Goal: Information Seeking & Learning: Compare options

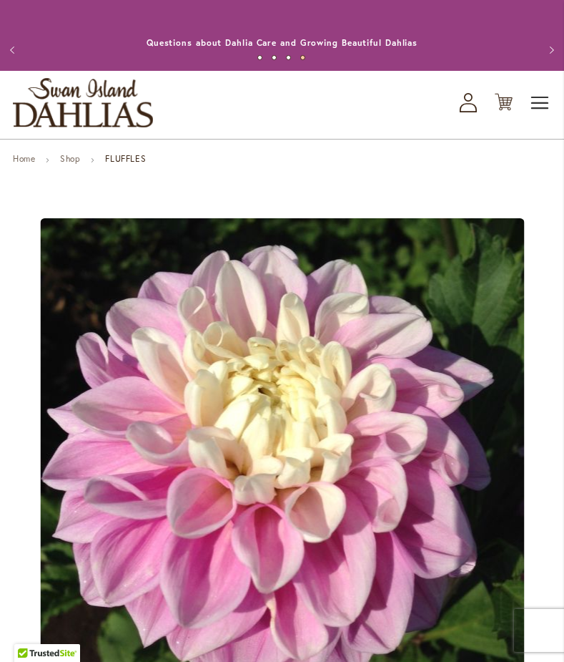
click at [539, 116] on span "Toggle Nav" at bounding box center [540, 103] width 21 height 29
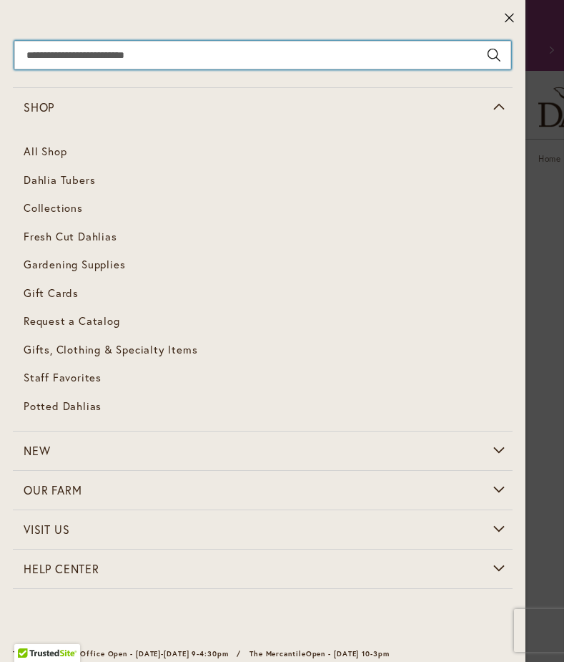
click at [259, 52] on input "Search" at bounding box center [262, 55] width 497 height 29
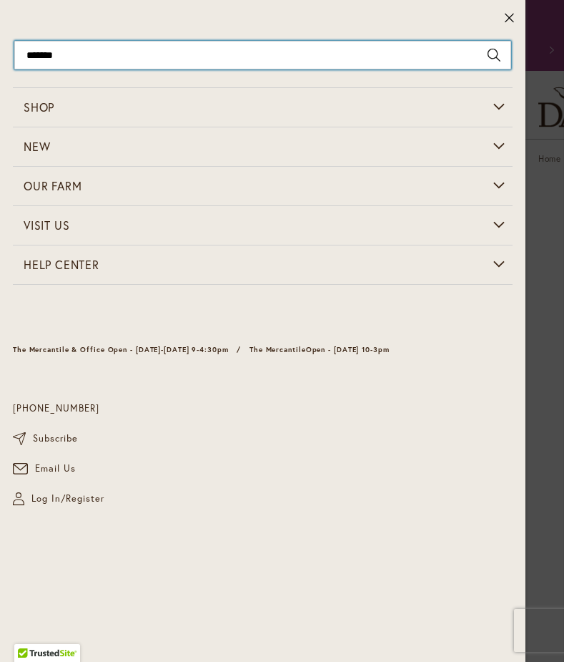
type input "********"
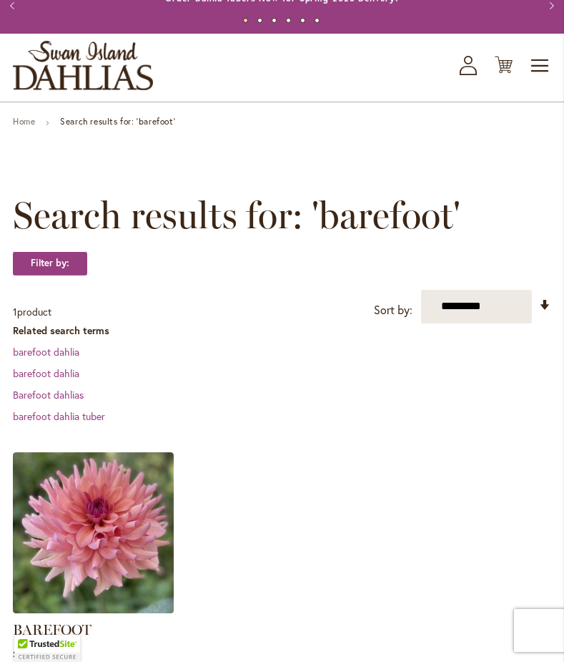
scroll to position [153, 0]
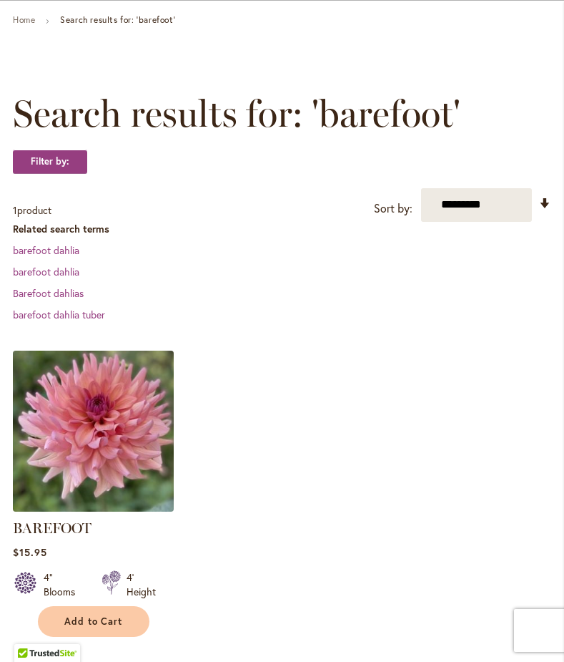
click at [97, 483] on img at bounding box center [93, 430] width 169 height 169
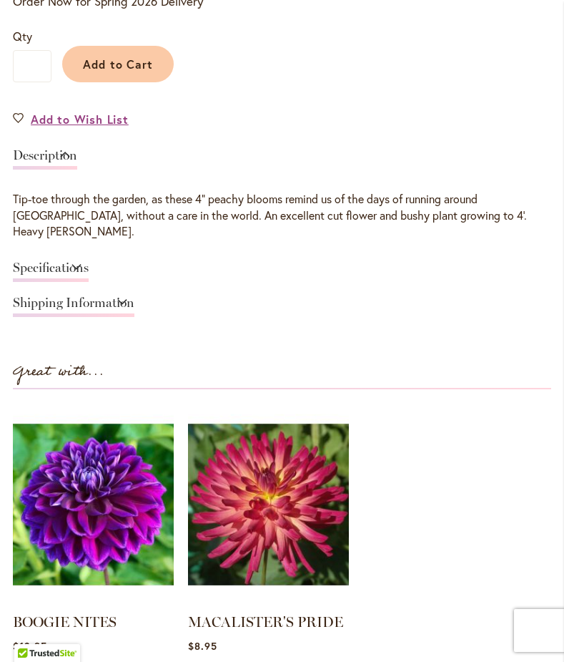
scroll to position [1018, 0]
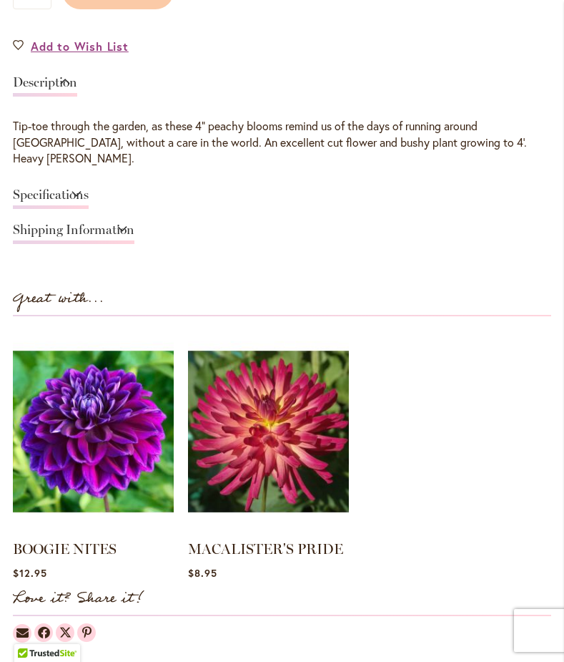
click at [89, 188] on link "Specifications" at bounding box center [51, 198] width 76 height 21
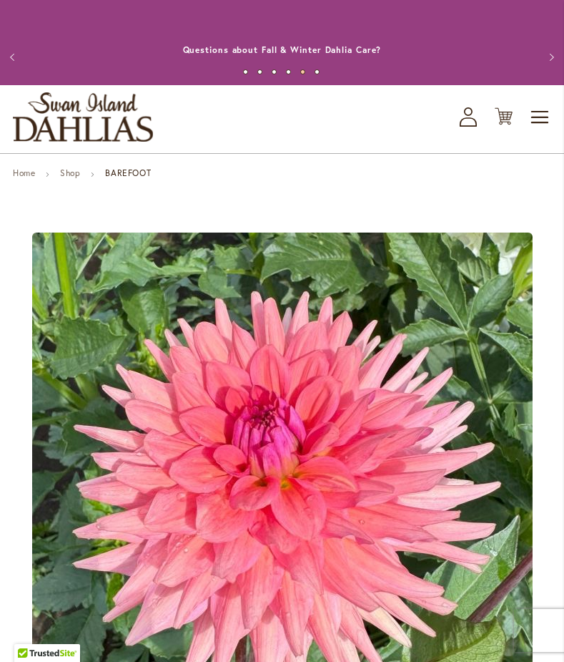
scroll to position [0, 0]
click at [549, 119] on span "Toggle Nav" at bounding box center [540, 117] width 21 height 29
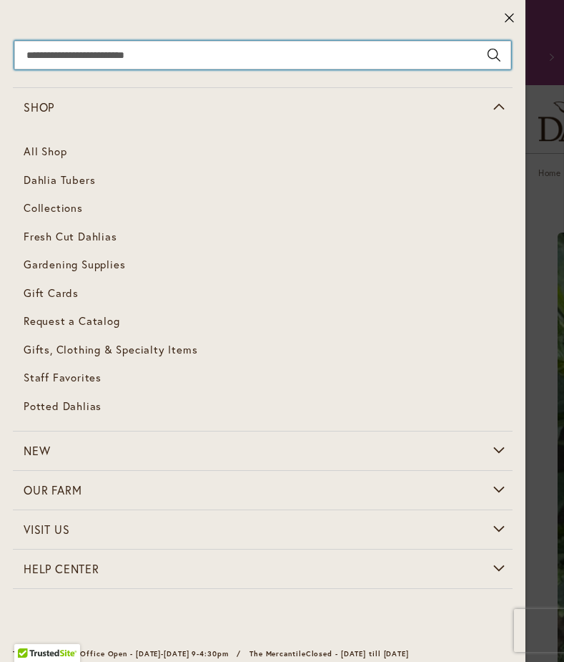
click at [293, 53] on input "Search" at bounding box center [262, 55] width 497 height 29
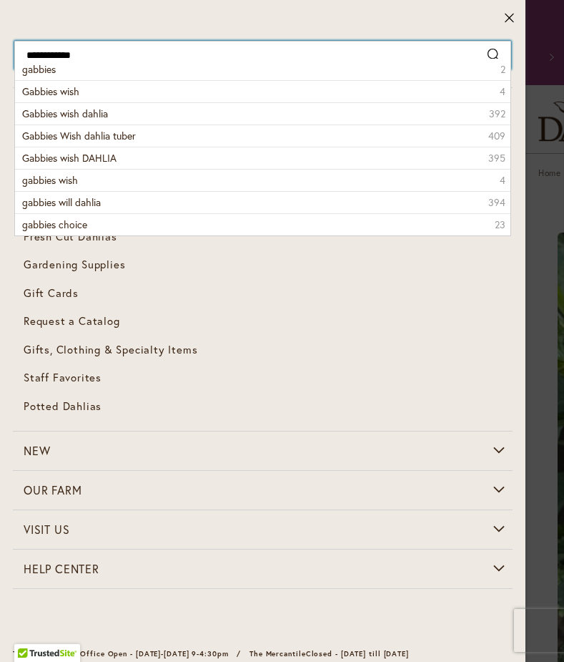
type input "**********"
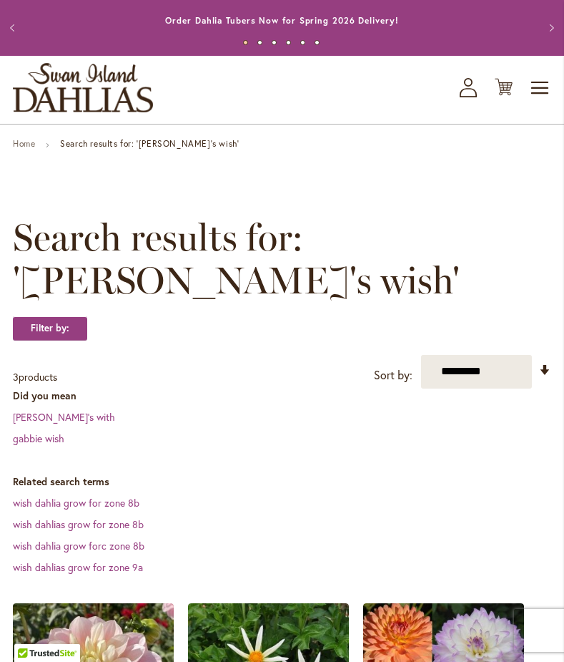
scroll to position [36, 0]
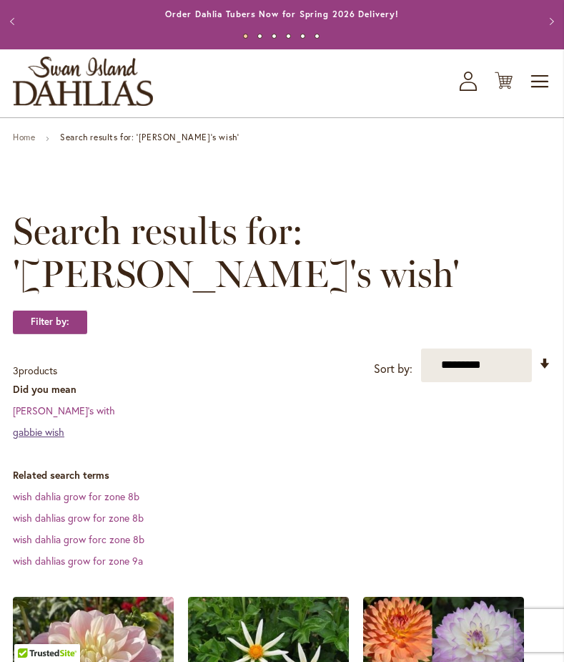
click at [24, 425] on link "gabbie wish" at bounding box center [38, 432] width 51 height 14
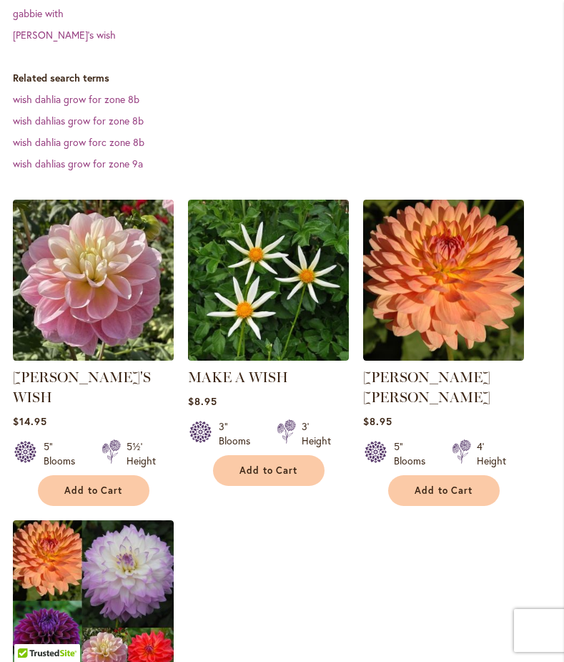
scroll to position [565, 0]
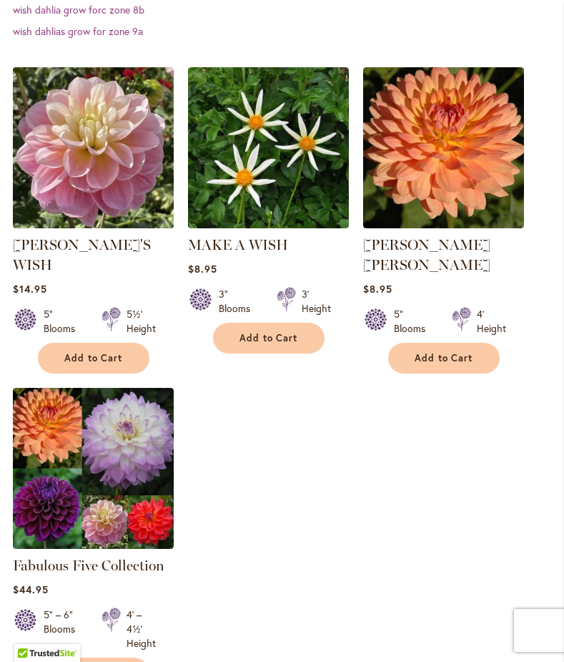
click at [61, 138] on img at bounding box center [93, 147] width 169 height 169
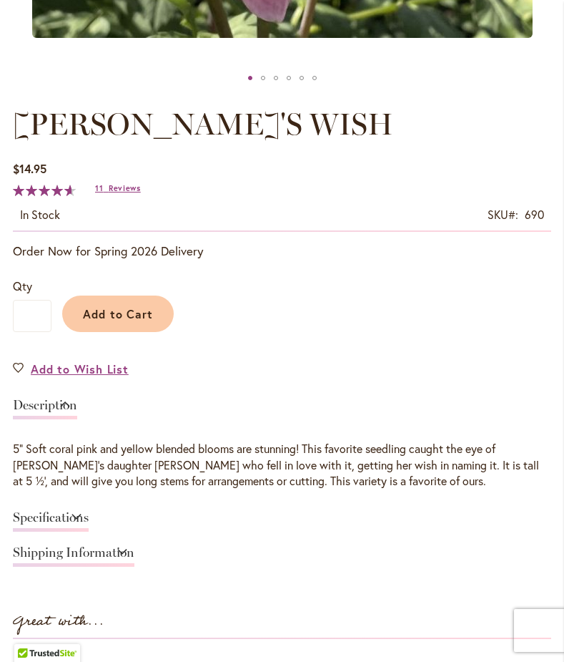
scroll to position [699, 0]
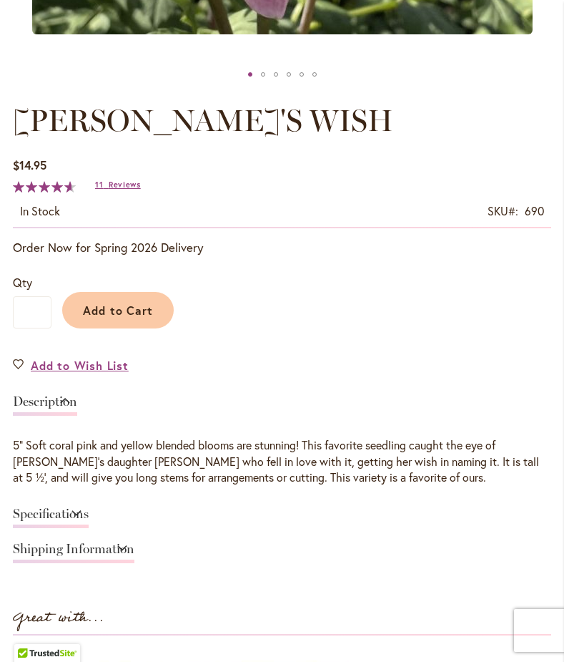
click at [89, 511] on link "Specifications" at bounding box center [51, 517] width 76 height 21
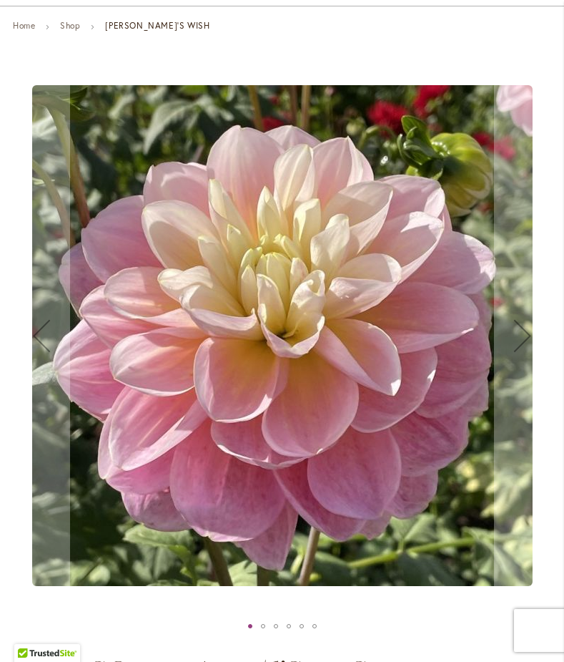
scroll to position [140, 0]
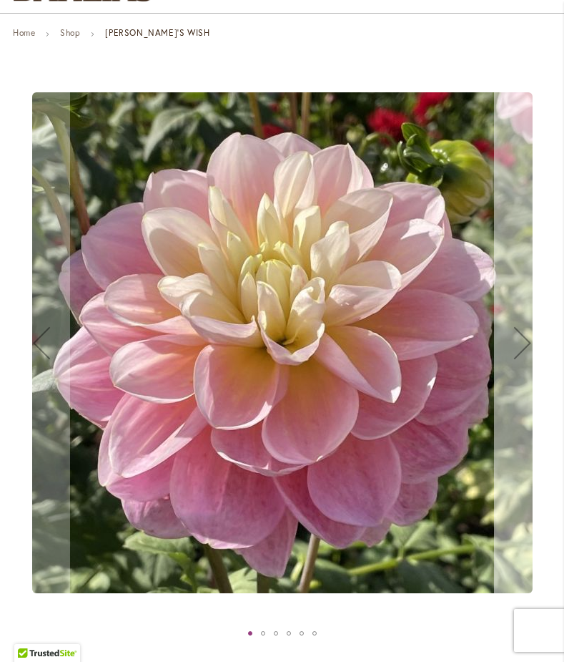
click at [516, 364] on div "Next" at bounding box center [522, 342] width 57 height 57
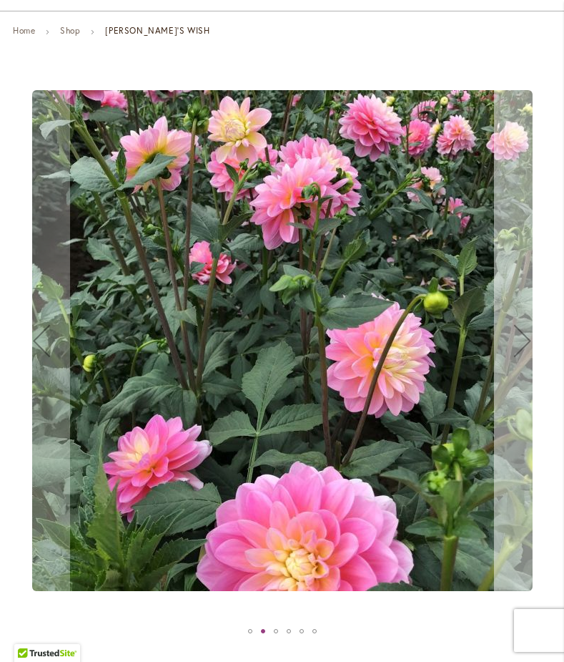
scroll to position [144, 0]
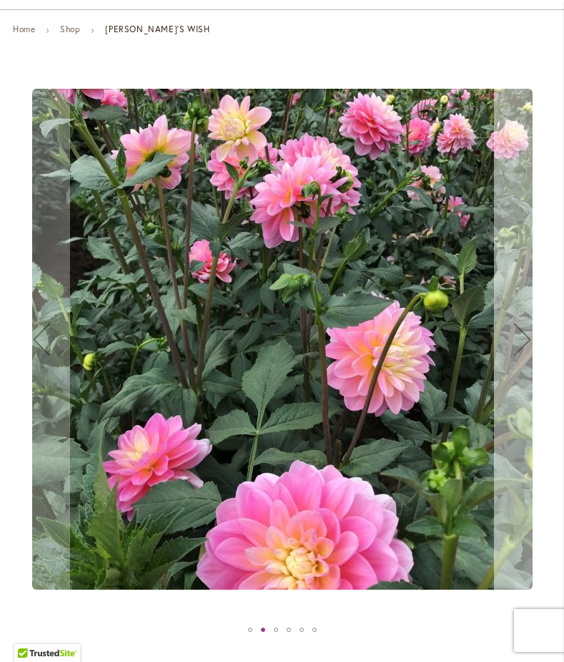
click at [516, 364] on div "Next" at bounding box center [522, 338] width 57 height 57
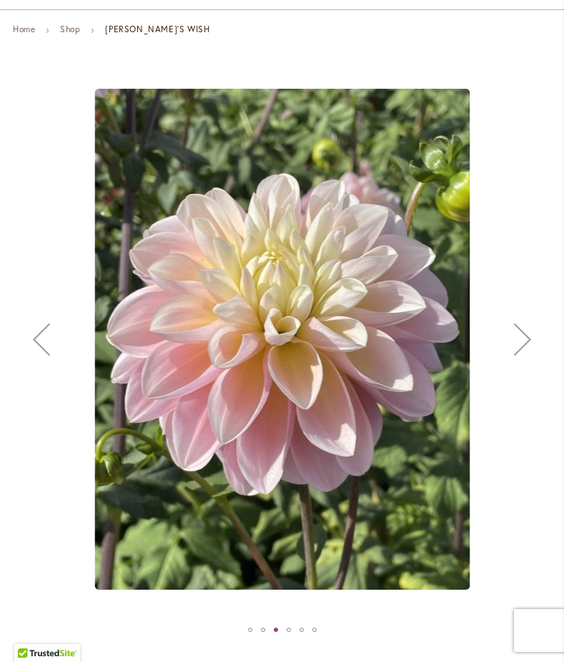
click at [516, 364] on div "Next" at bounding box center [522, 338] width 57 height 57
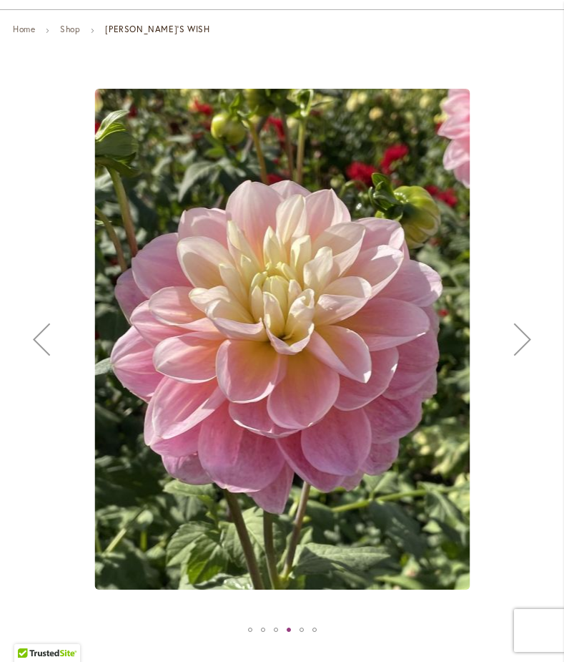
click at [516, 364] on div "Next" at bounding box center [522, 338] width 57 height 57
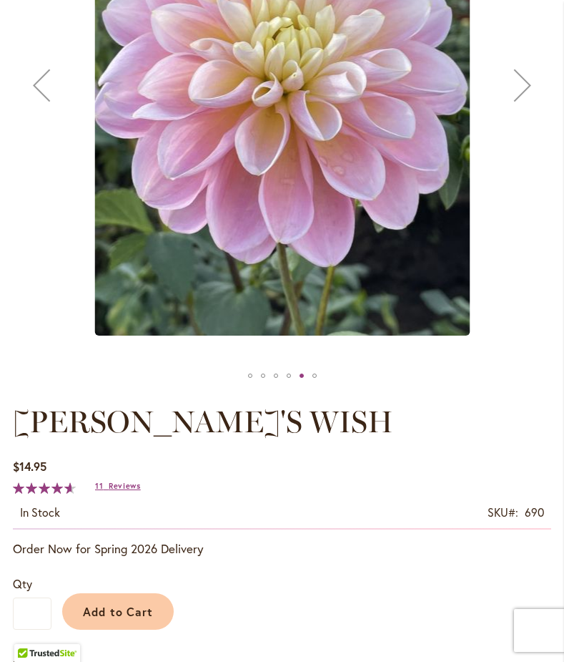
scroll to position [501, 0]
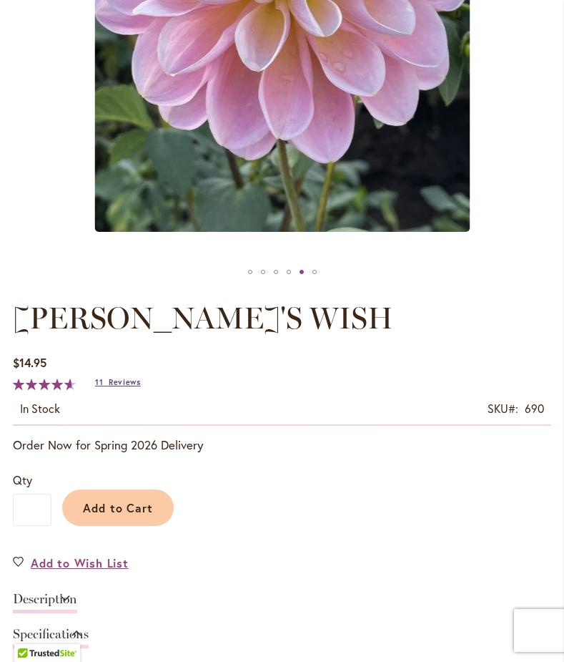
click at [109, 381] on span "Reviews" at bounding box center [125, 382] width 32 height 10
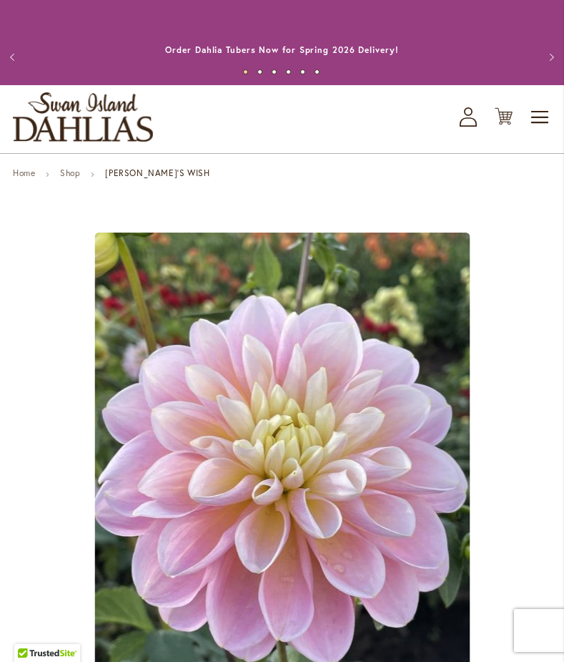
scroll to position [0, 0]
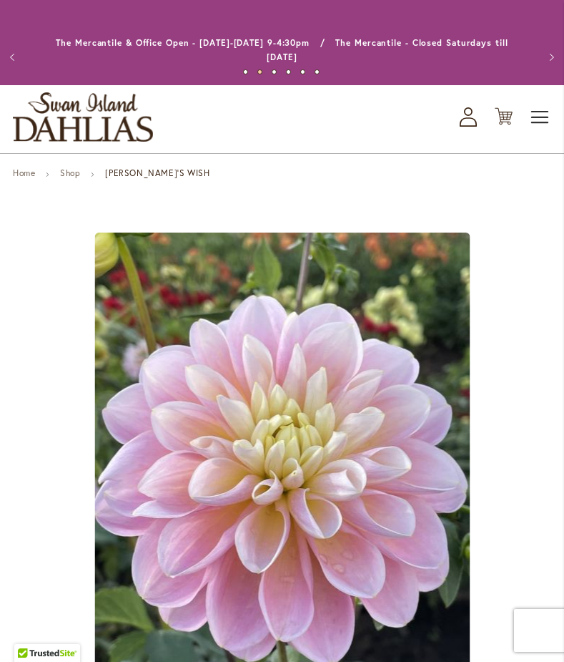
click at [542, 112] on span "Toggle Nav" at bounding box center [540, 117] width 21 height 29
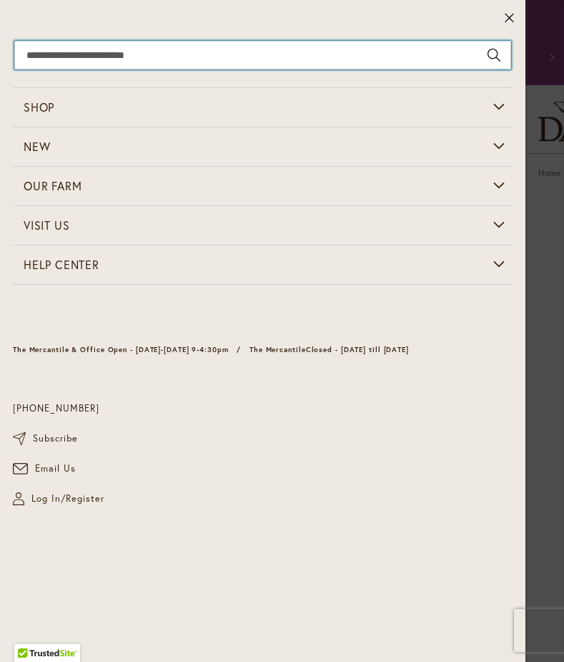
click at [357, 59] on input "Search" at bounding box center [262, 55] width 497 height 29
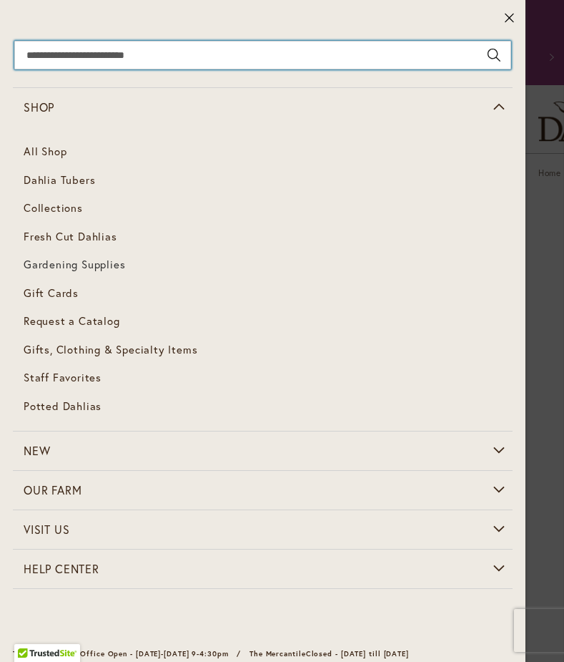
scroll to position [1, 0]
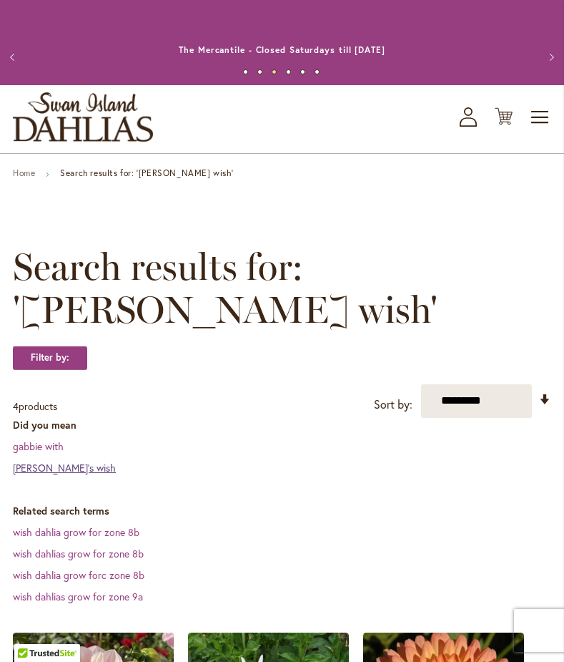
click at [38, 461] on link "[PERSON_NAME]'s wish" at bounding box center [64, 468] width 103 height 14
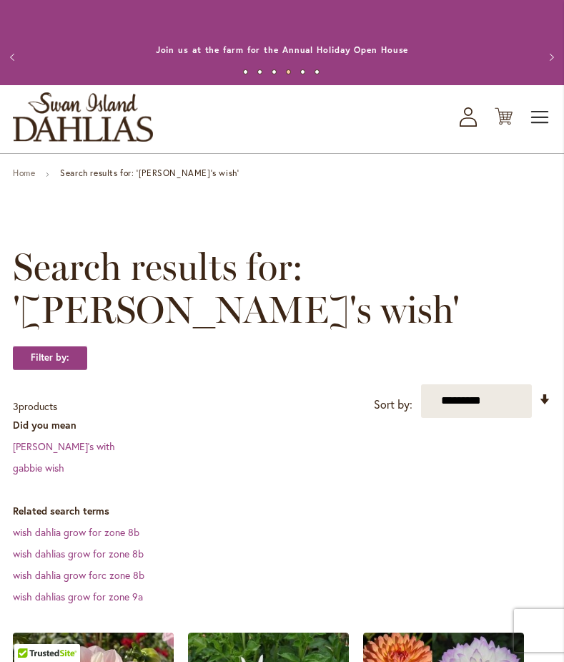
click at [537, 114] on span "Toggle Nav" at bounding box center [540, 117] width 21 height 29
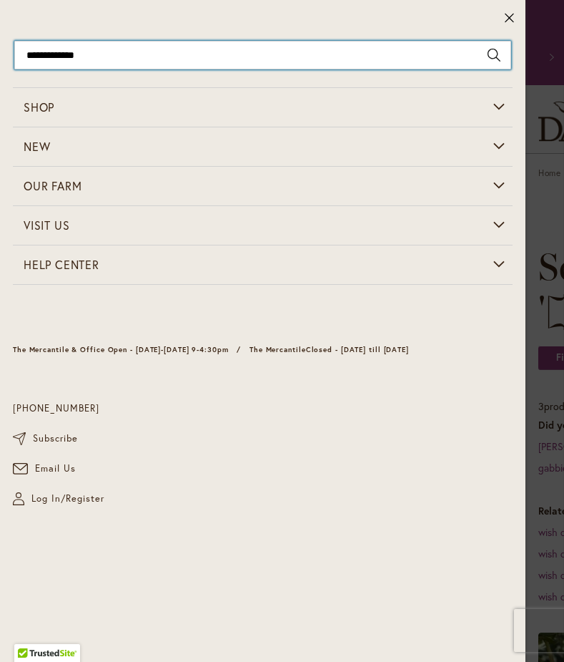
click at [441, 64] on input "**********" at bounding box center [262, 55] width 497 height 29
click at [438, 58] on input "**********" at bounding box center [262, 55] width 497 height 29
type input "*******"
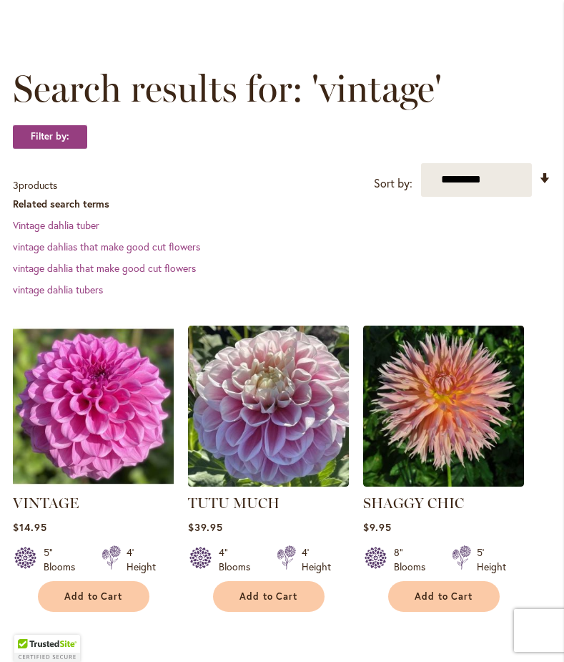
scroll to position [183, 0]
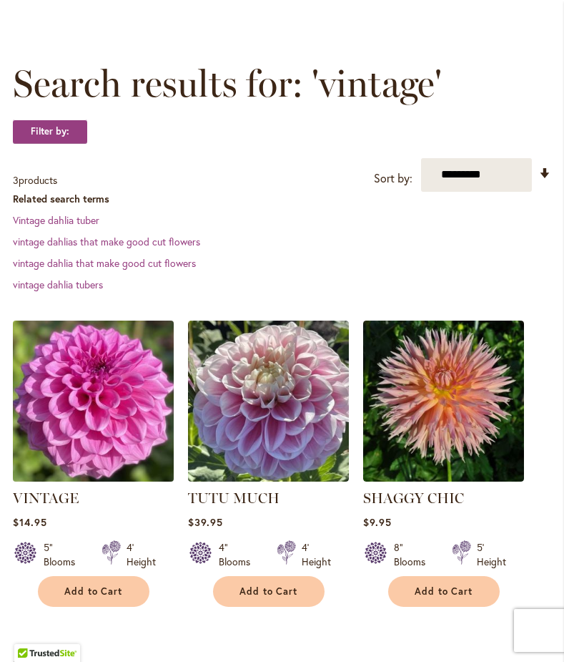
click at [111, 375] on img at bounding box center [93, 400] width 169 height 169
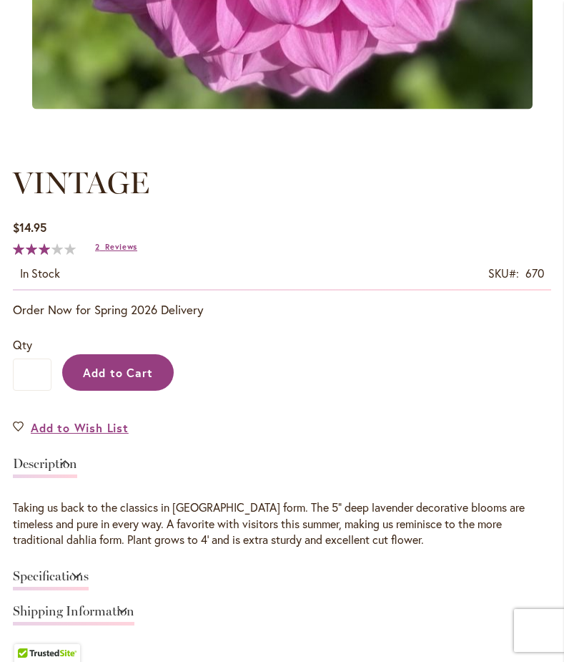
scroll to position [615, 0]
click at [106, 245] on span "Reviews" at bounding box center [121, 247] width 32 height 10
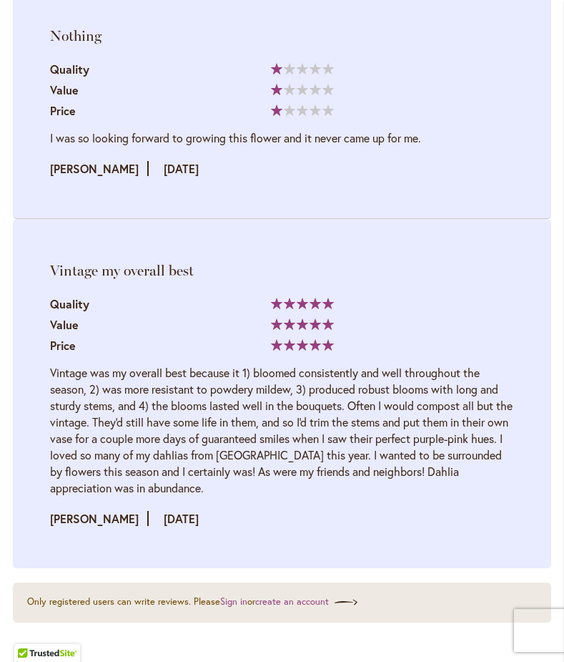
scroll to position [2075, 0]
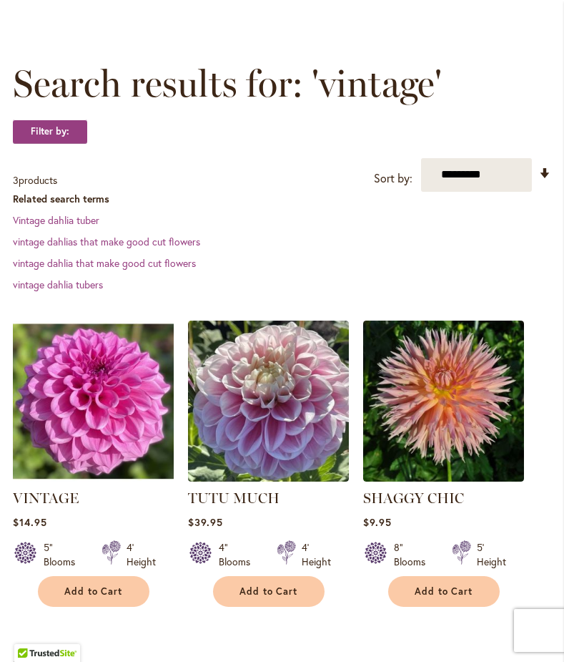
scroll to position [183, 0]
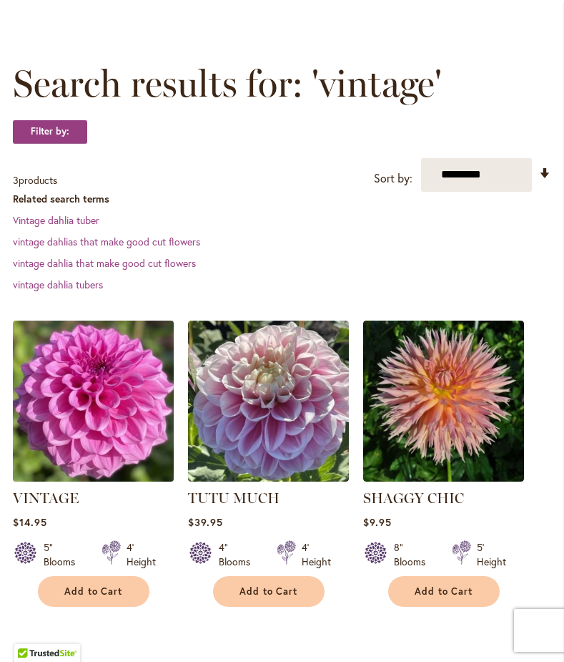
click at [57, 425] on img at bounding box center [93, 400] width 169 height 169
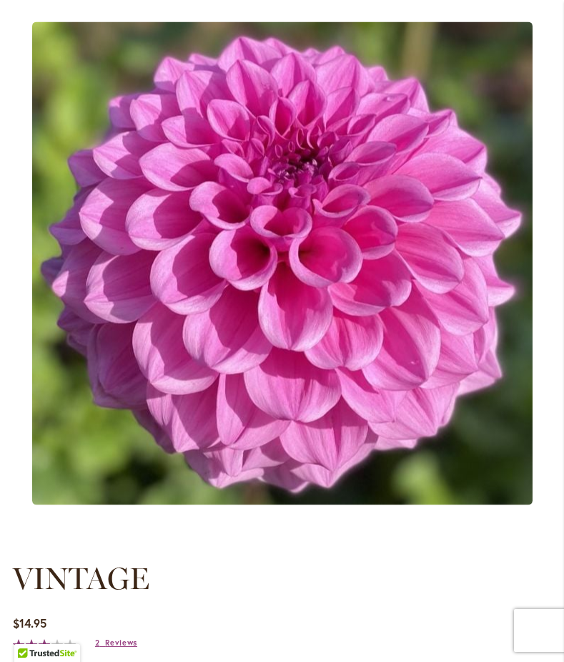
scroll to position [220, 0]
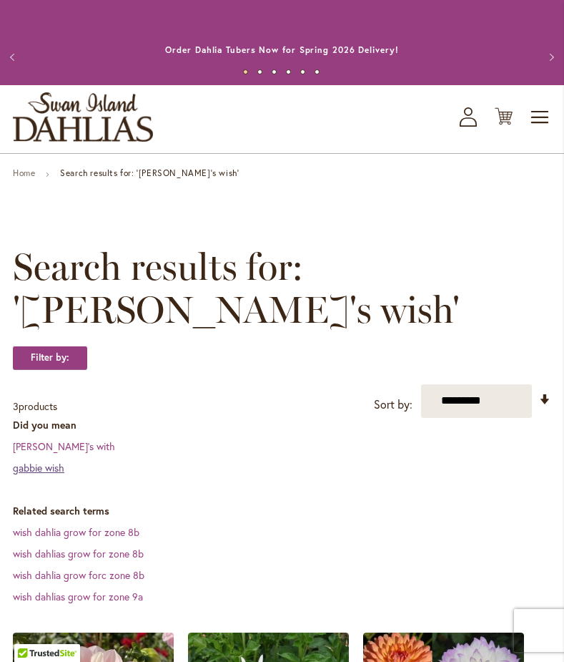
click at [53, 461] on link "gabbie wish" at bounding box center [38, 468] width 51 height 14
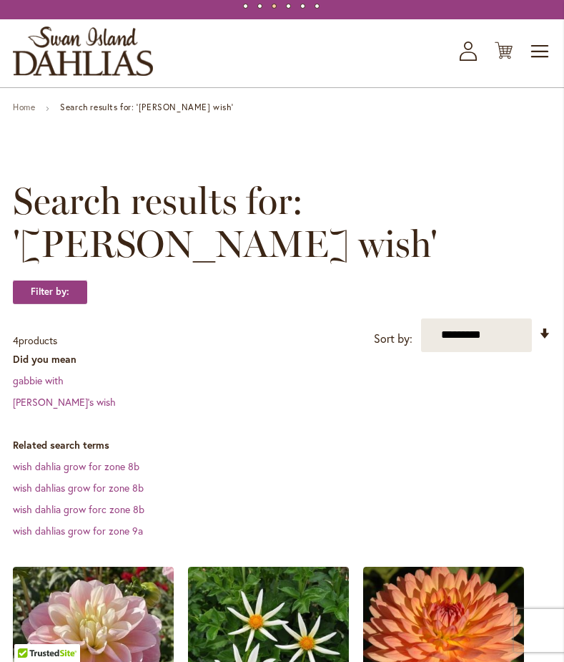
scroll to position [71, 0]
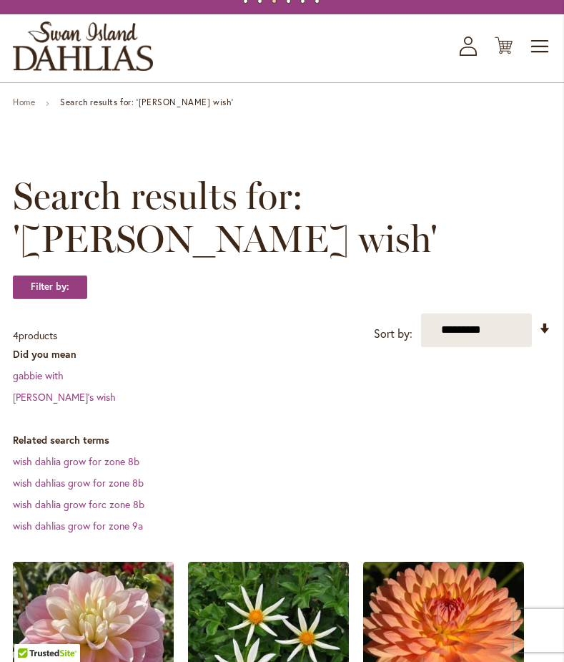
click at [95, 599] on img at bounding box center [93, 641] width 169 height 169
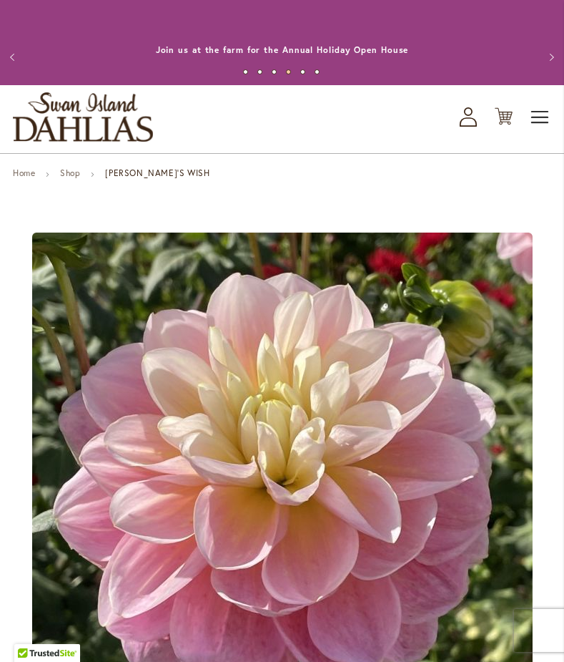
click at [549, 116] on span "Toggle Nav" at bounding box center [540, 117] width 21 height 29
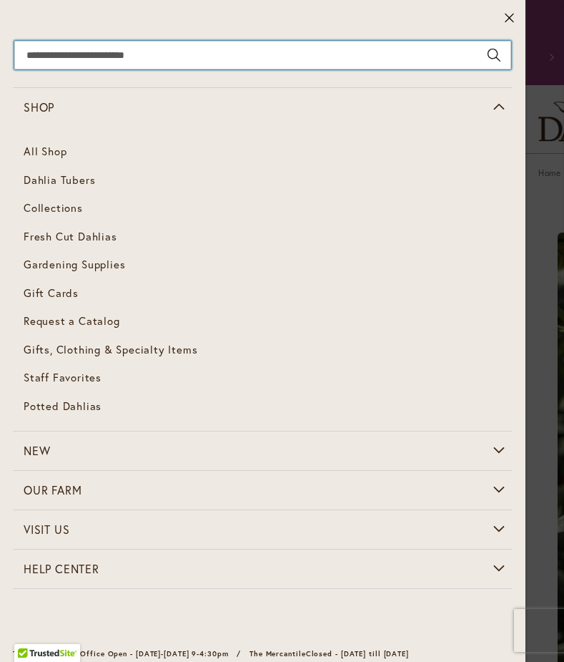
click at [294, 62] on input "Search" at bounding box center [262, 55] width 497 height 29
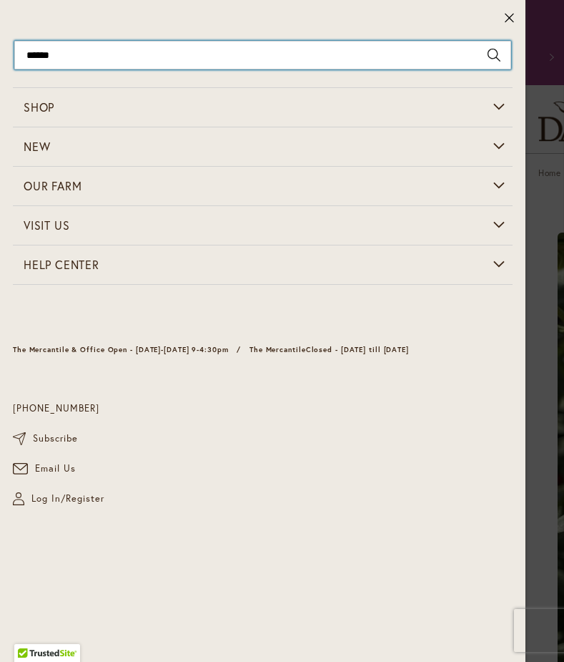
type input "*******"
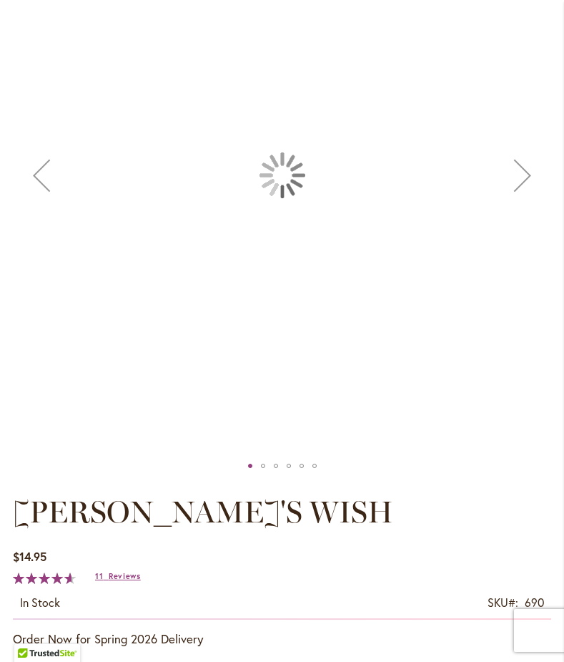
scroll to position [310, 0]
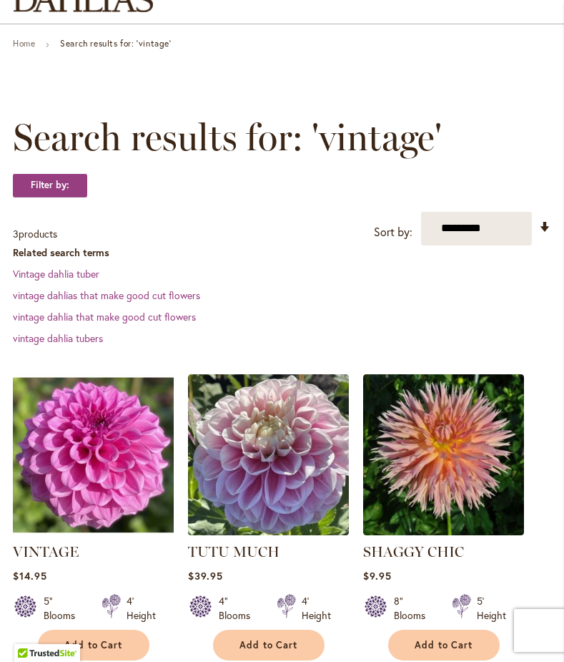
scroll to position [195, 0]
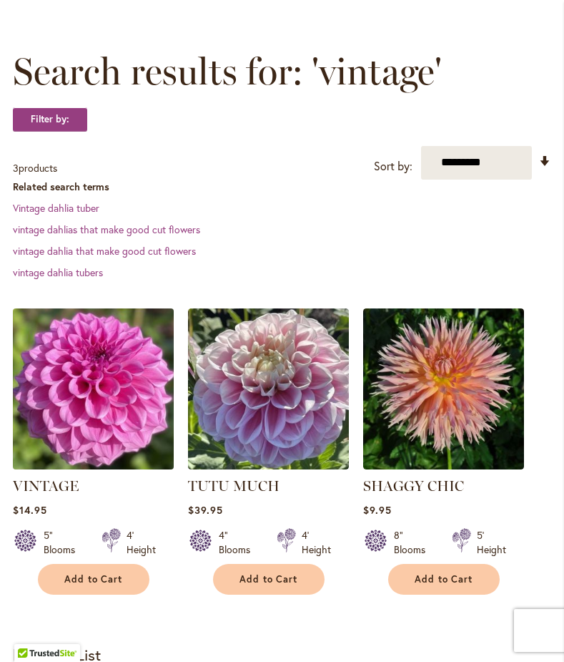
click at [75, 398] on img at bounding box center [93, 388] width 169 height 169
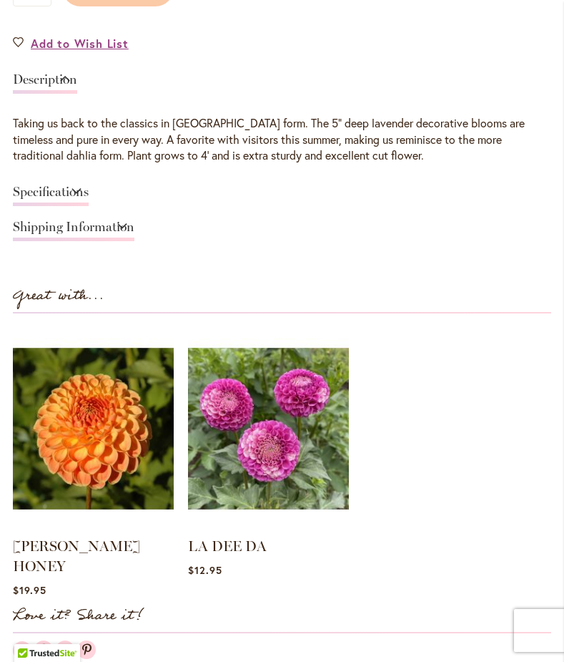
scroll to position [1001, 0]
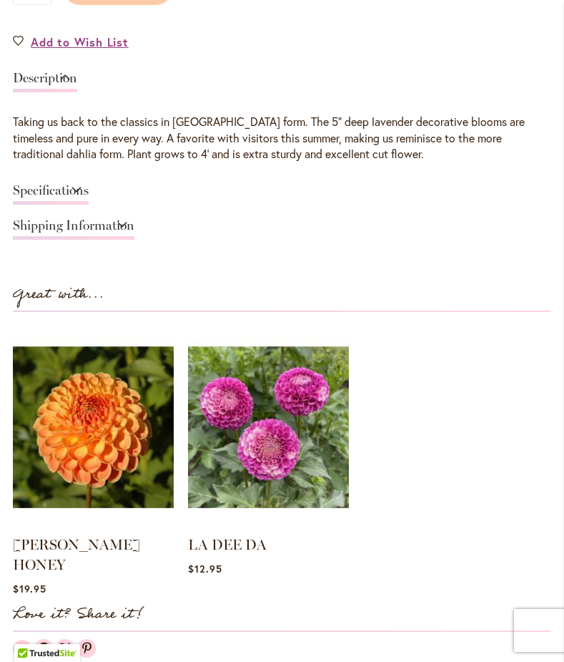
click at [89, 185] on link "Specifications" at bounding box center [51, 194] width 76 height 21
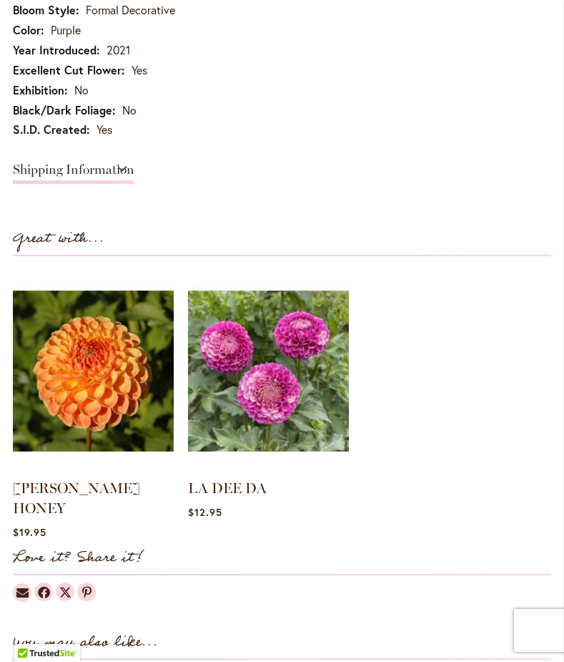
scroll to position [1253, 0]
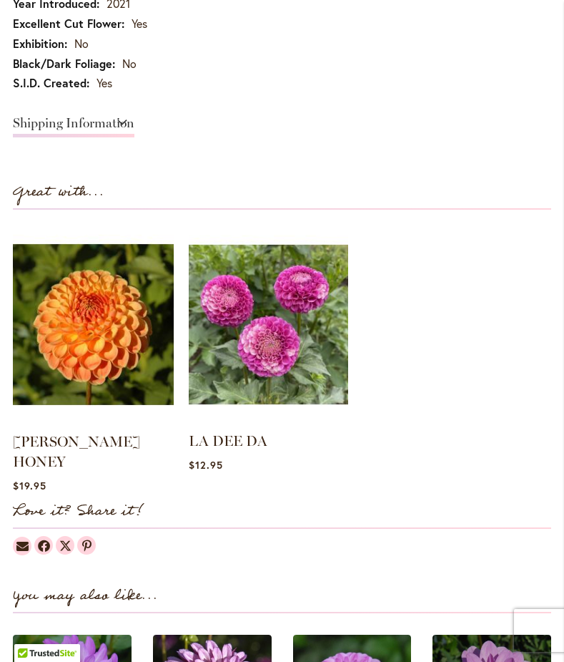
click at [226, 333] on img at bounding box center [268, 325] width 159 height 200
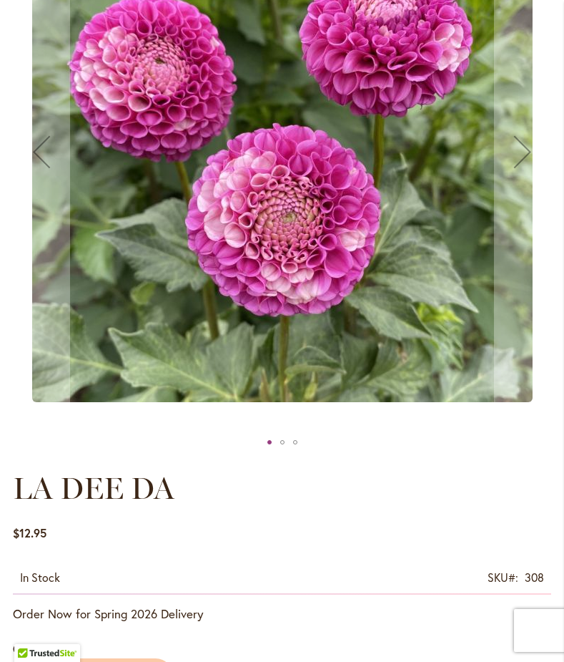
scroll to position [330, 0]
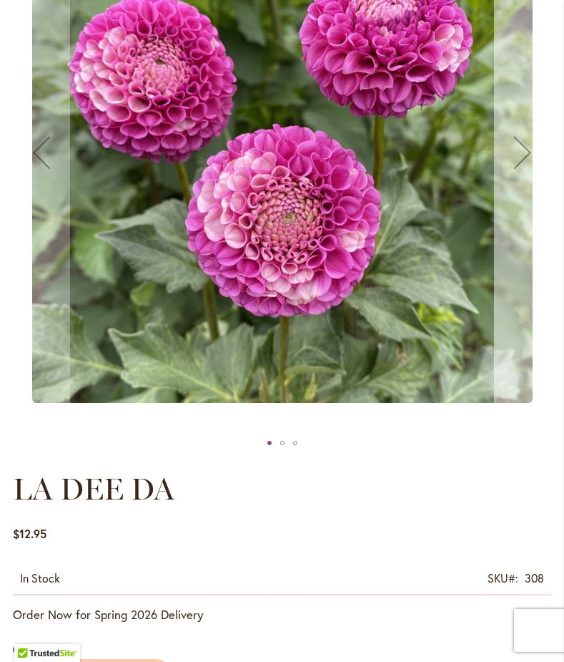
click at [520, 225] on button "Next" at bounding box center [522, 152] width 57 height 560
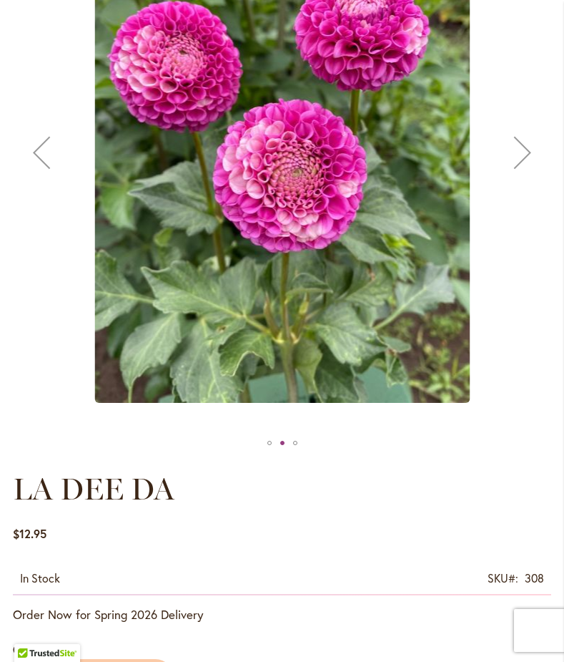
click at [520, 225] on button "Next" at bounding box center [522, 152] width 57 height 560
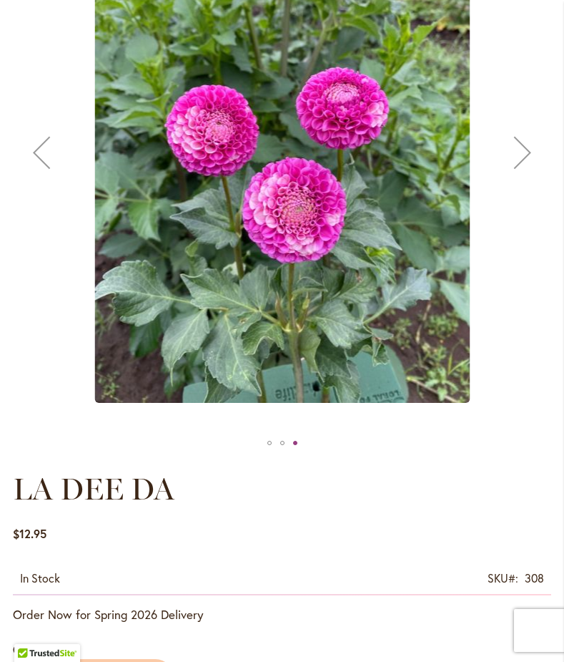
click at [520, 225] on button "Next" at bounding box center [522, 152] width 57 height 560
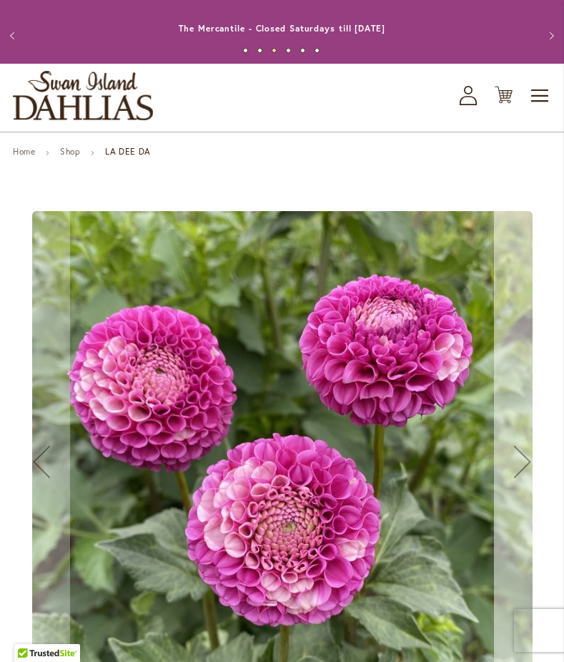
scroll to position [21, 0]
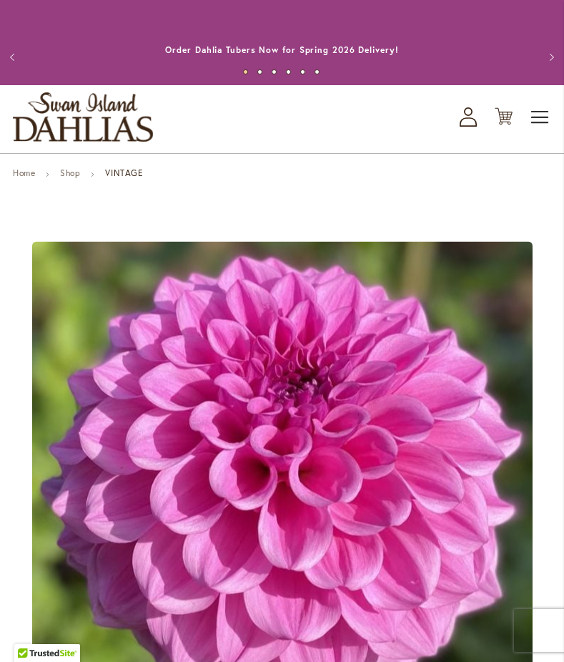
click at [545, 112] on span "Toggle Nav" at bounding box center [540, 117] width 21 height 29
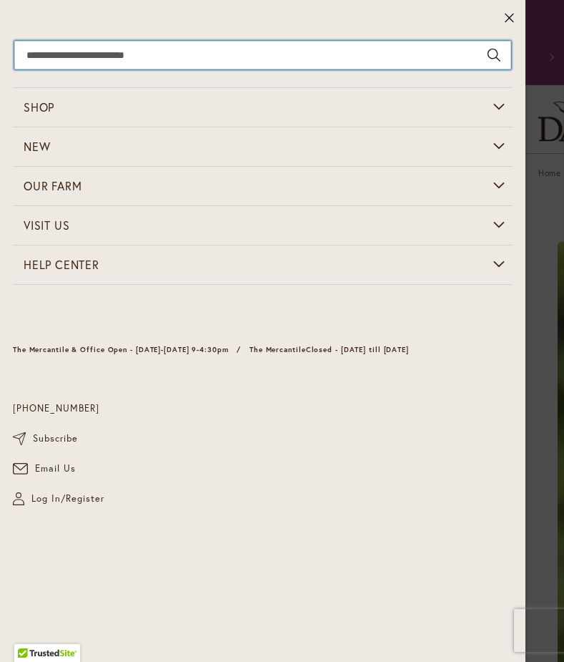
click at [270, 68] on input "Search" at bounding box center [262, 55] width 497 height 29
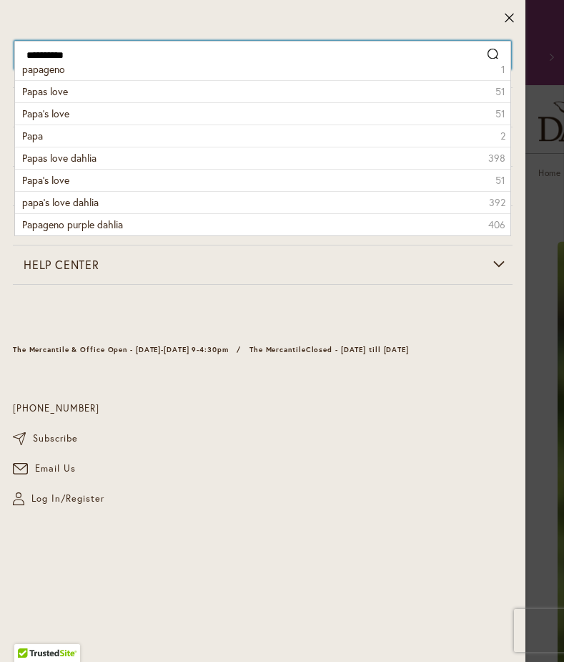
type input "**********"
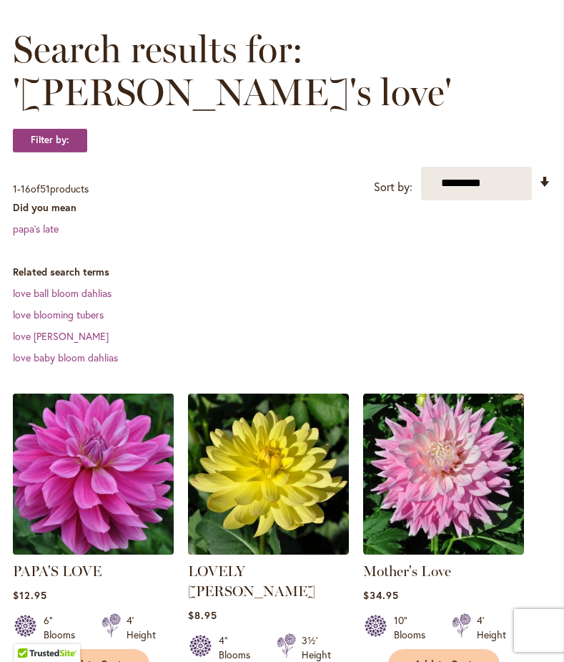
scroll to position [217, 0]
click at [57, 419] on img at bounding box center [93, 473] width 169 height 169
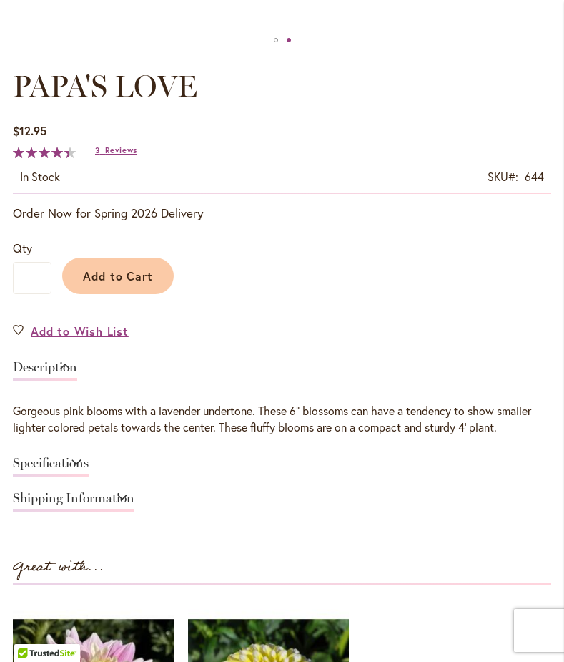
scroll to position [740, 0]
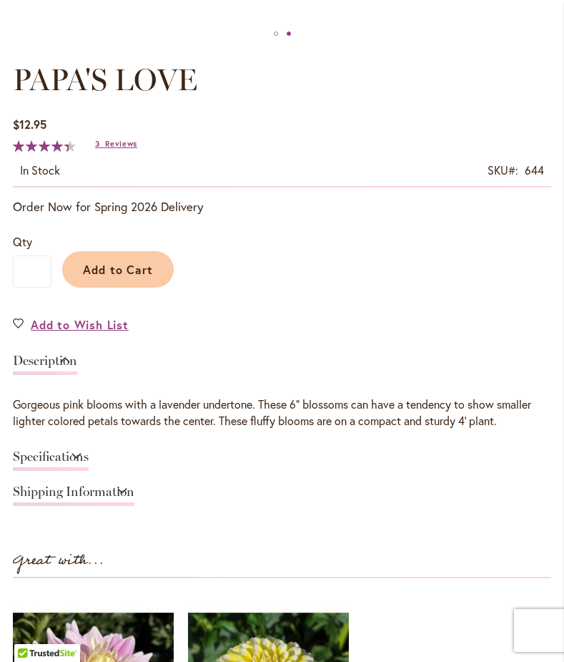
click at [89, 455] on link "Specifications" at bounding box center [51, 460] width 76 height 21
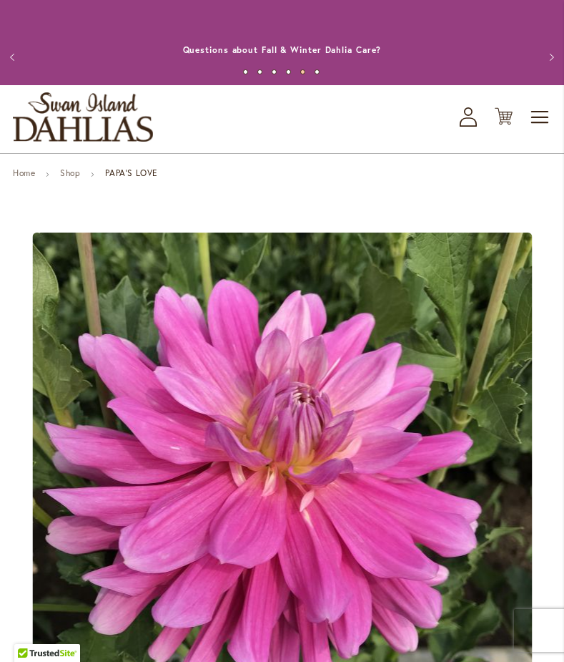
scroll to position [0, 0]
click at [538, 116] on span "Toggle Nav" at bounding box center [540, 117] width 21 height 29
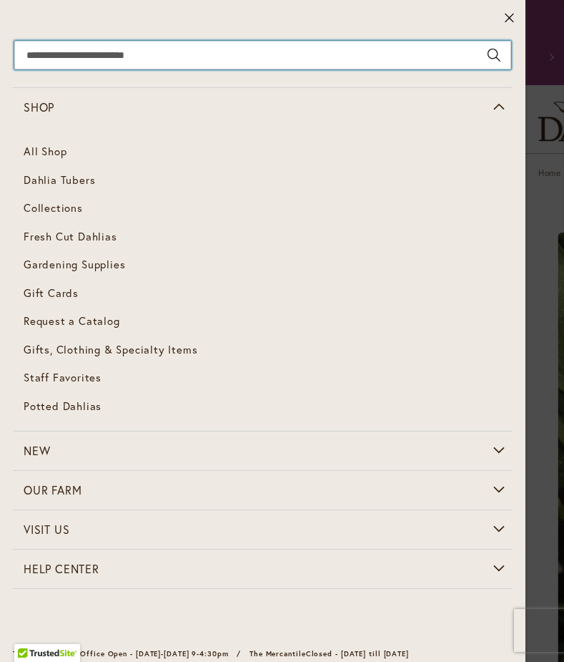
click at [107, 54] on input "Search" at bounding box center [262, 55] width 497 height 29
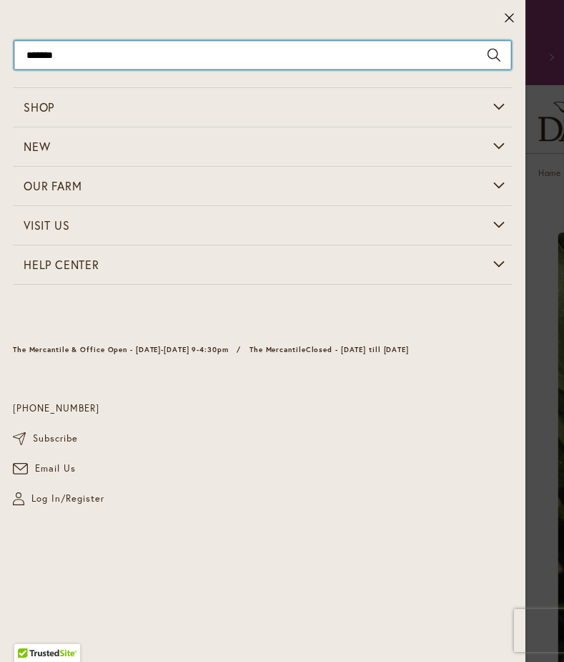
type input "********"
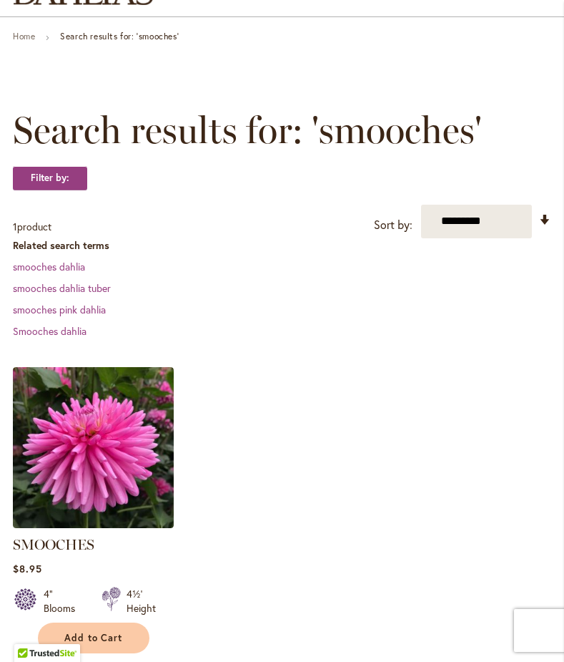
scroll to position [250, 0]
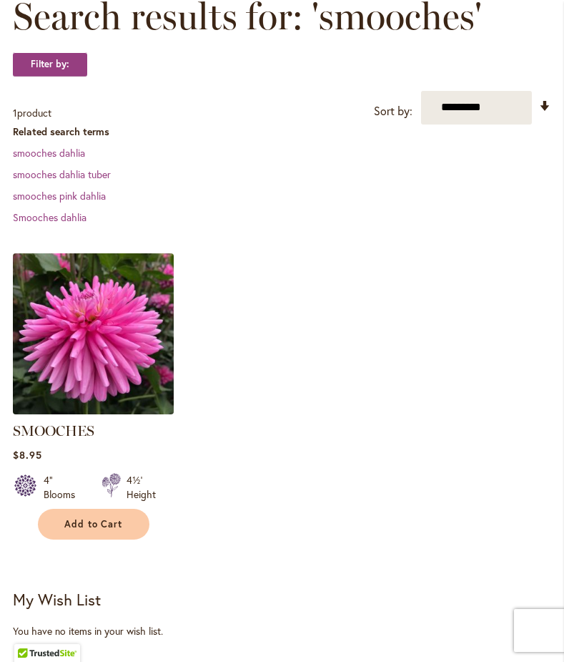
click at [104, 350] on img at bounding box center [93, 333] width 169 height 169
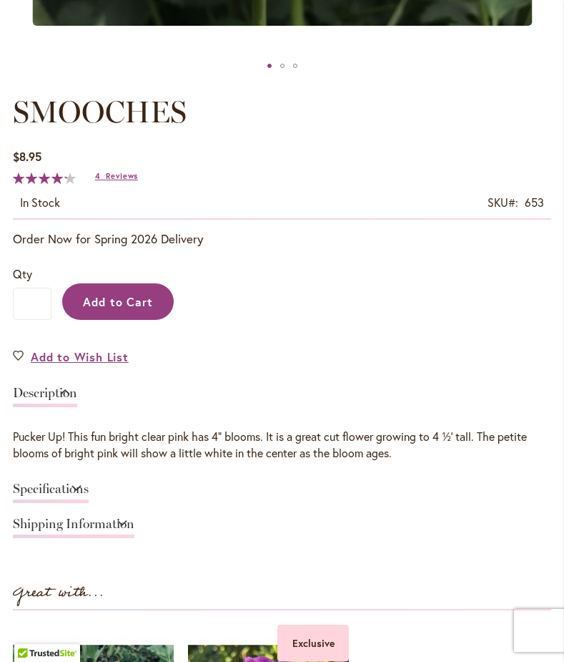
scroll to position [709, 0]
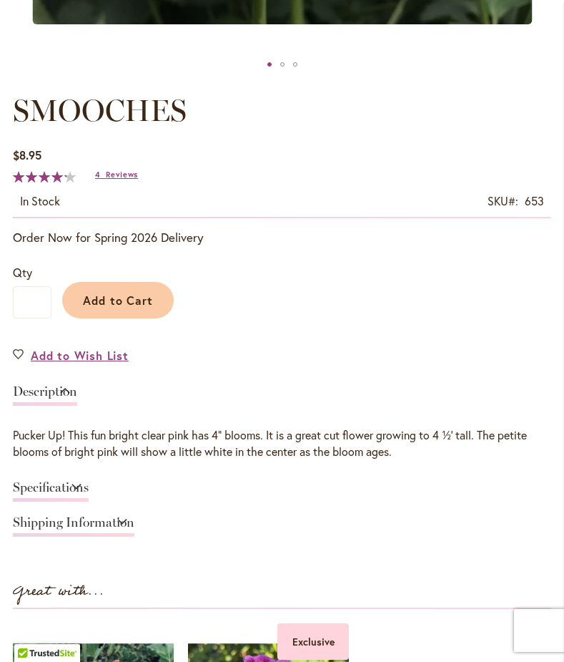
click at [89, 489] on link "Specifications" at bounding box center [51, 491] width 76 height 21
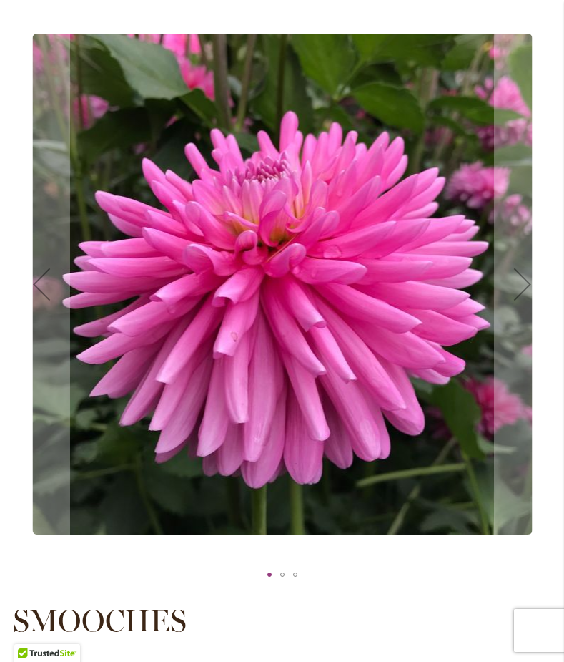
scroll to position [195, 0]
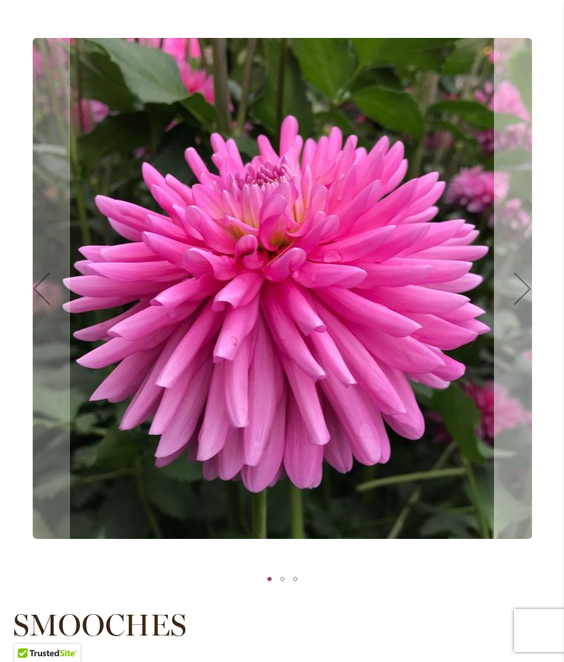
click at [514, 326] on button "Next" at bounding box center [522, 288] width 57 height 560
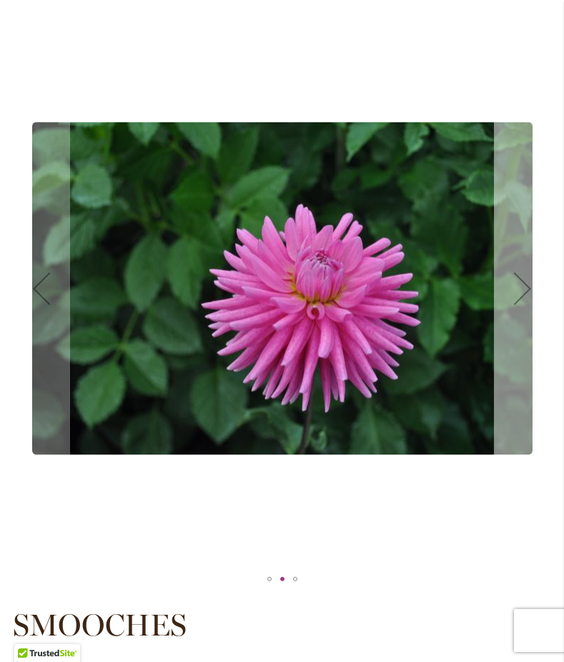
click at [514, 326] on button "Next" at bounding box center [522, 288] width 57 height 560
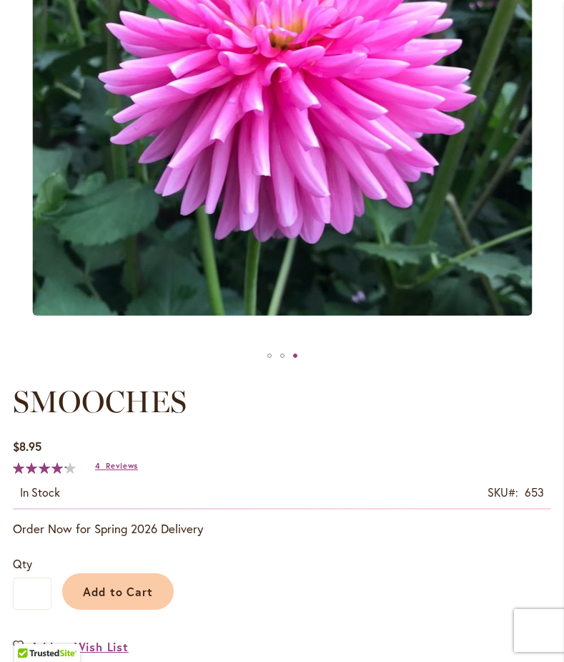
scroll to position [14, 0]
type input "*********"
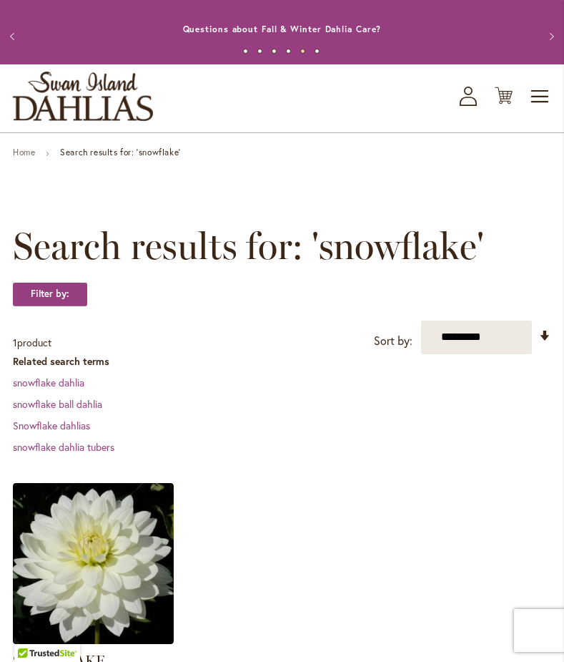
scroll to position [16, 0]
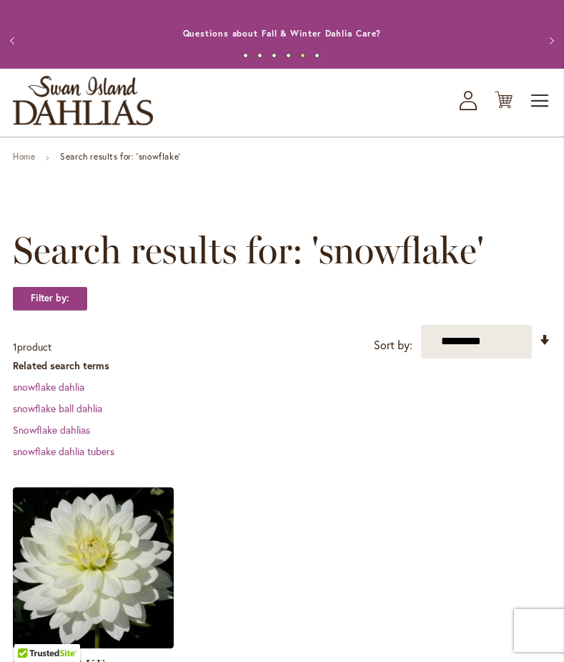
click at [541, 98] on span "Toggle Nav" at bounding box center [540, 101] width 21 height 29
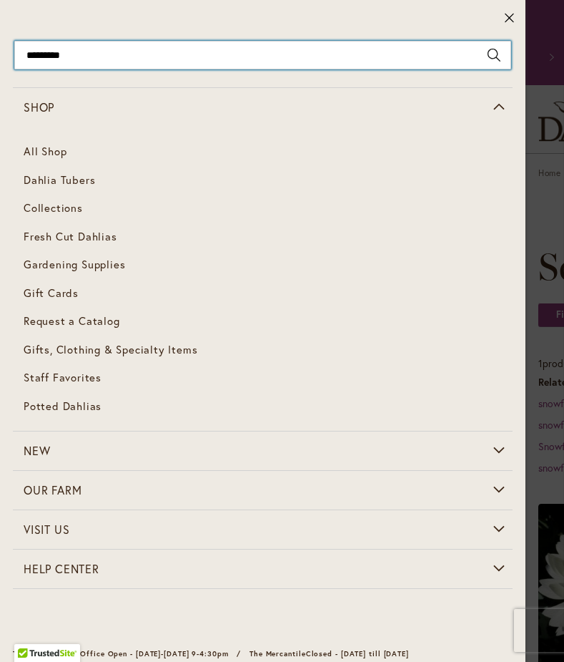
click at [255, 57] on input "*********" at bounding box center [262, 55] width 497 height 29
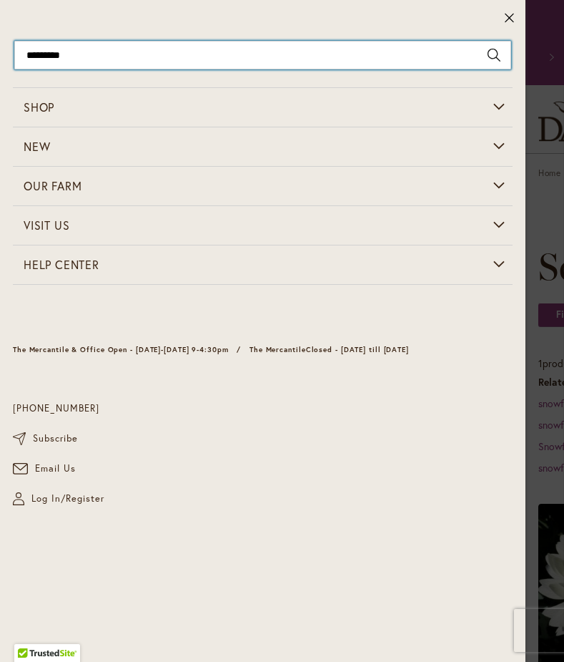
click at [255, 57] on input "*********" at bounding box center [262, 55] width 497 height 29
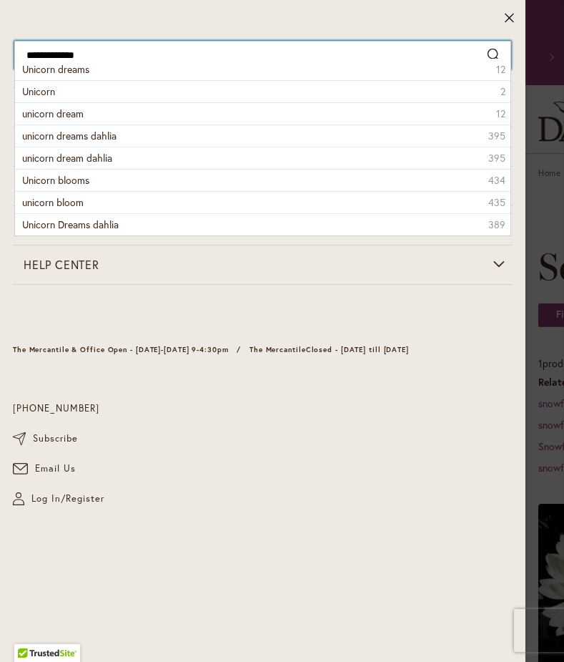
type input "**********"
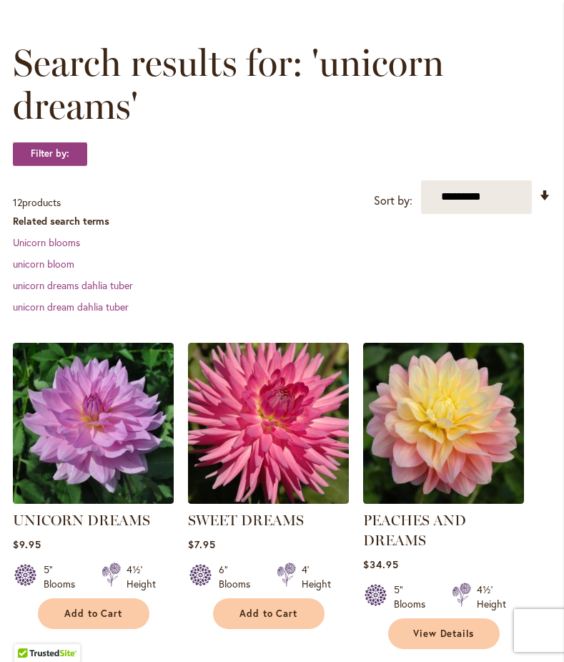
scroll to position [207, 0]
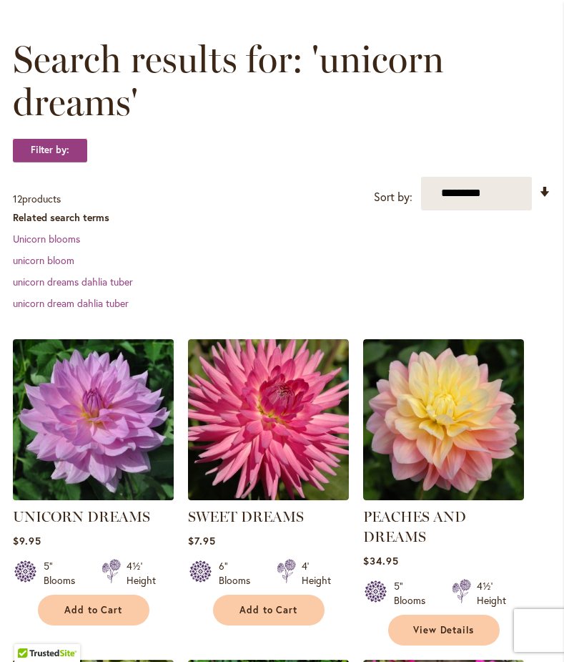
click at [74, 468] on img at bounding box center [93, 419] width 169 height 169
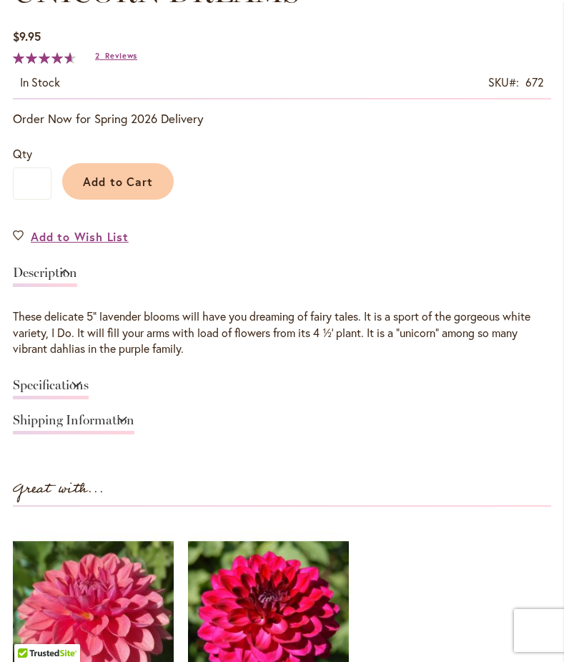
scroll to position [832, 0]
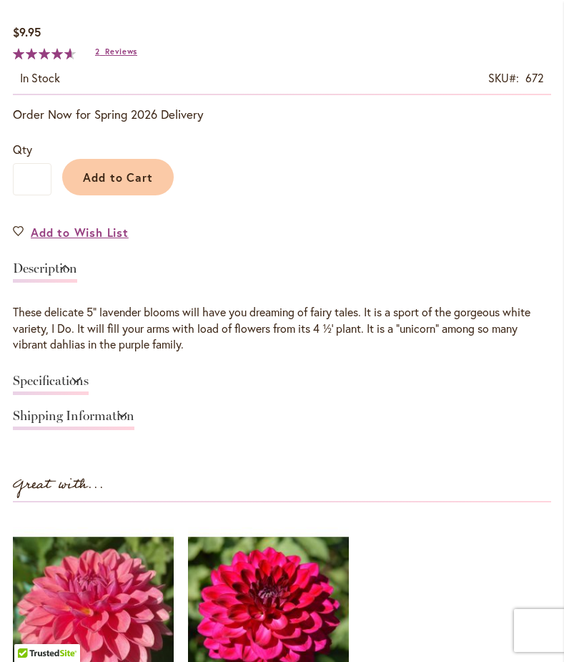
click at [66, 384] on link "Specifications" at bounding box center [51, 384] width 76 height 21
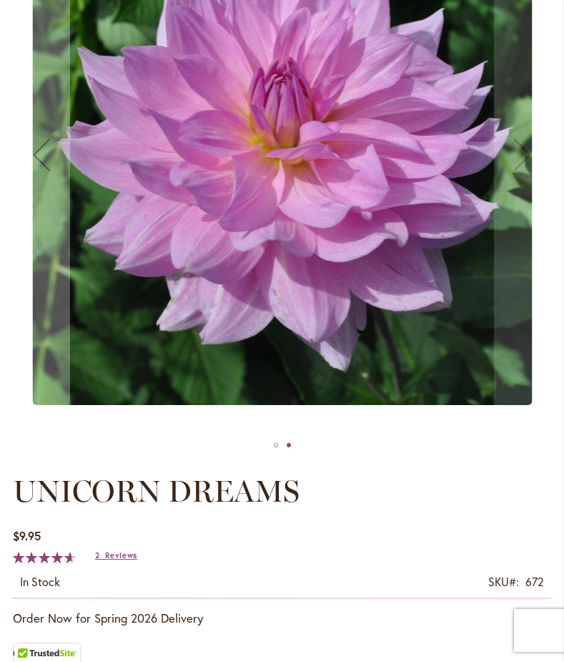
scroll to position [343, 0]
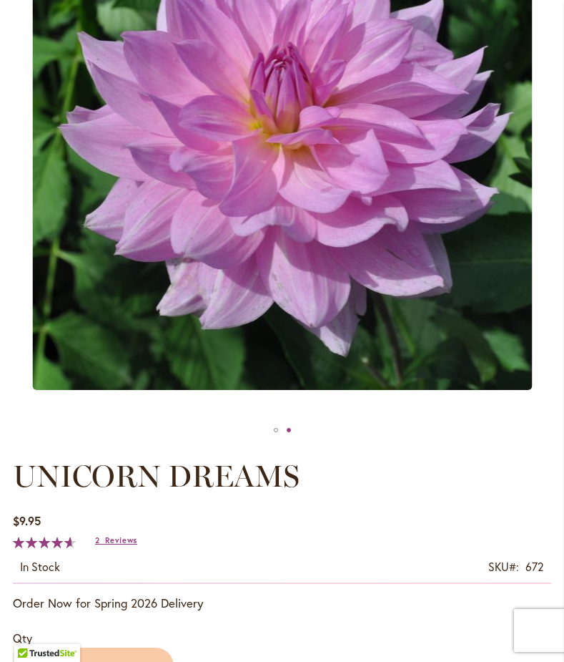
click at [106, 546] on div "Rating: 93 % of 100 2 Reviews Add Your Review" at bounding box center [79, 540] width 132 height 16
click at [106, 541] on span "Reviews" at bounding box center [121, 540] width 32 height 10
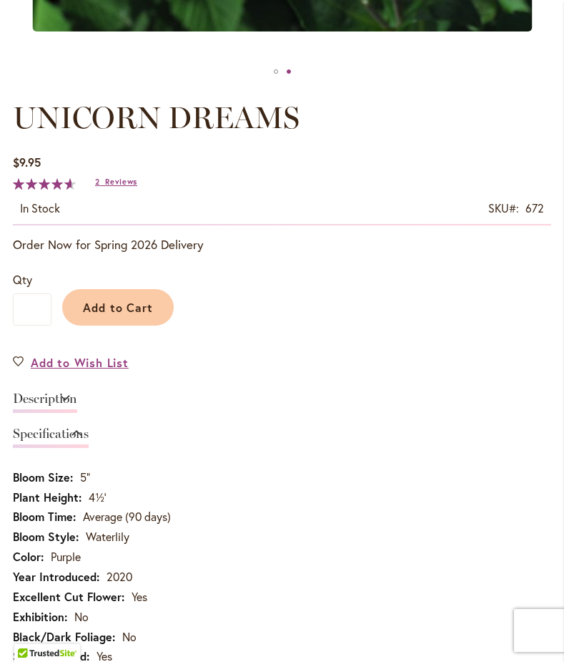
scroll to position [744, 0]
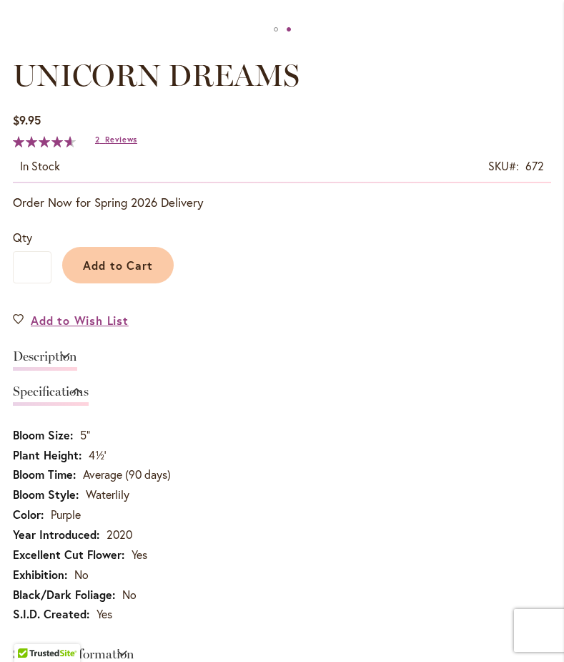
click at [89, 391] on link "Specifications" at bounding box center [51, 395] width 76 height 21
click at [89, 386] on link "Specifications" at bounding box center [51, 395] width 76 height 21
click at [89, 390] on link "Specifications" at bounding box center [51, 395] width 76 height 21
click at [77, 358] on link "Description" at bounding box center [45, 360] width 64 height 21
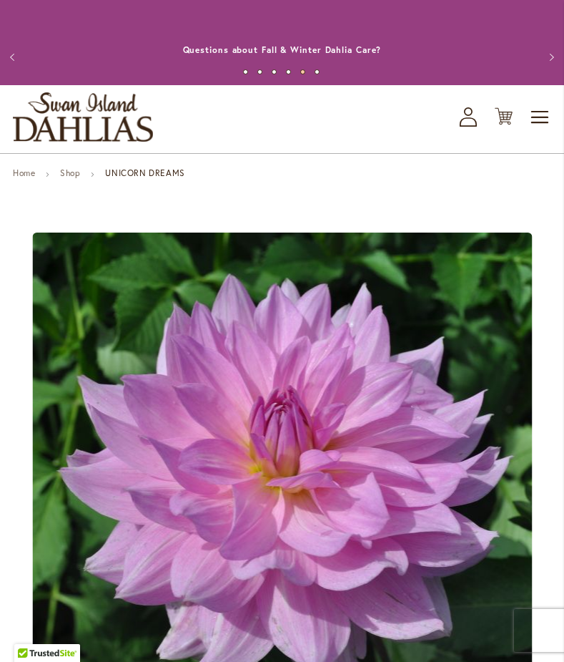
scroll to position [0, 0]
click at [541, 117] on span "Toggle Nav" at bounding box center [540, 117] width 21 height 29
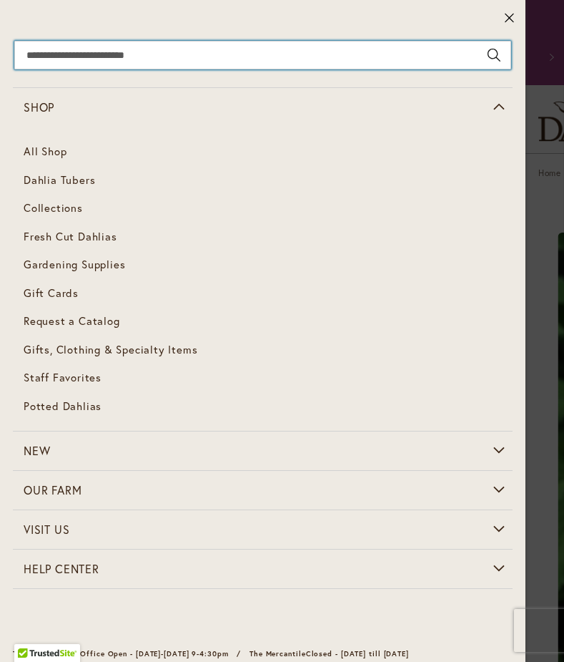
click at [185, 64] on input "Search" at bounding box center [262, 55] width 497 height 29
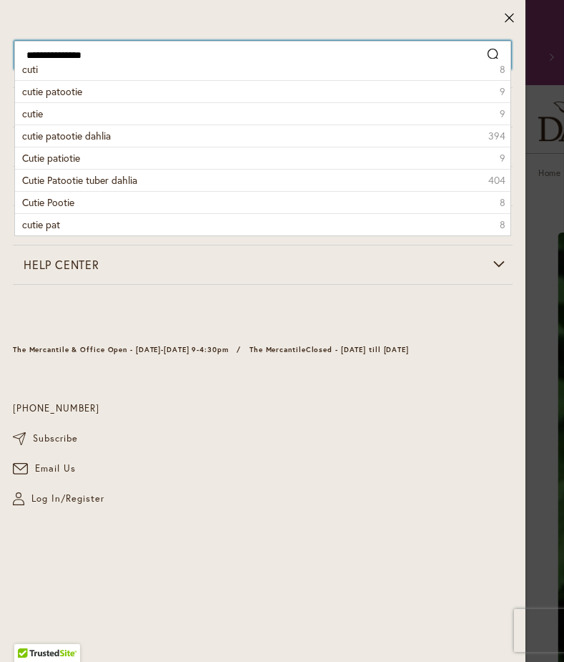
type input "**********"
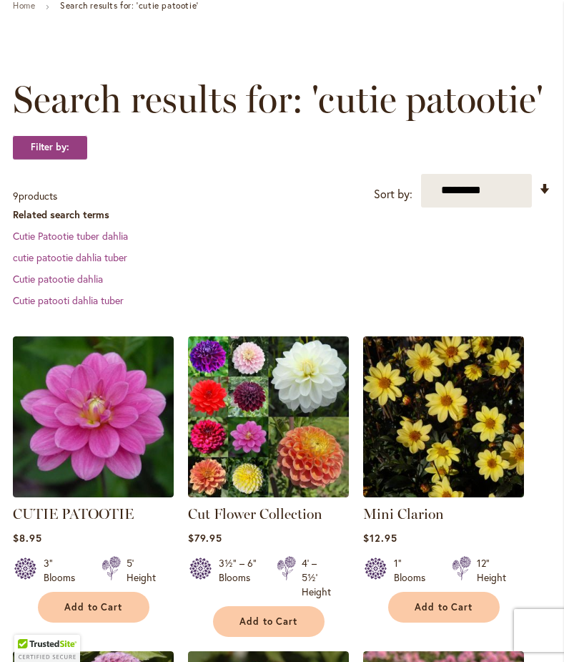
scroll to position [170, 0]
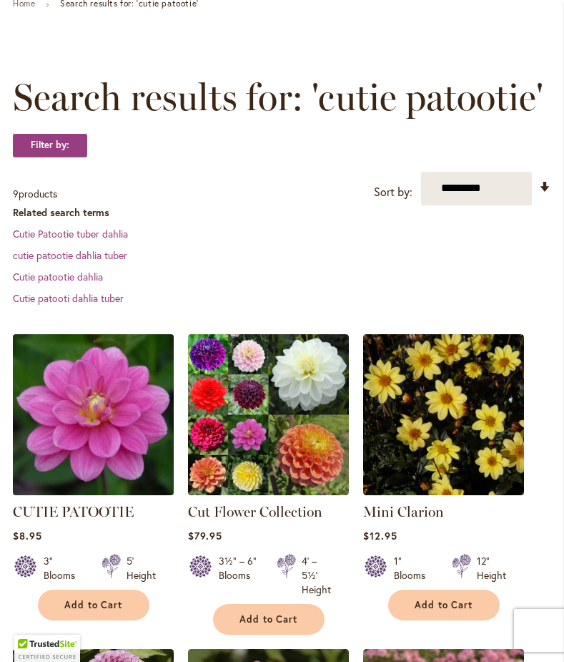
click at [24, 478] on img at bounding box center [93, 414] width 169 height 169
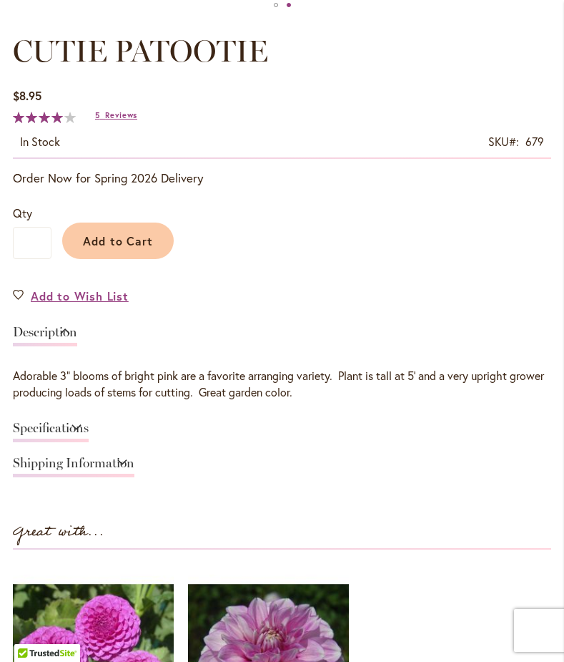
scroll to position [768, 0]
click at [89, 422] on link "Specifications" at bounding box center [51, 431] width 76 height 21
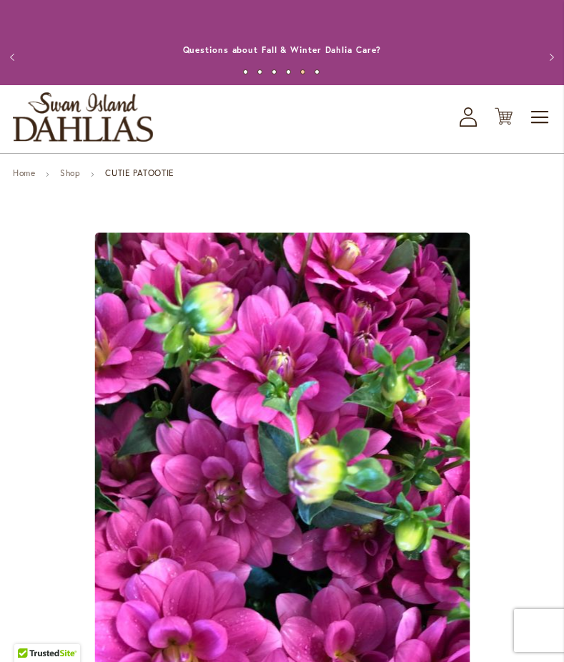
scroll to position [0, 0]
click at [542, 119] on span "Toggle Nav" at bounding box center [540, 117] width 21 height 29
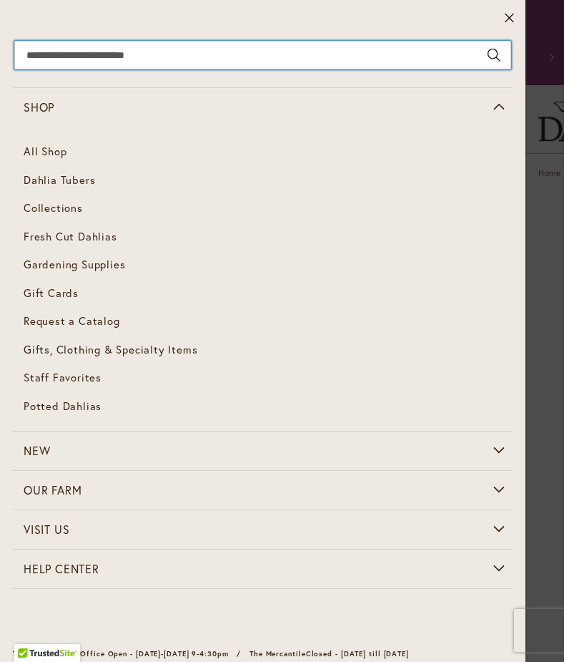
click at [139, 59] on input "Search" at bounding box center [262, 55] width 497 height 29
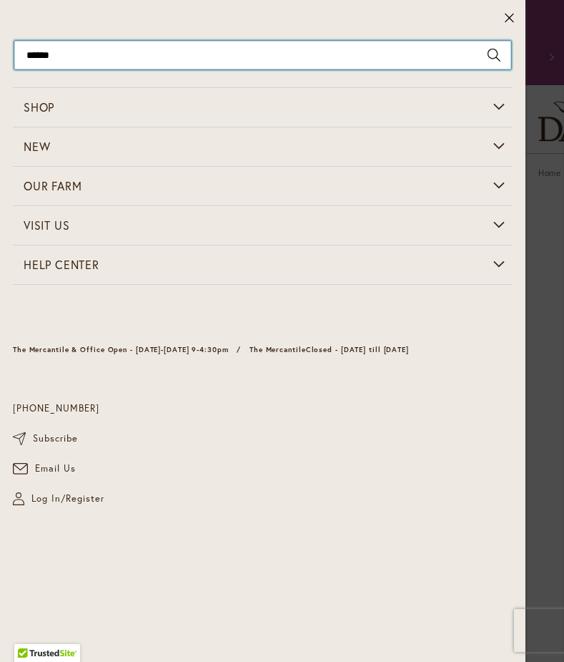
type input "*******"
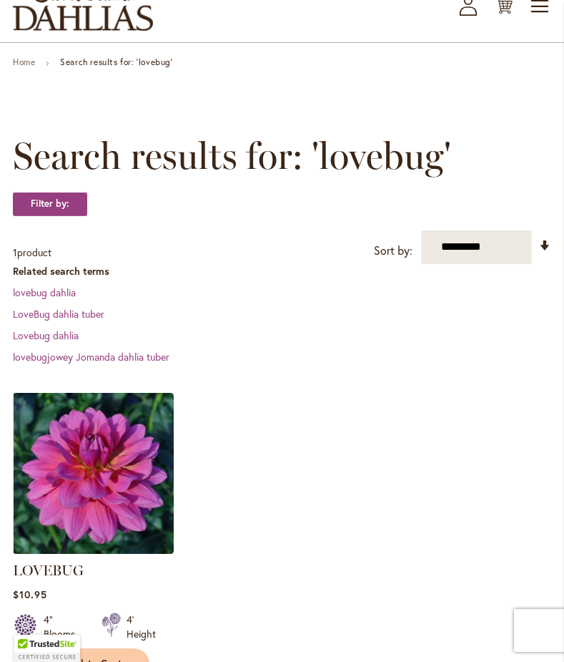
scroll to position [132, 0]
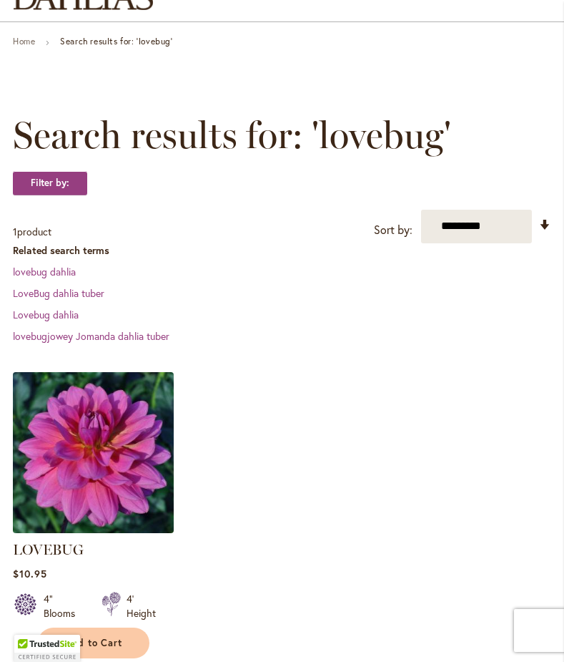
click at [62, 517] on img at bounding box center [93, 452] width 169 height 169
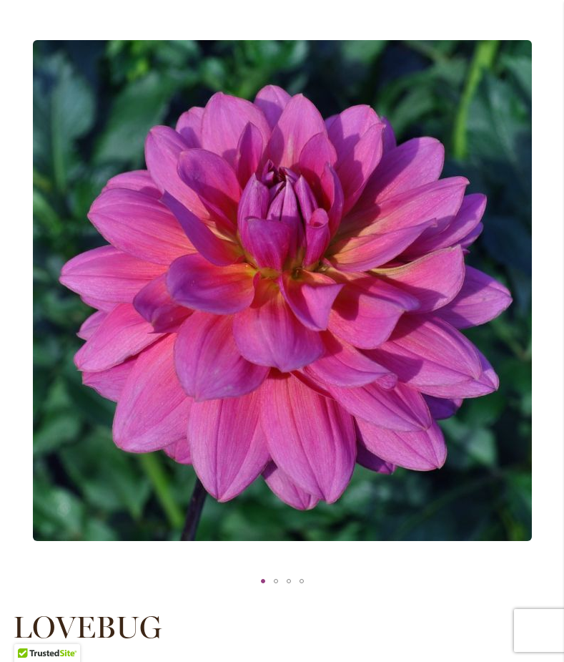
scroll to position [186, 0]
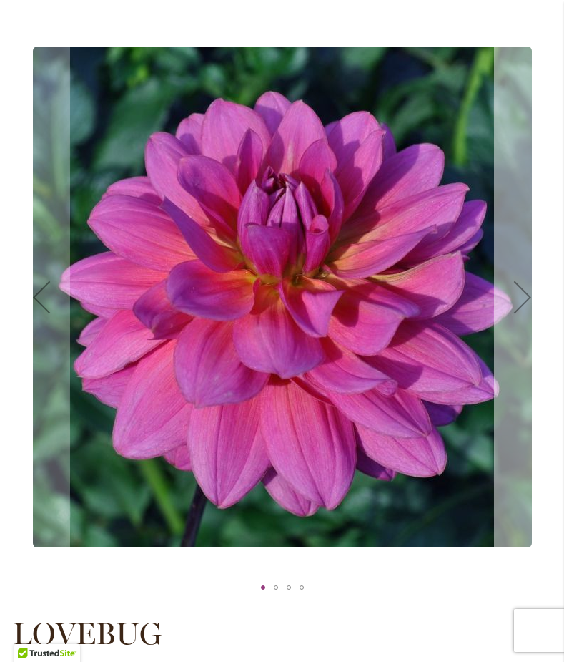
click at [526, 292] on div "Next" at bounding box center [522, 296] width 57 height 57
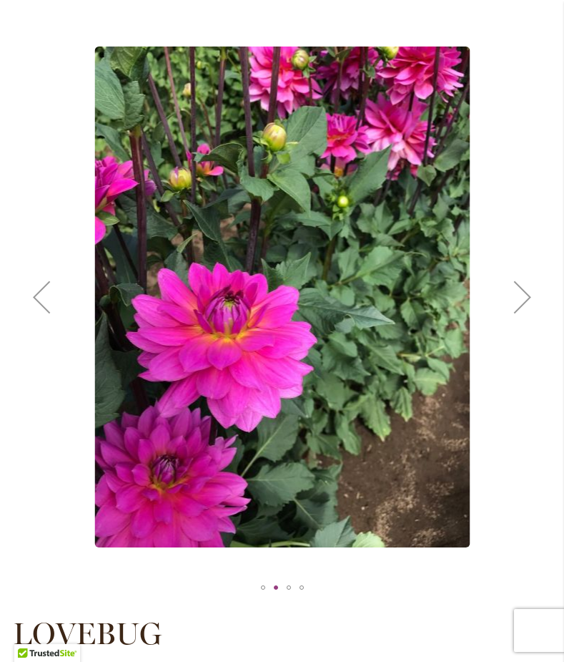
click at [526, 292] on div "Next" at bounding box center [522, 296] width 57 height 57
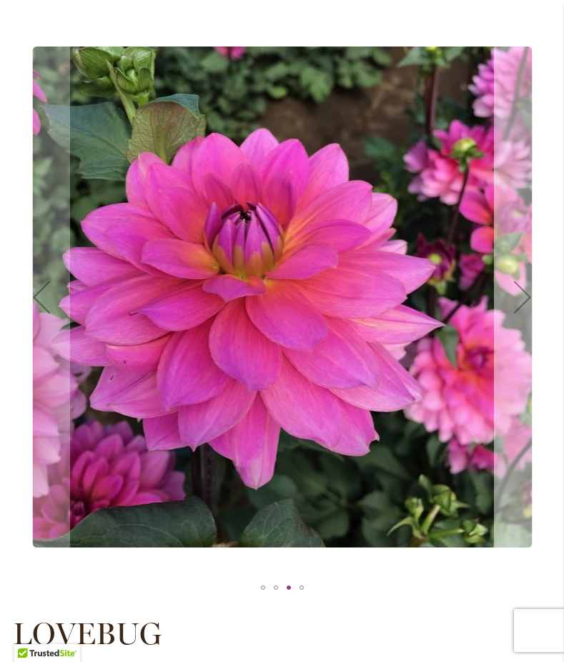
click at [526, 292] on div "Next" at bounding box center [522, 296] width 57 height 57
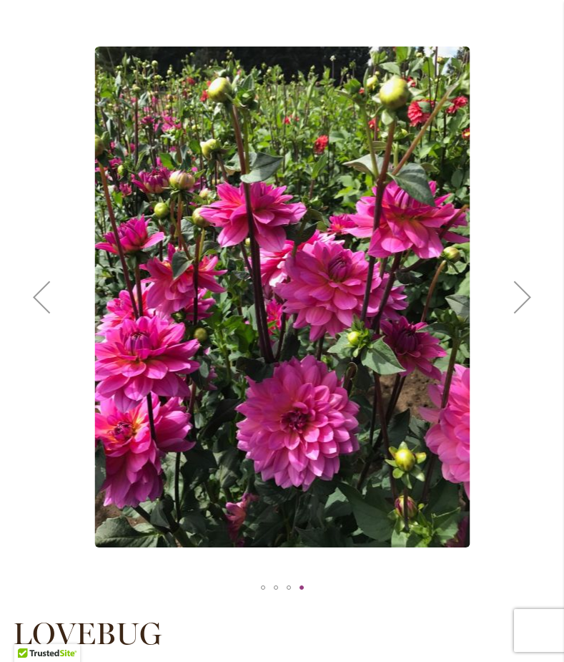
click at [526, 292] on div "Next" at bounding box center [522, 296] width 57 height 57
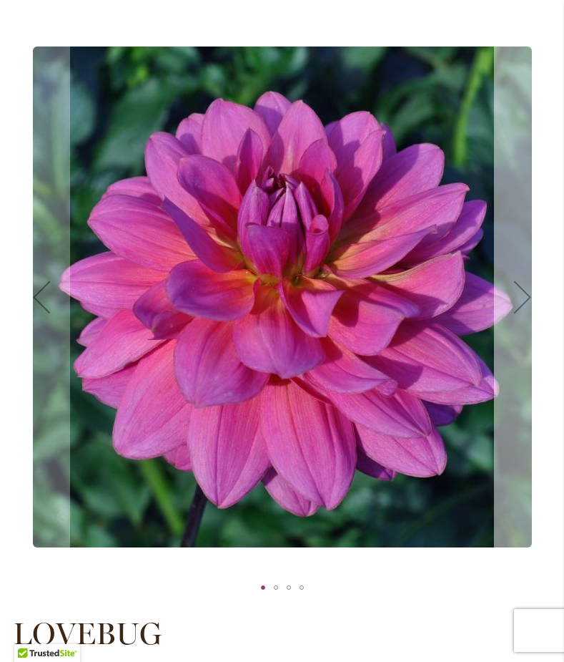
click at [526, 292] on div "Next" at bounding box center [522, 296] width 57 height 57
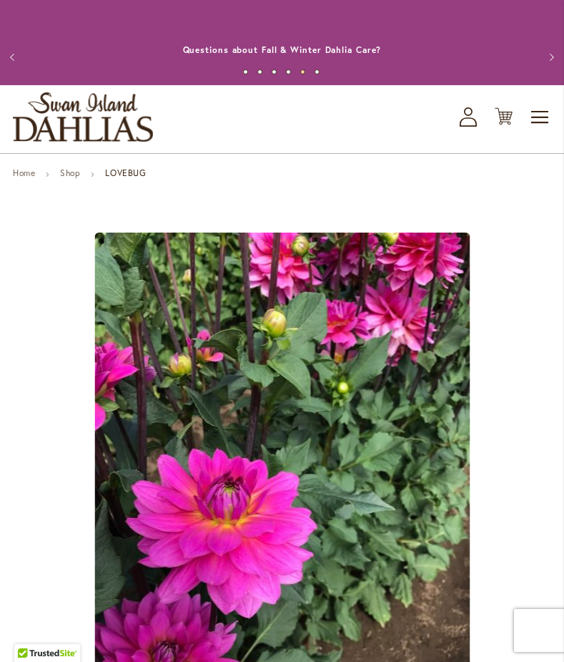
scroll to position [0, 0]
click at [541, 116] on span "Toggle Nav" at bounding box center [540, 117] width 21 height 29
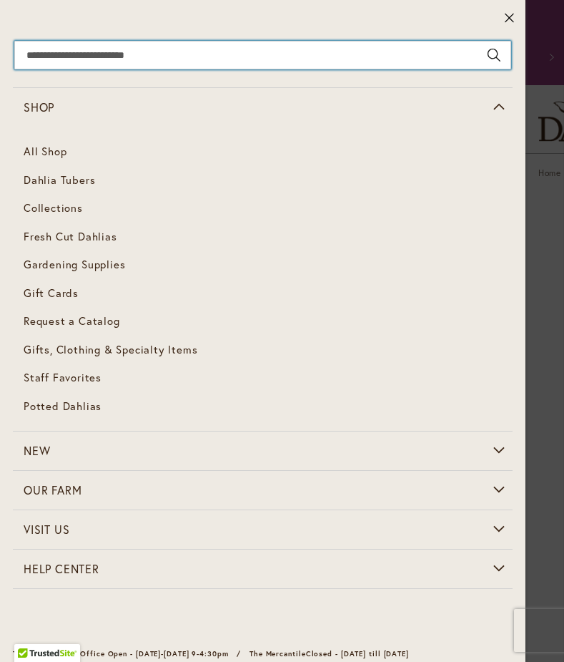
click at [250, 62] on input "Search" at bounding box center [262, 55] width 497 height 29
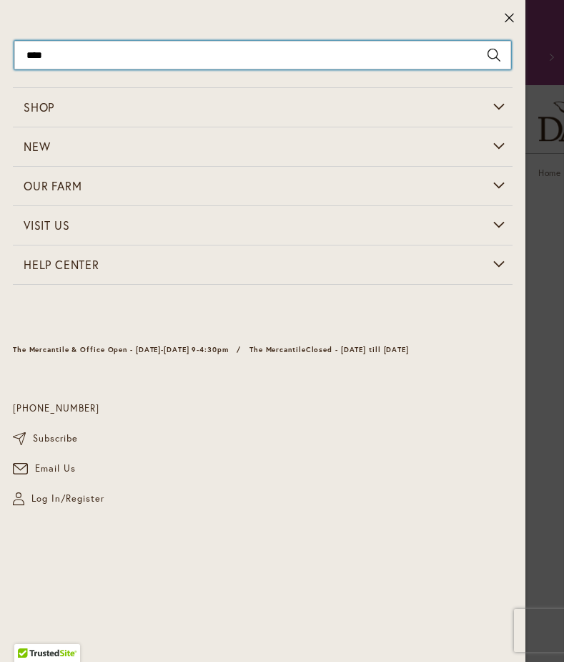
type input "*****"
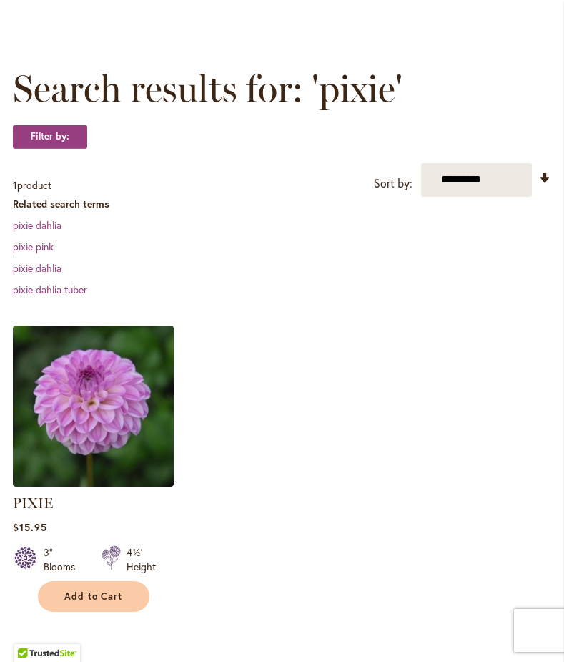
scroll to position [406, 0]
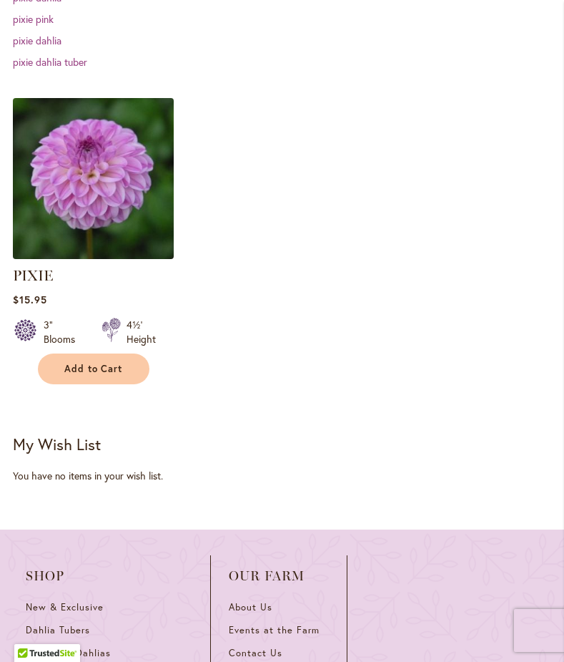
click at [43, 210] on img at bounding box center [93, 178] width 169 height 169
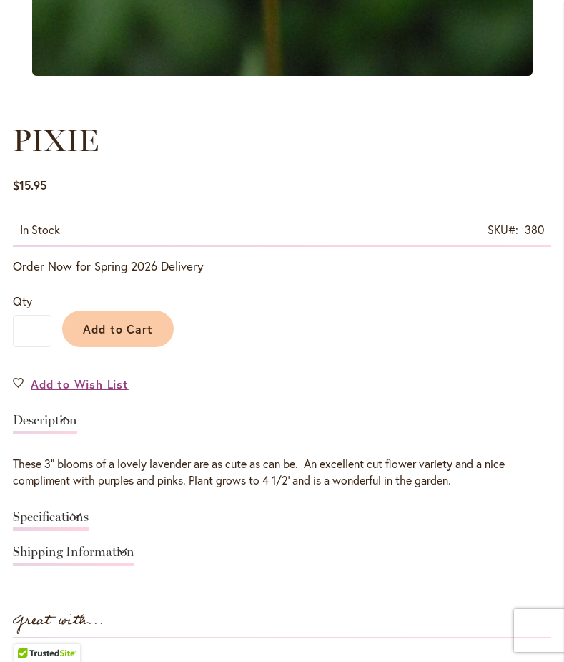
scroll to position [719, 0]
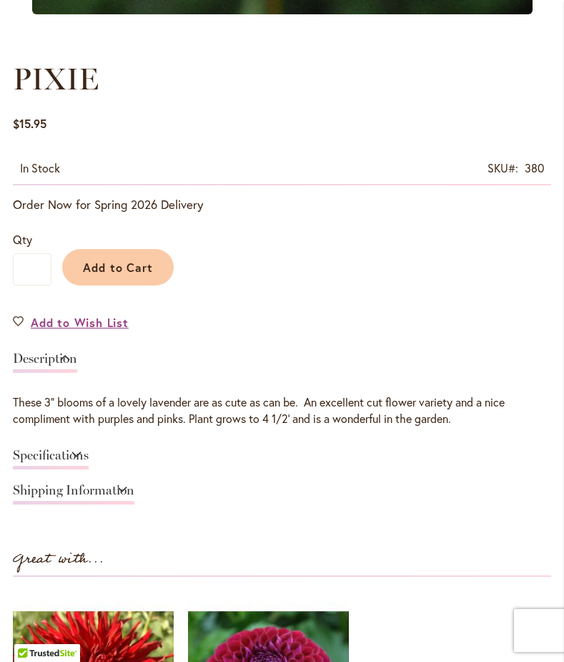
click at [60, 452] on link "Specifications" at bounding box center [51, 458] width 76 height 21
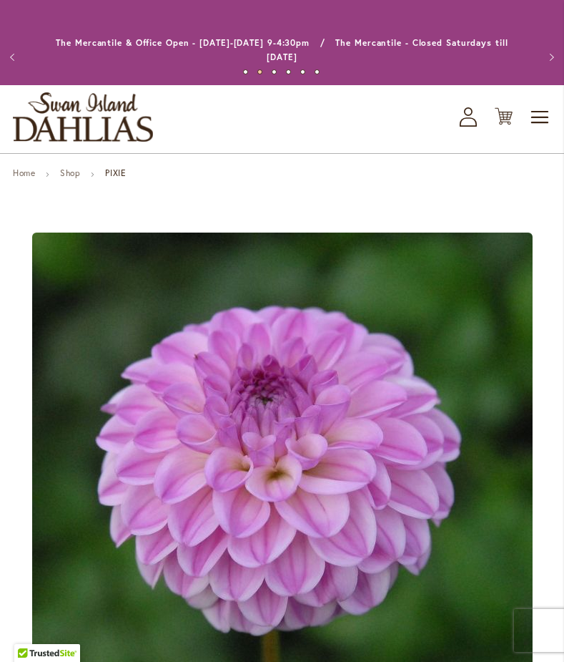
scroll to position [0, 0]
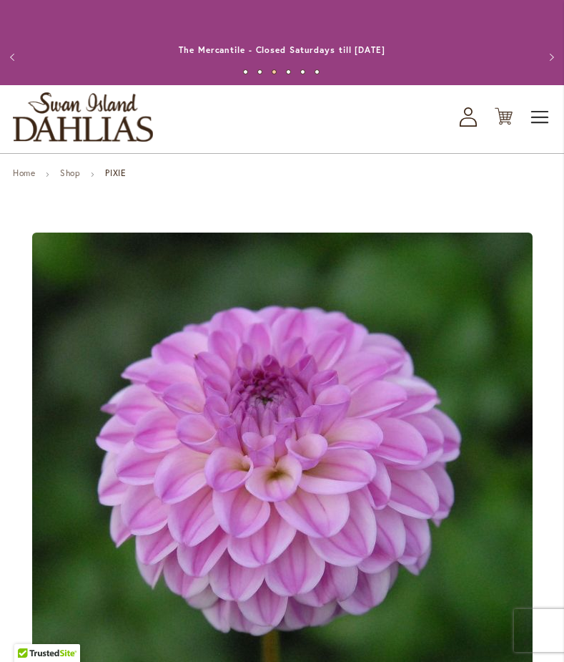
click at [541, 117] on span "Toggle Nav" at bounding box center [540, 117] width 21 height 29
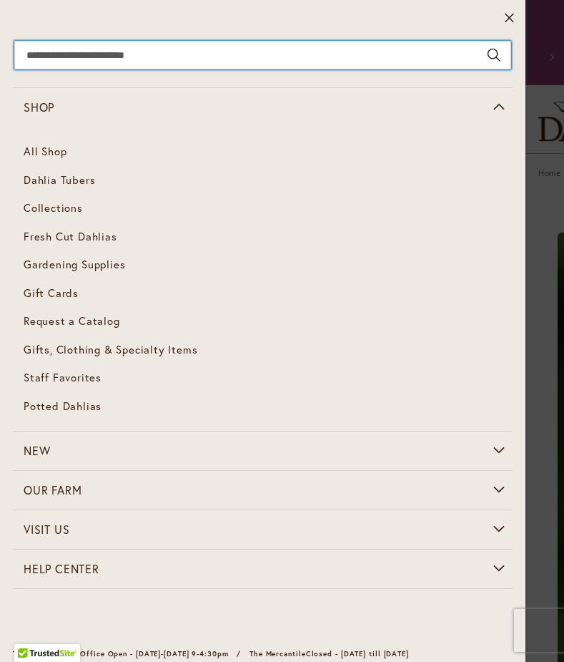
click at [277, 56] on input "Search" at bounding box center [262, 55] width 497 height 29
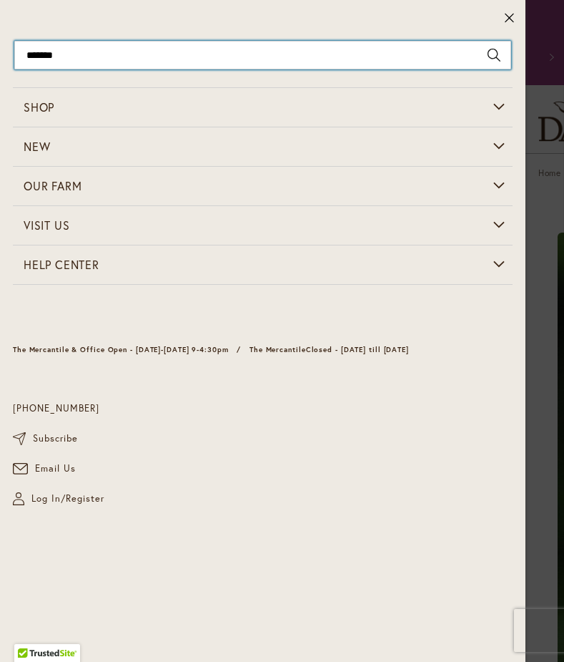
type input "********"
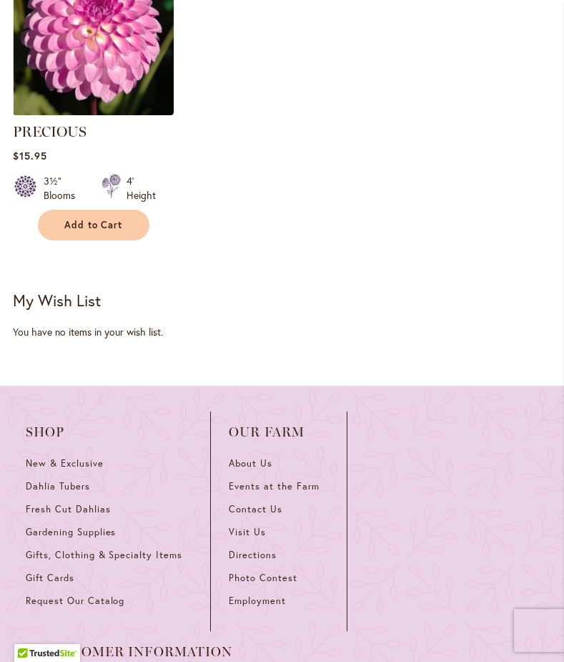
scroll to position [599, 0]
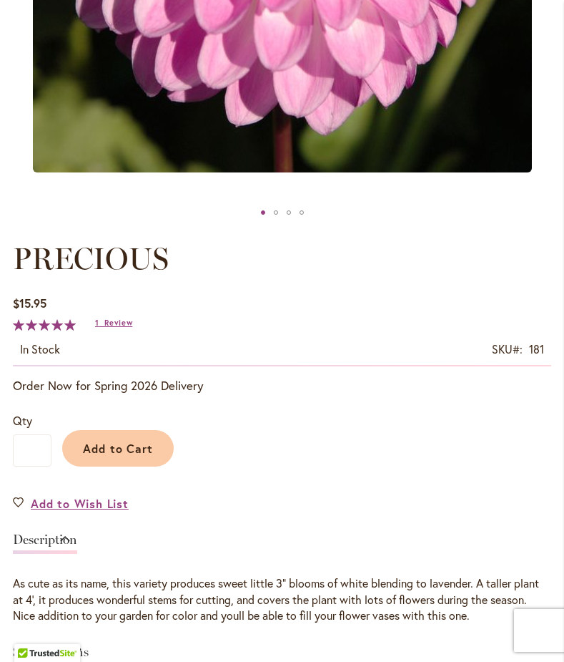
scroll to position [830, 0]
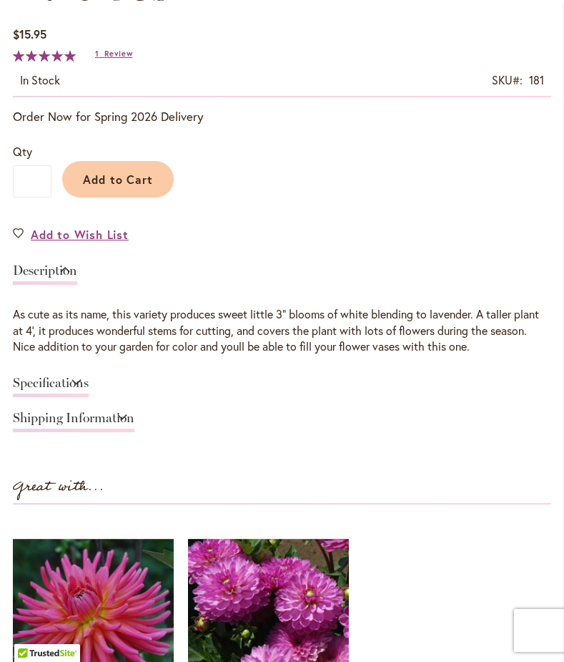
click at [89, 381] on link "Specifications" at bounding box center [51, 386] width 76 height 21
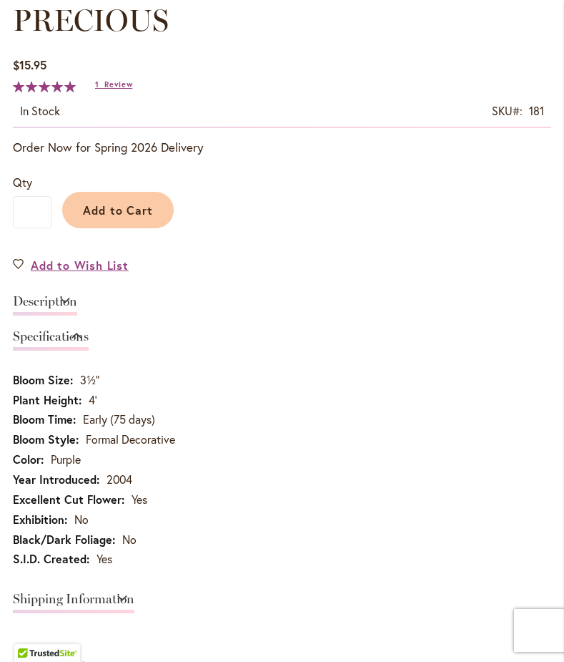
scroll to position [798, 0]
click at [89, 338] on link "Specifications" at bounding box center [51, 340] width 76 height 21
click at [77, 307] on link "Description" at bounding box center [45, 305] width 64 height 21
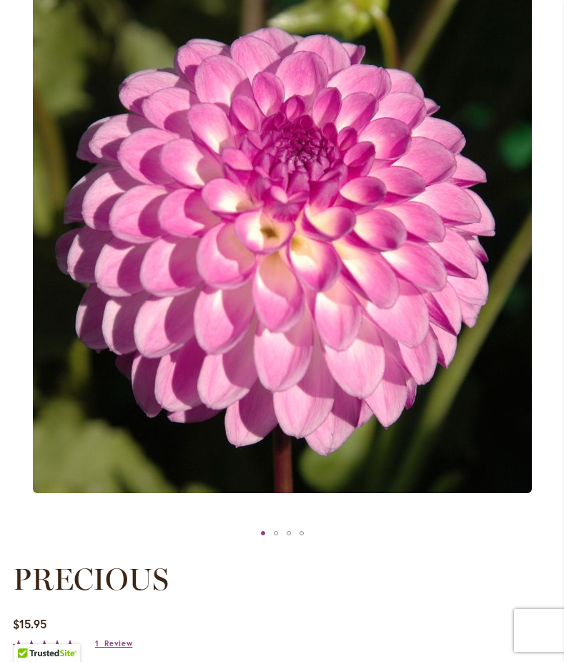
scroll to position [243, 0]
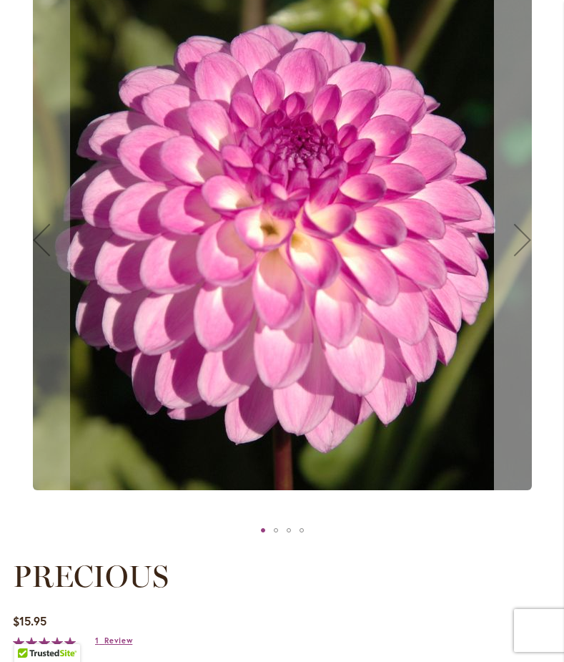
click at [514, 207] on button "Next" at bounding box center [522, 239] width 57 height 560
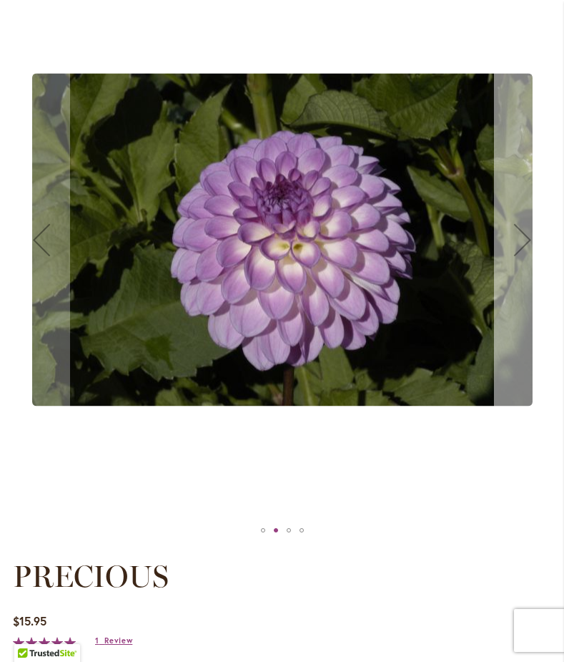
click at [514, 207] on button "Next" at bounding box center [522, 239] width 57 height 560
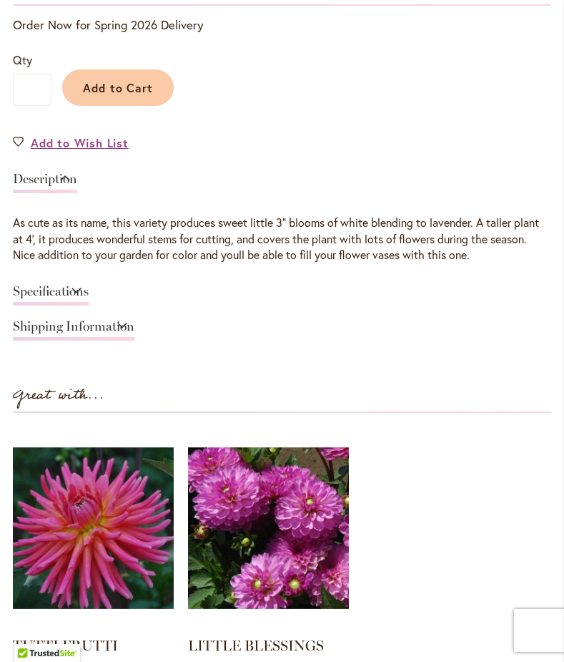
scroll to position [926, 0]
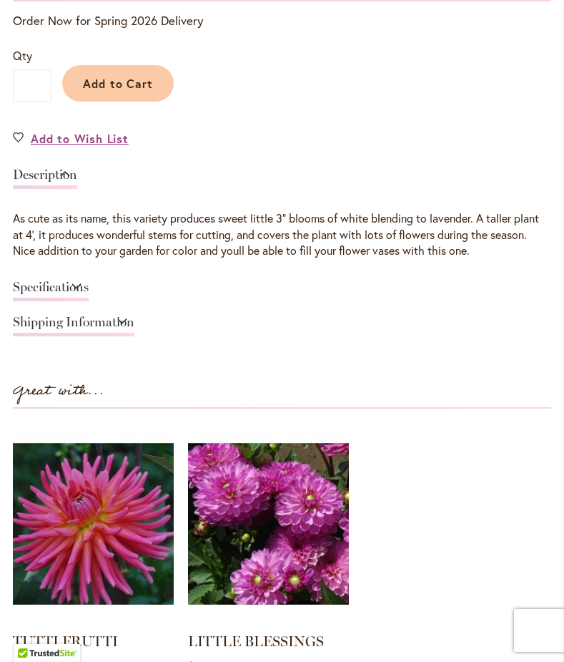
click at [87, 285] on link "Specifications" at bounding box center [51, 290] width 76 height 21
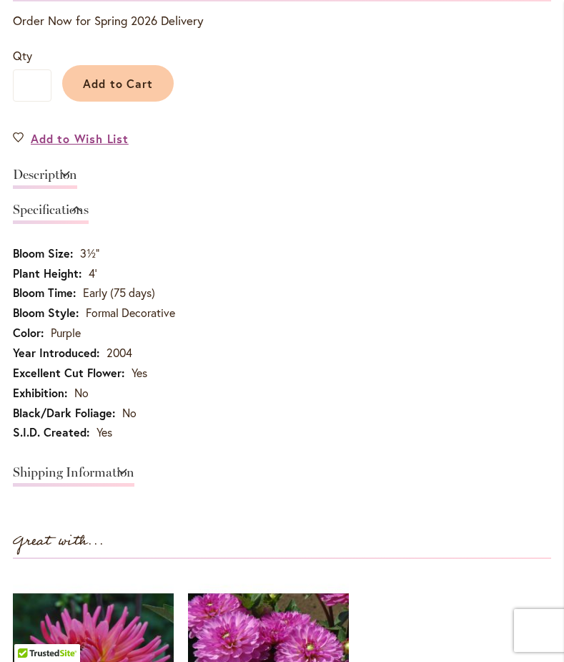
click at [82, 210] on link "Specifications" at bounding box center [51, 213] width 76 height 21
click at [89, 203] on link "Specifications" at bounding box center [51, 213] width 76 height 21
click at [89, 208] on link "Specifications" at bounding box center [51, 213] width 76 height 21
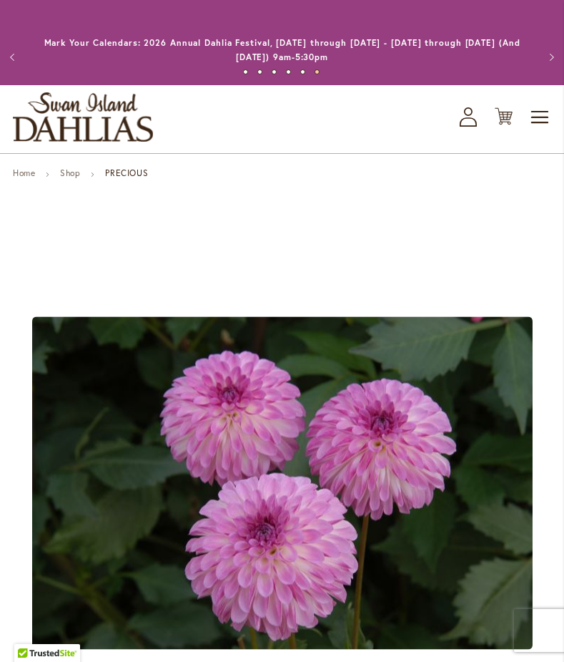
scroll to position [0, 0]
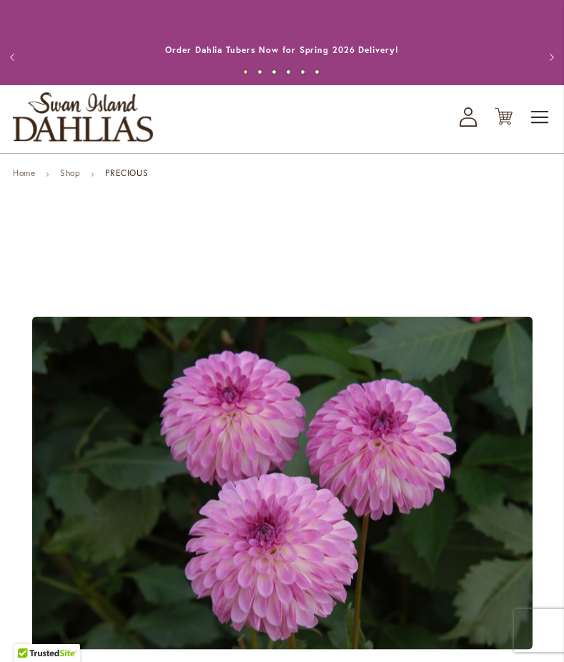
click at [539, 122] on span "Toggle Nav" at bounding box center [540, 117] width 21 height 29
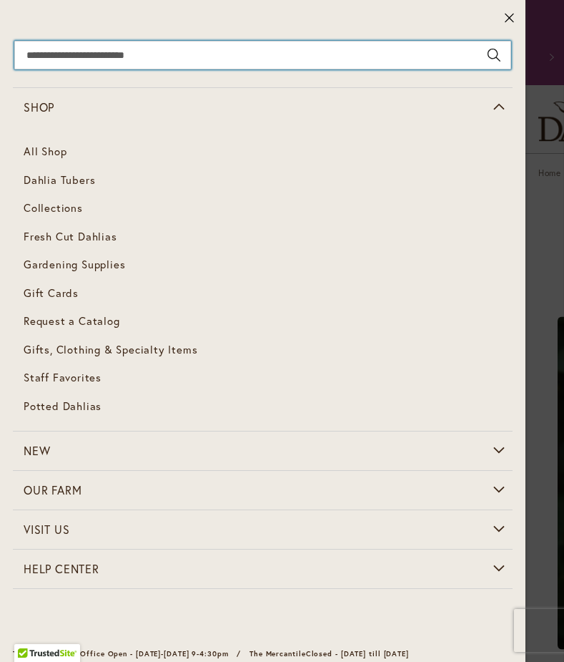
click at [326, 61] on input "Search" at bounding box center [262, 55] width 497 height 29
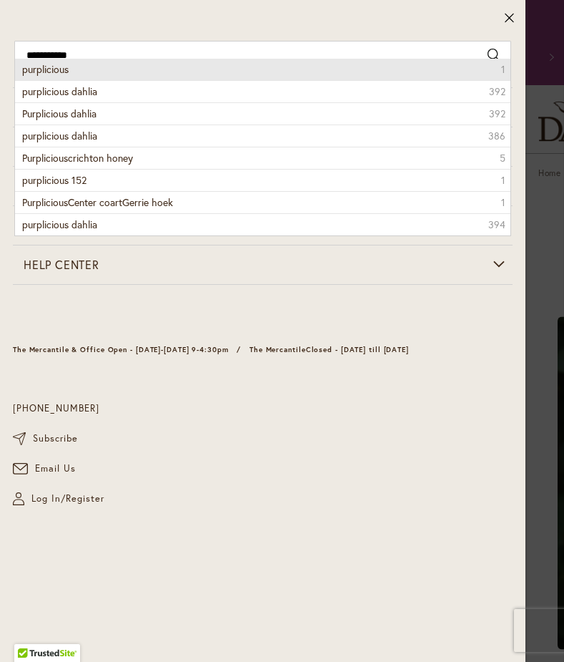
click at [291, 67] on li "purplicious 1" at bounding box center [263, 69] width 496 height 21
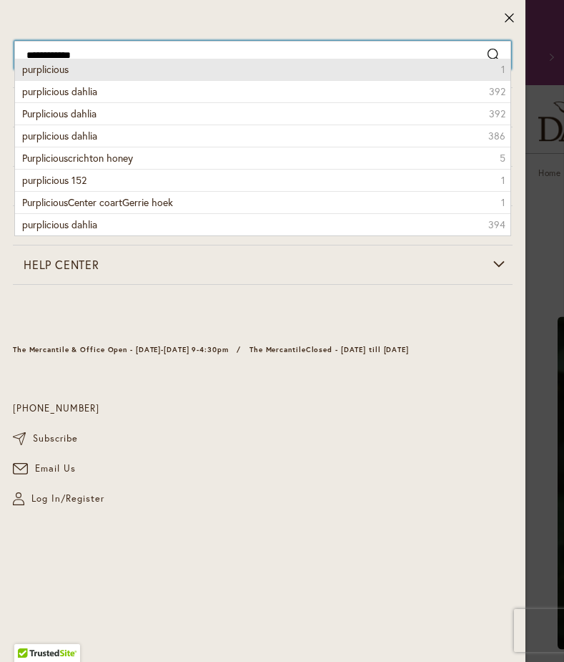
type input "**********"
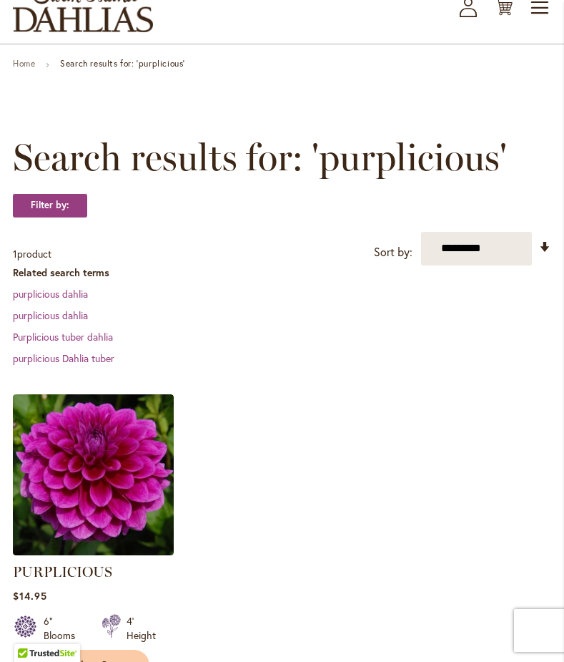
scroll to position [154, 0]
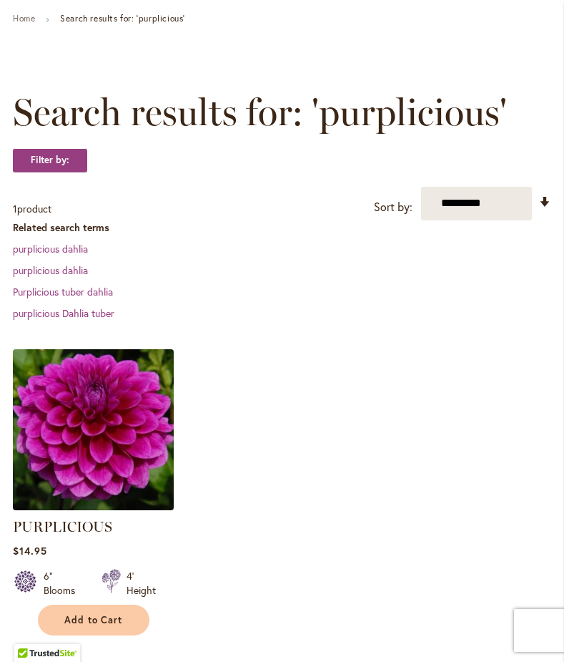
click at [95, 448] on img at bounding box center [93, 429] width 169 height 169
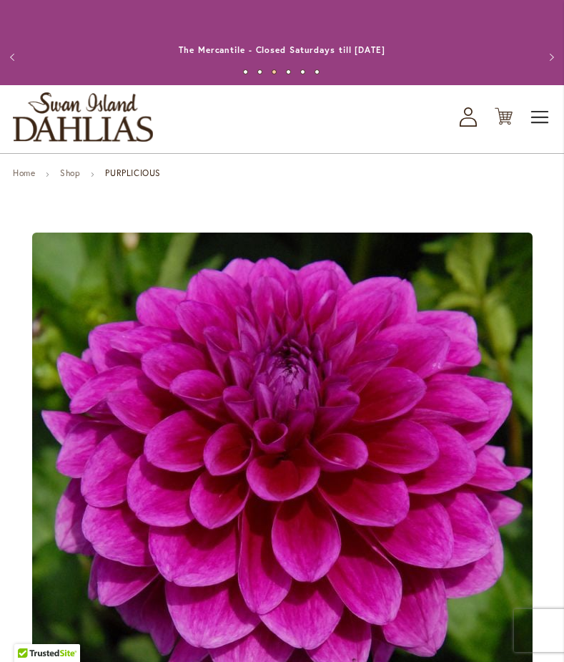
click at [541, 115] on span "Toggle Nav" at bounding box center [540, 117] width 21 height 29
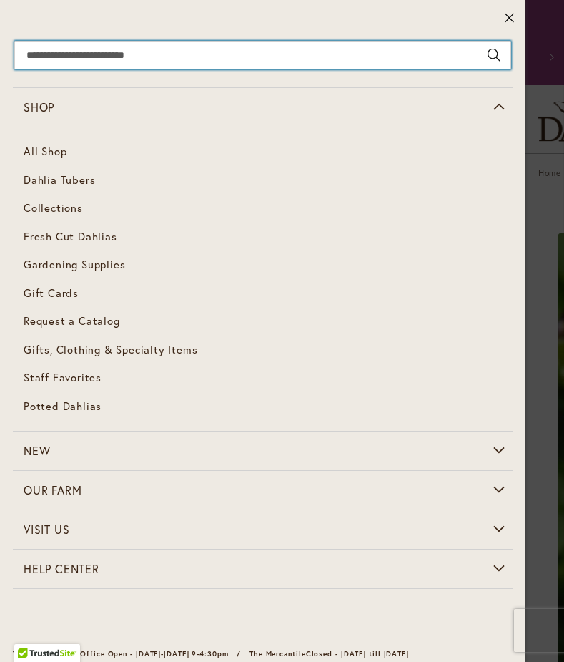
click at [286, 52] on input "Search" at bounding box center [262, 55] width 497 height 29
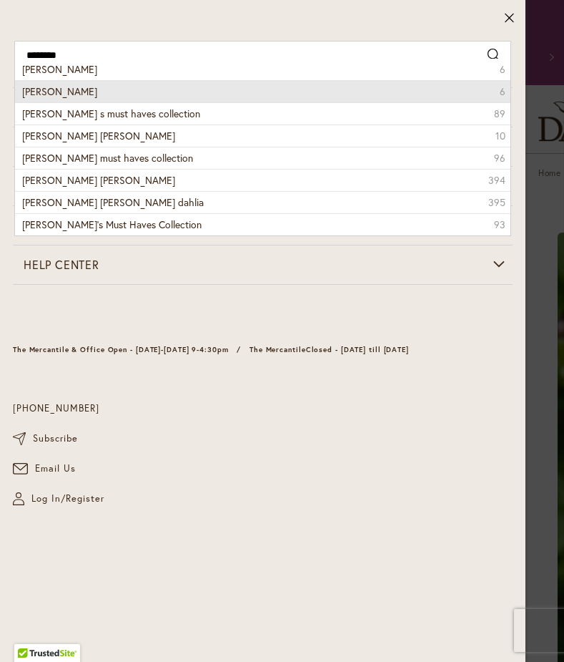
click at [273, 83] on li "heather feather 6" at bounding box center [263, 91] width 496 height 22
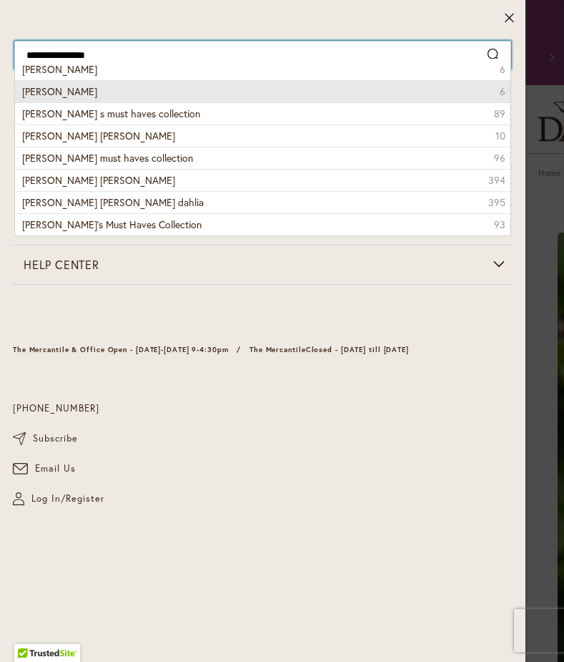
type input "**********"
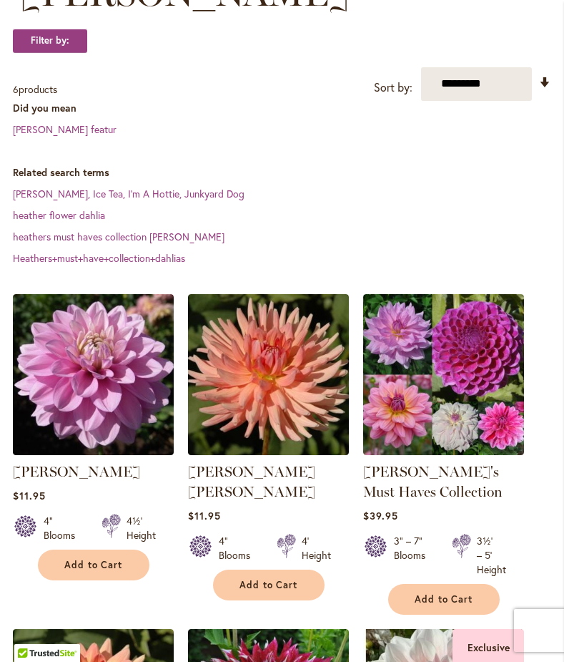
scroll to position [348, 0]
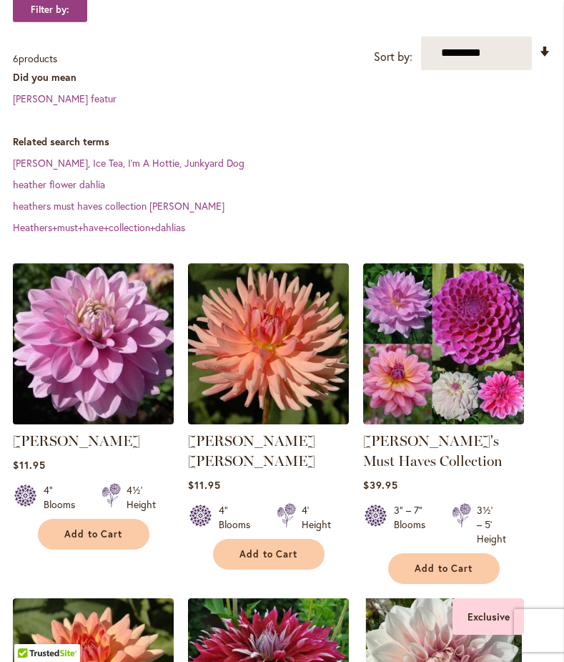
click at [71, 407] on img at bounding box center [93, 343] width 169 height 169
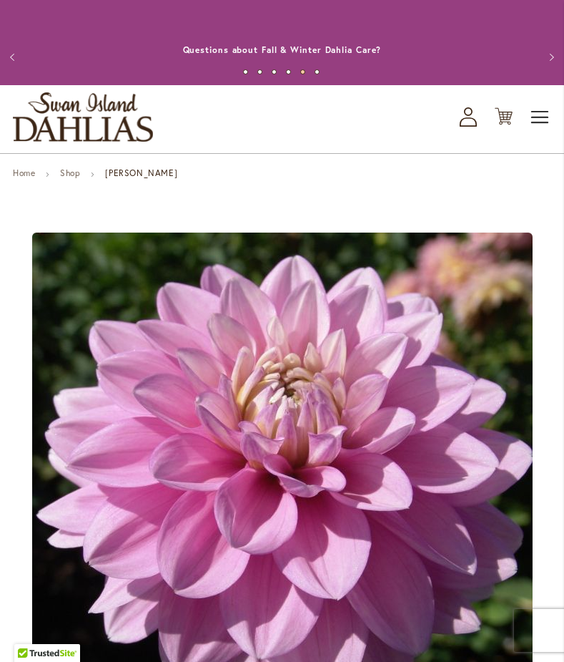
click at [536, 118] on span "Toggle Nav" at bounding box center [540, 117] width 21 height 29
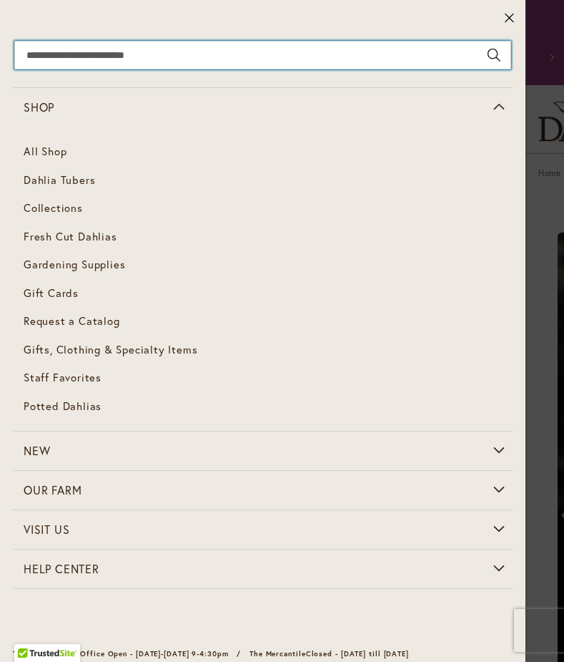
click at [258, 41] on input "Search" at bounding box center [262, 55] width 497 height 29
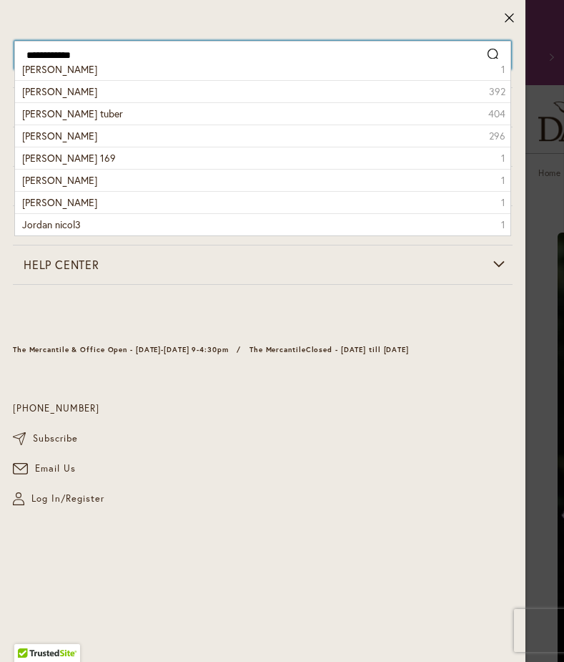
type input "**********"
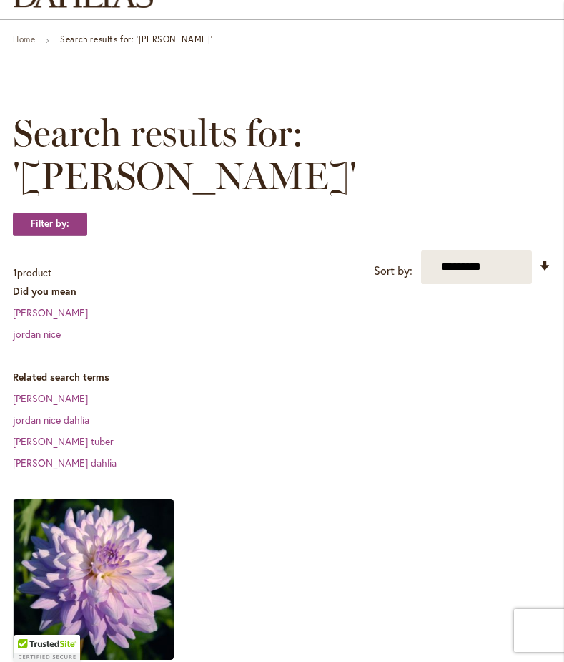
scroll to position [238, 0]
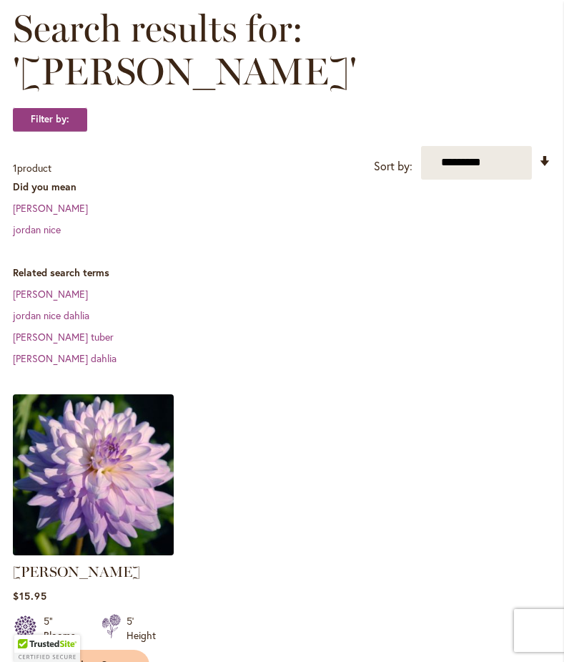
click at [87, 423] on img at bounding box center [93, 474] width 169 height 169
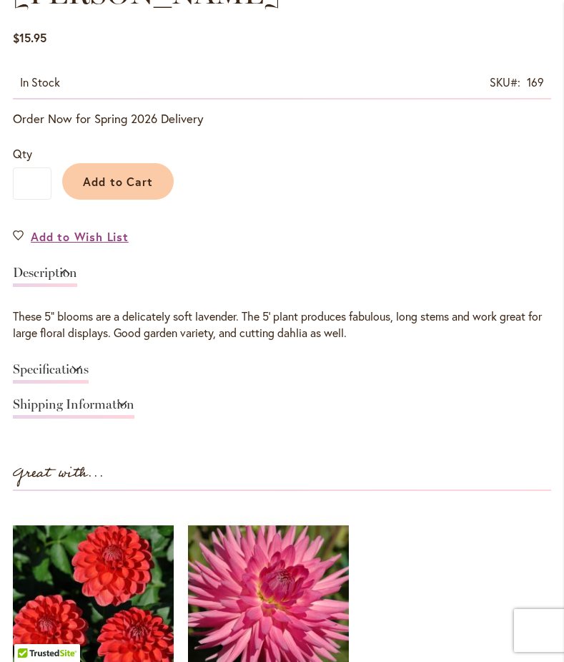
scroll to position [826, 0]
click at [182, 358] on div "Specifications" at bounding box center [282, 372] width 539 height 35
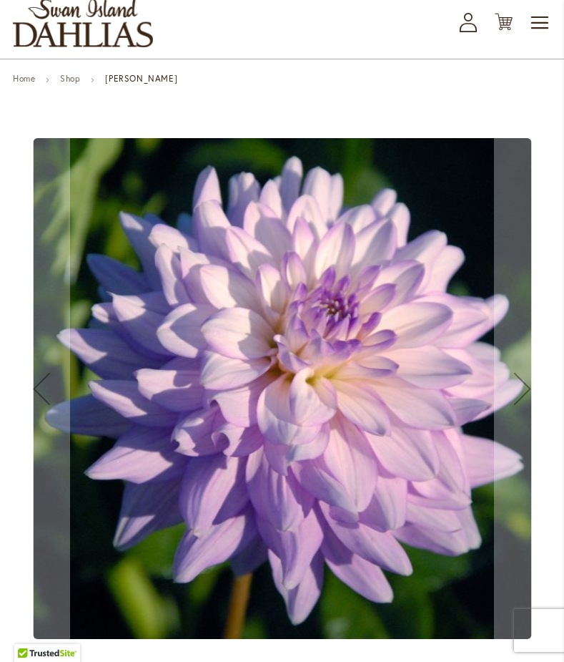
scroll to position [84, 0]
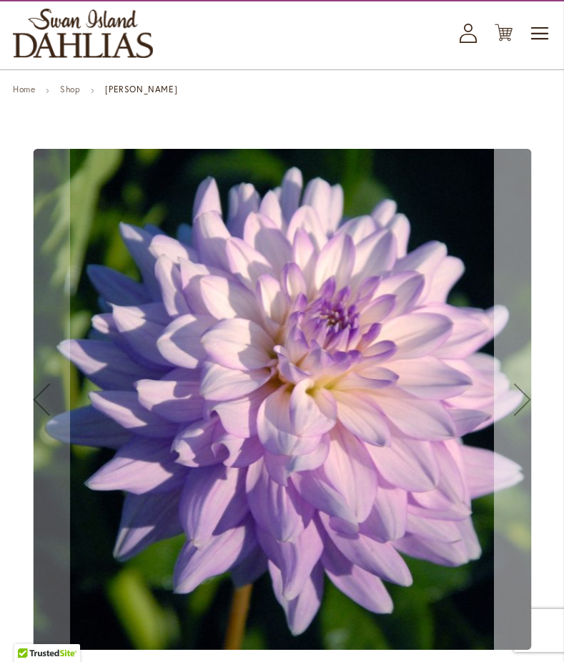
click at [524, 400] on div "Next" at bounding box center [522, 398] width 57 height 57
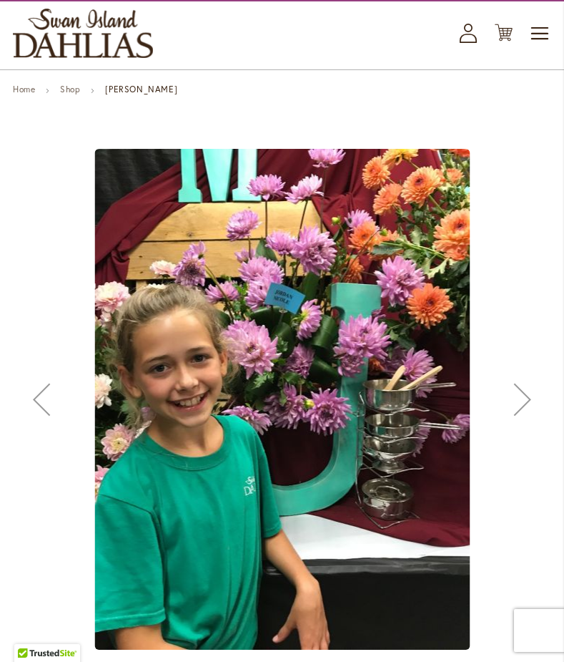
click at [524, 400] on div "Next" at bounding box center [522, 398] width 57 height 57
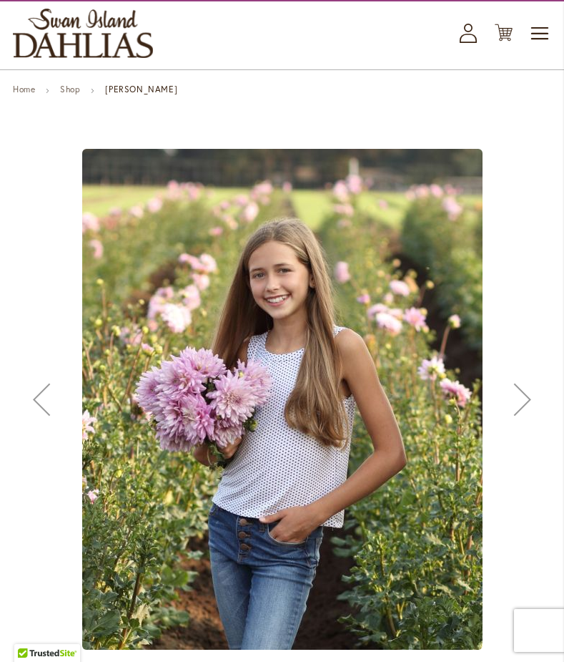
click at [524, 400] on div "Next" at bounding box center [522, 398] width 57 height 57
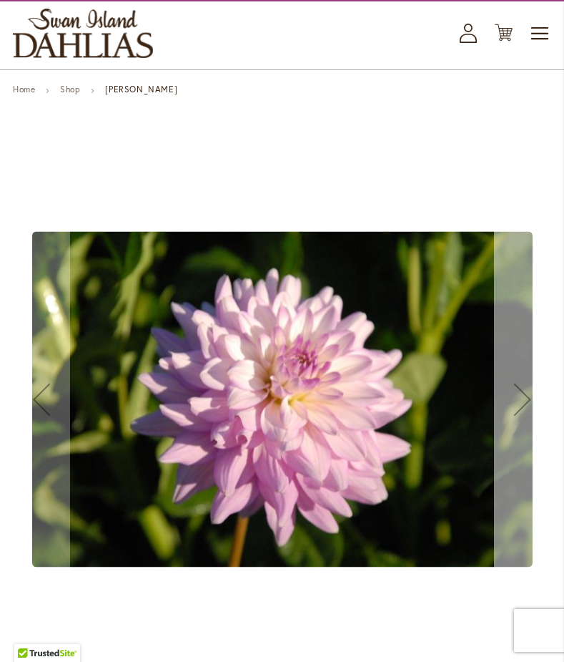
click at [524, 400] on div "Next" at bounding box center [522, 398] width 57 height 57
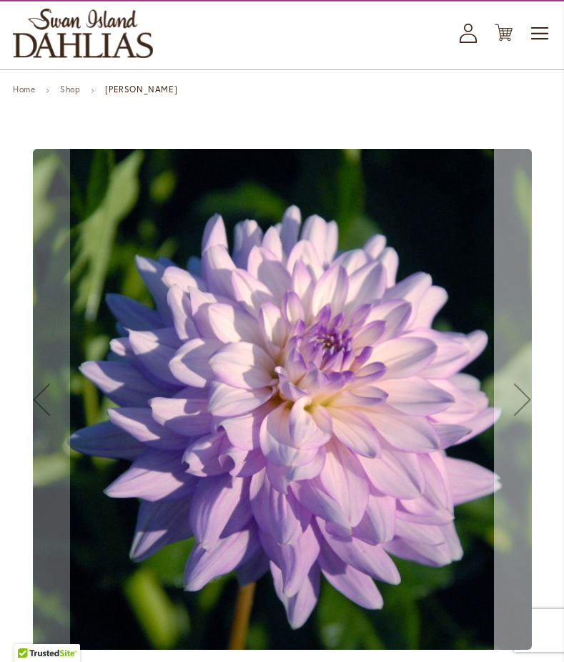
click at [524, 400] on div "Next" at bounding box center [522, 398] width 57 height 57
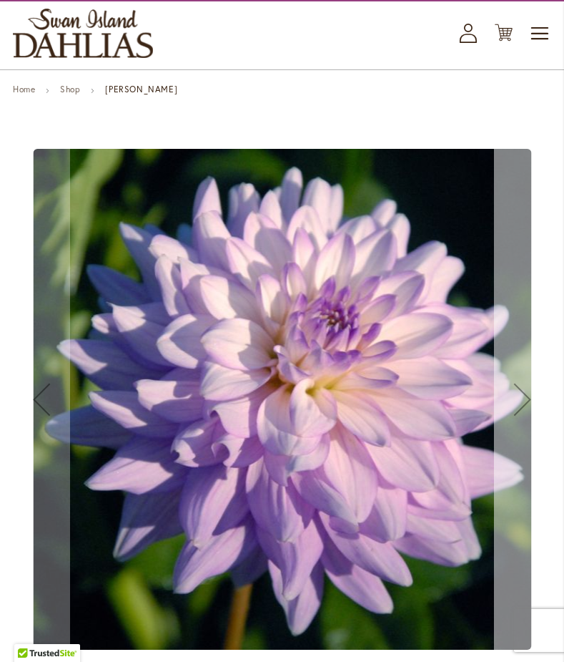
click at [524, 400] on div "Next" at bounding box center [522, 398] width 57 height 57
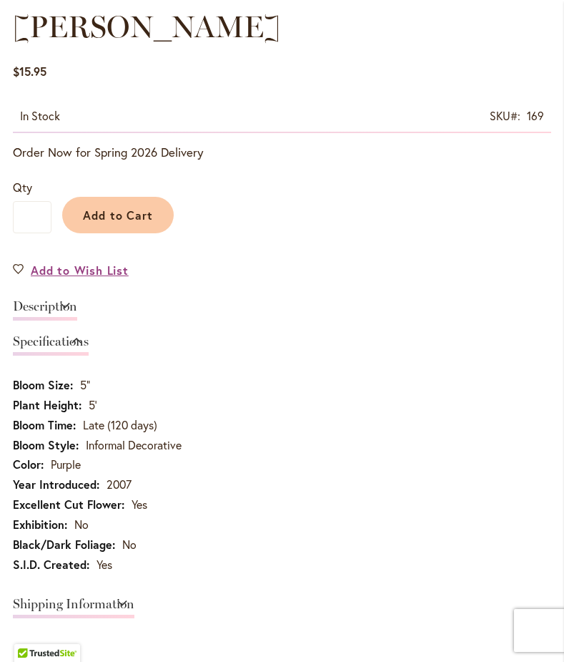
scroll to position [792, 0]
click at [77, 310] on link "Description" at bounding box center [45, 310] width 64 height 21
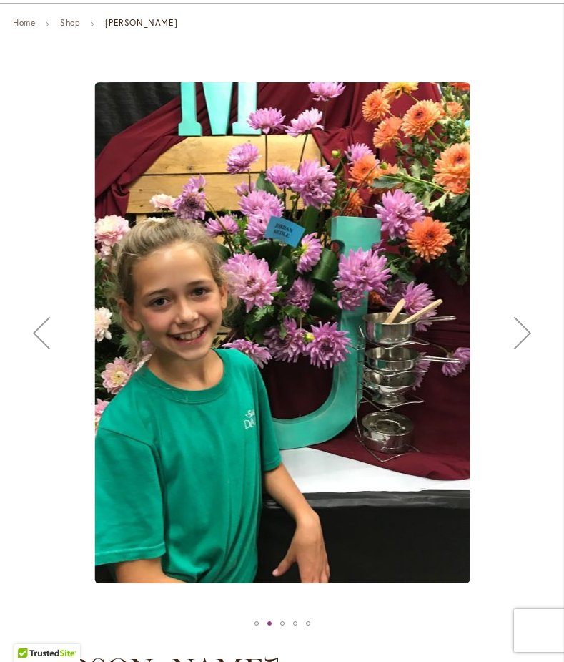
scroll to position [75, 0]
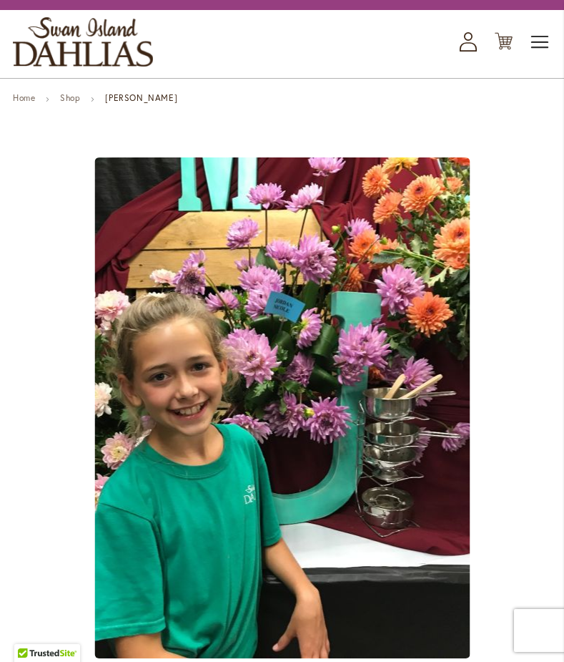
click at [538, 44] on span "Toggle Nav" at bounding box center [540, 42] width 21 height 29
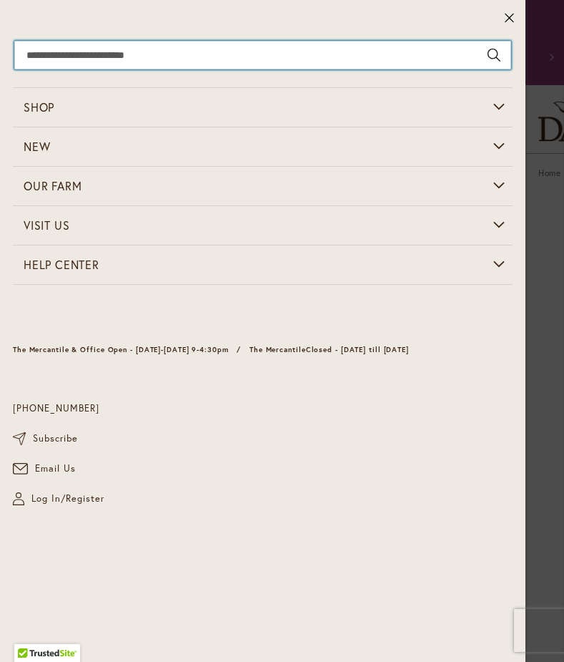
click at [251, 61] on input "Search" at bounding box center [262, 55] width 497 height 29
type input "**********"
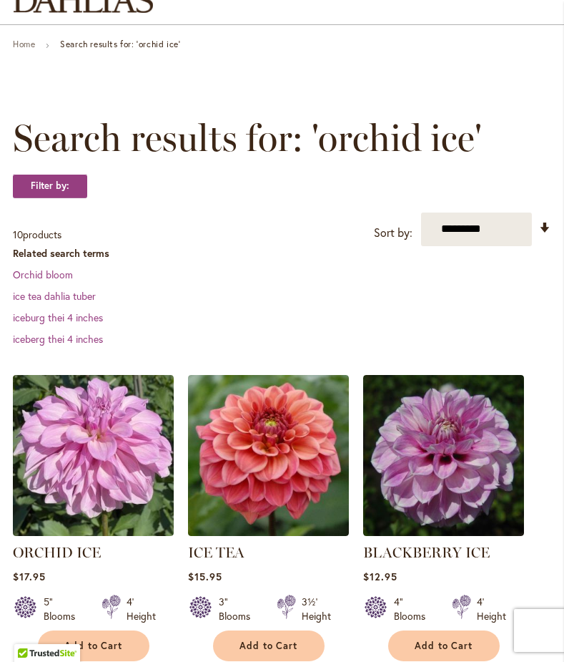
scroll to position [134, 0]
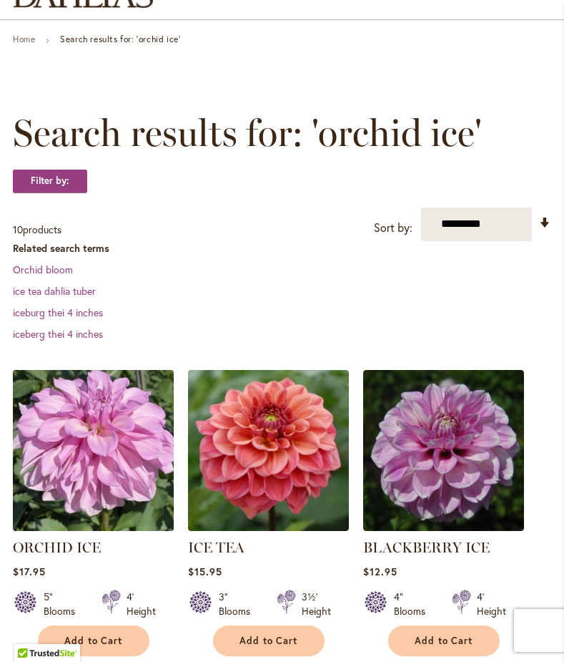
click at [92, 475] on img at bounding box center [93, 449] width 169 height 169
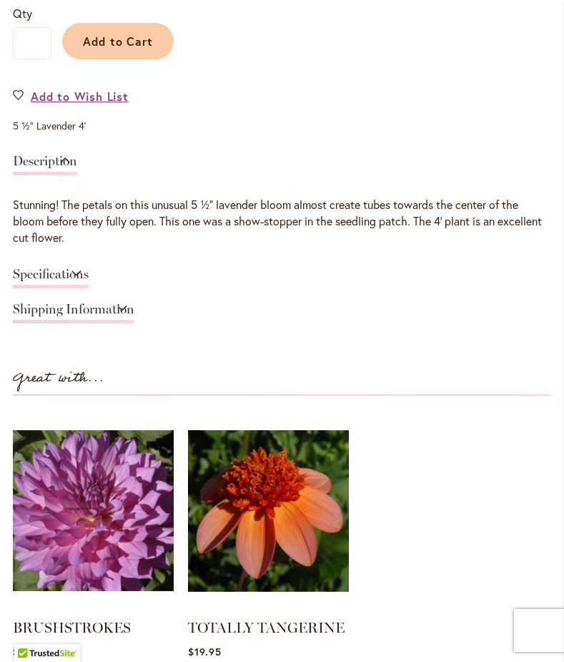
scroll to position [963, 0]
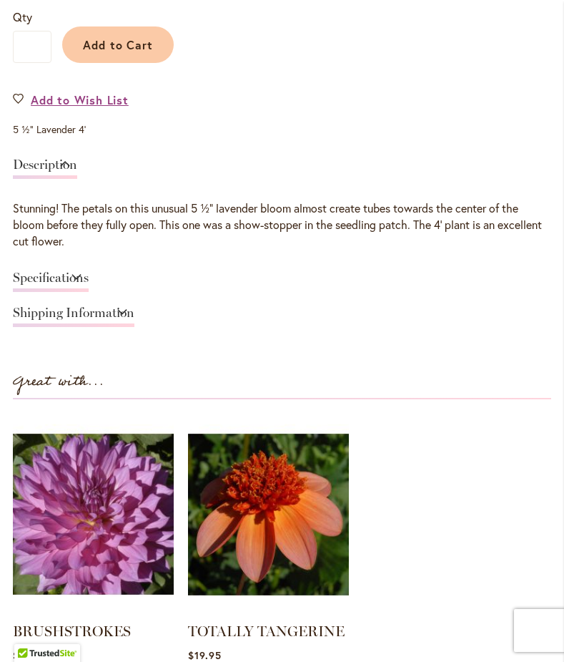
click at [69, 273] on link "Specifications" at bounding box center [51, 281] width 76 height 21
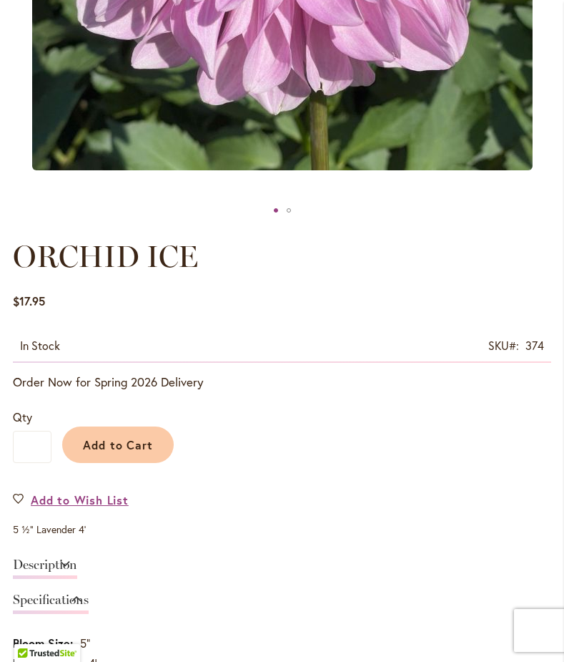
scroll to position [631, 0]
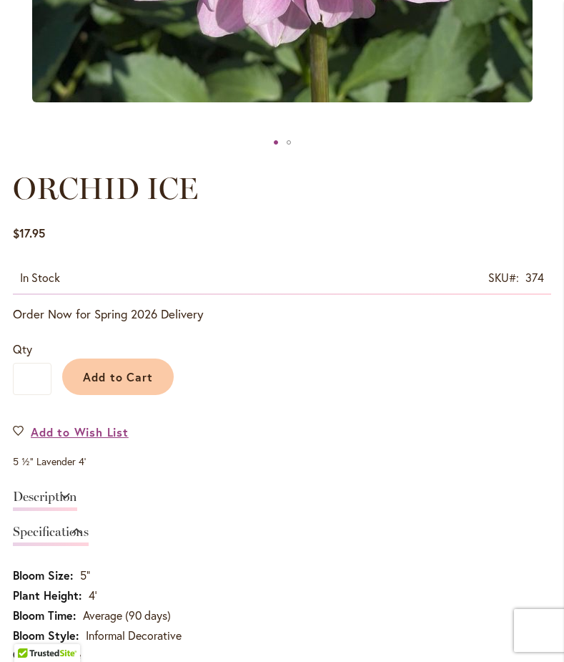
click at [59, 496] on link "Description" at bounding box center [45, 500] width 64 height 21
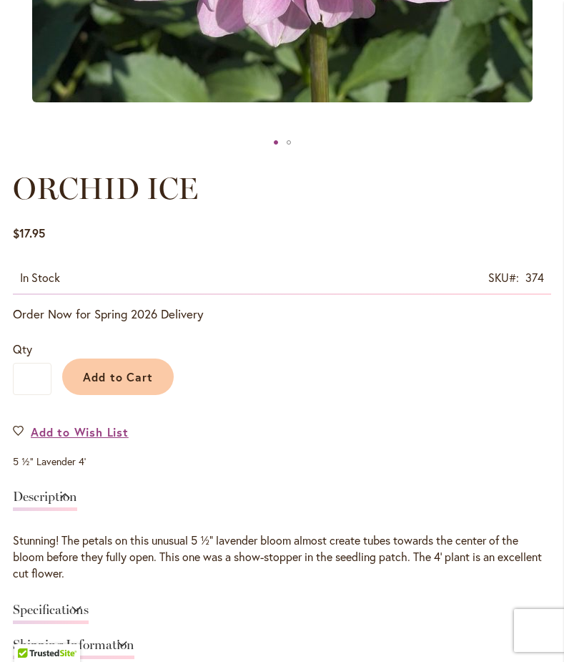
scroll to position [0, 0]
type input "**********"
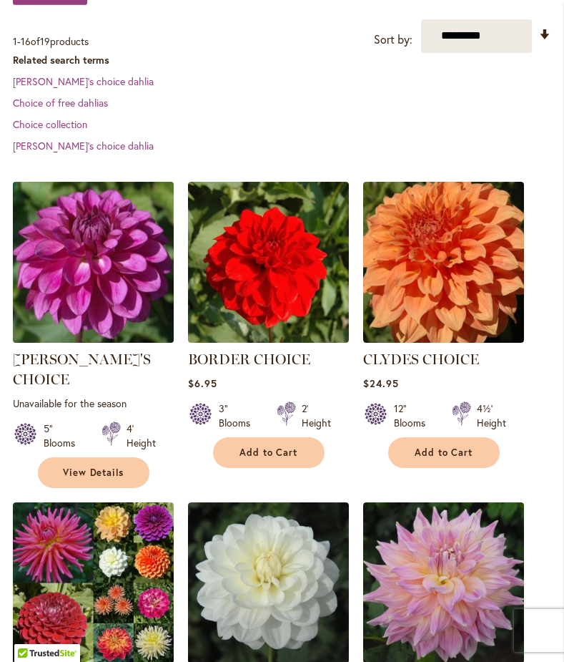
scroll to position [368, 0]
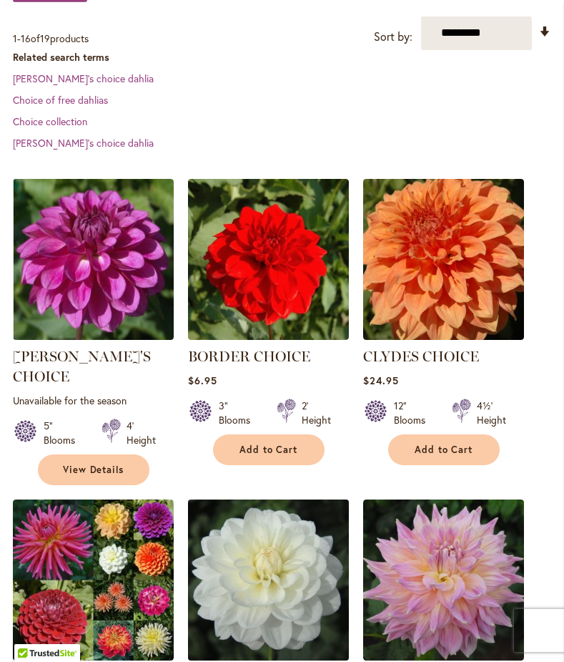
click at [285, 534] on img at bounding box center [268, 579] width 169 height 169
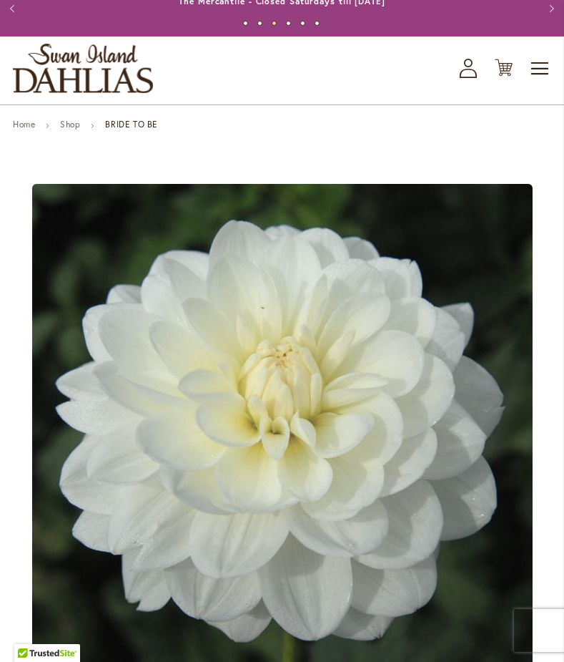
scroll to position [30, 0]
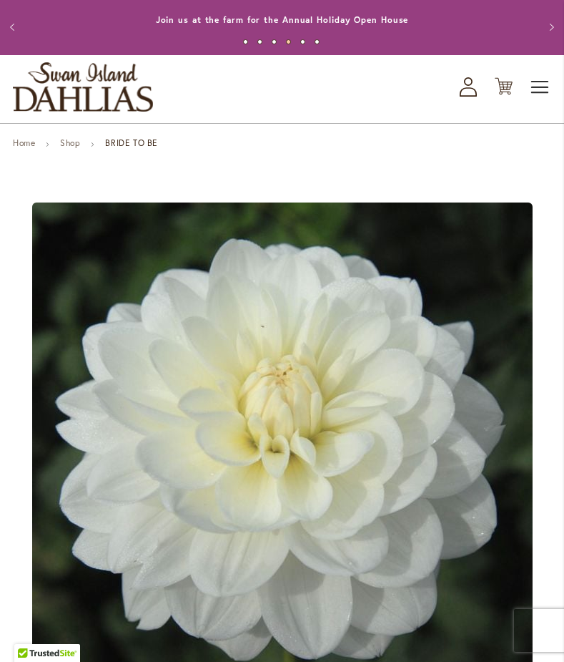
click at [537, 88] on span "Toggle Nav" at bounding box center [540, 87] width 21 height 29
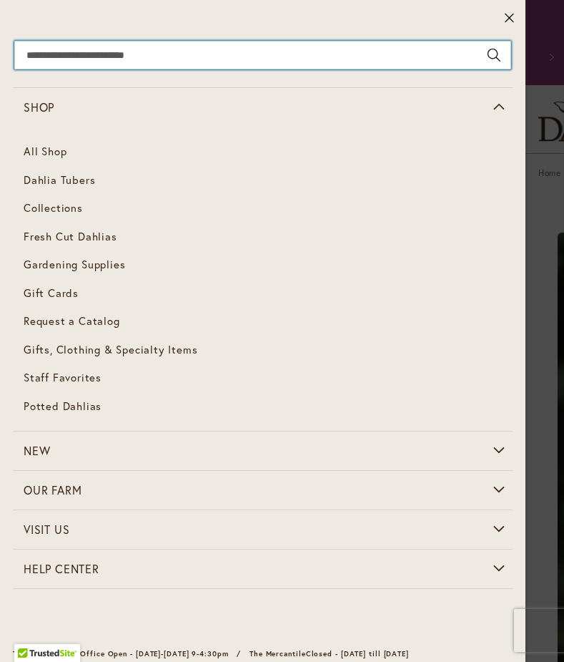
click at [281, 55] on input "Search" at bounding box center [262, 55] width 497 height 29
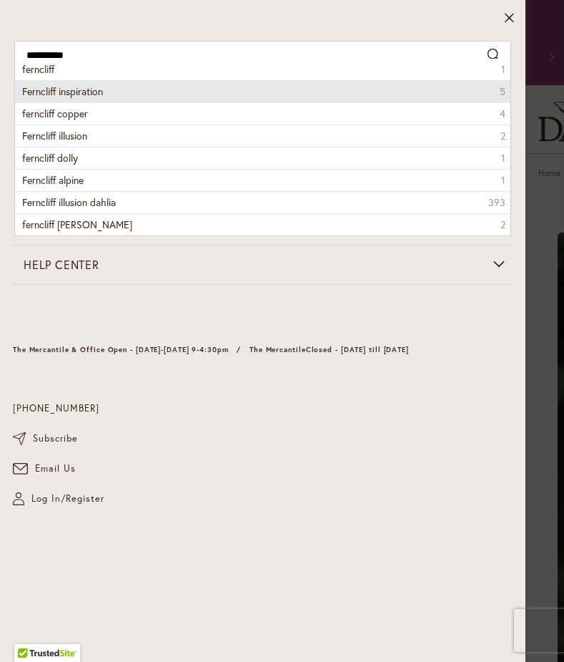
drag, startPoint x: 281, startPoint y: 55, endPoint x: 245, endPoint y: 88, distance: 49.1
click at [245, 88] on li "Ferncliff inspiration 5" at bounding box center [263, 91] width 496 height 22
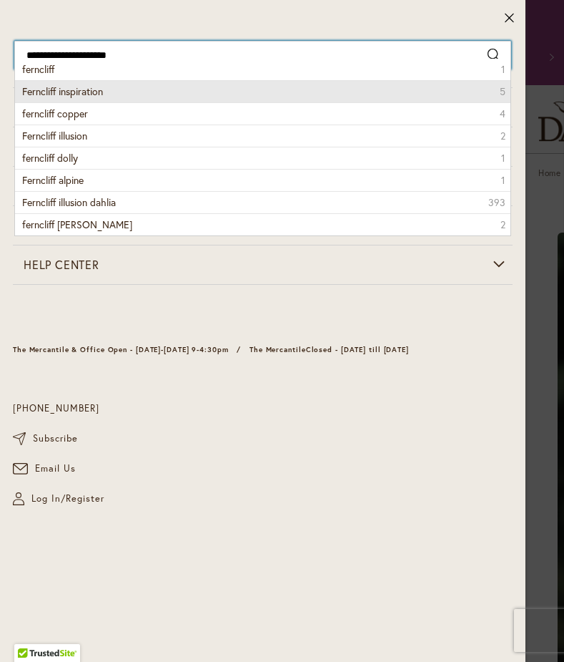
type input "**********"
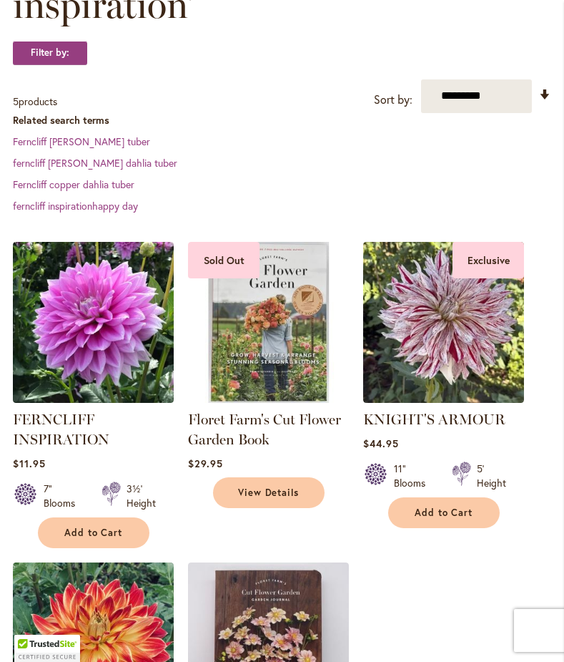
scroll to position [396, 0]
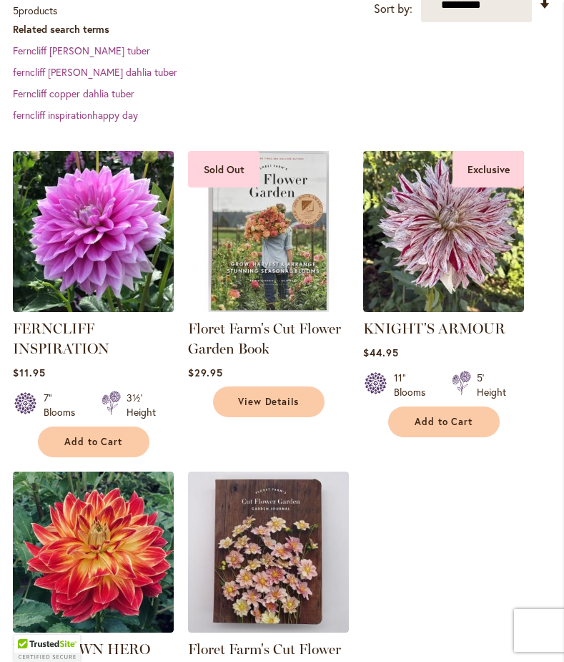
click at [60, 240] on img at bounding box center [93, 231] width 169 height 169
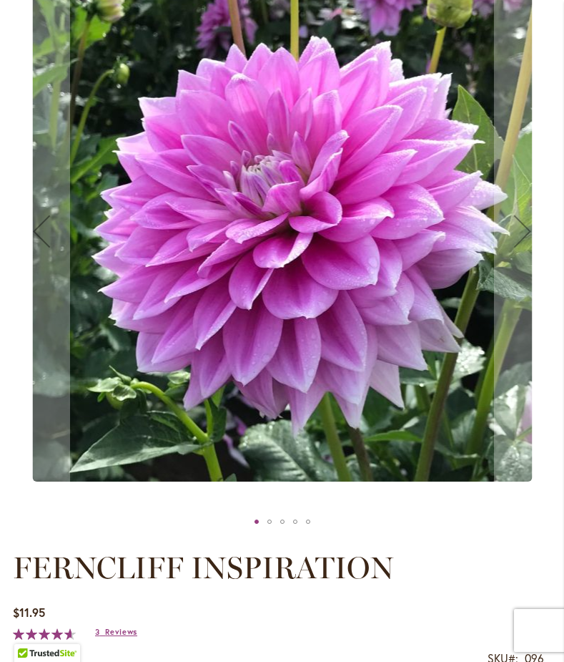
scroll to position [300, 0]
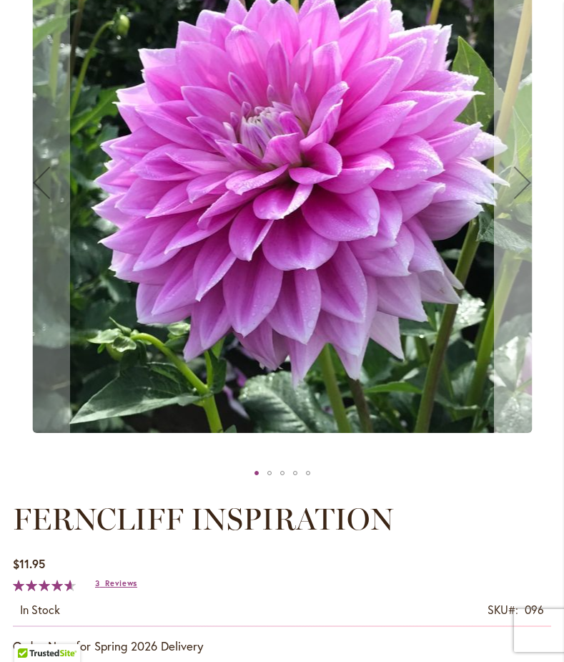
click at [508, 219] on button "Next" at bounding box center [522, 182] width 57 height 560
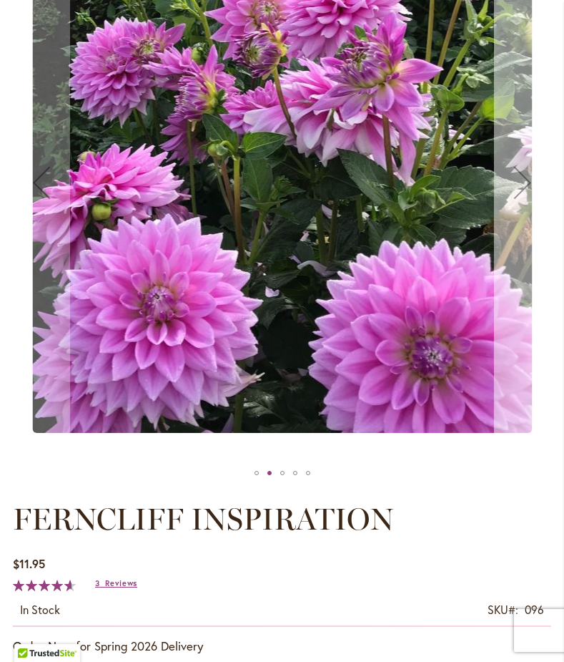
click at [508, 215] on button "Next" at bounding box center [522, 182] width 57 height 560
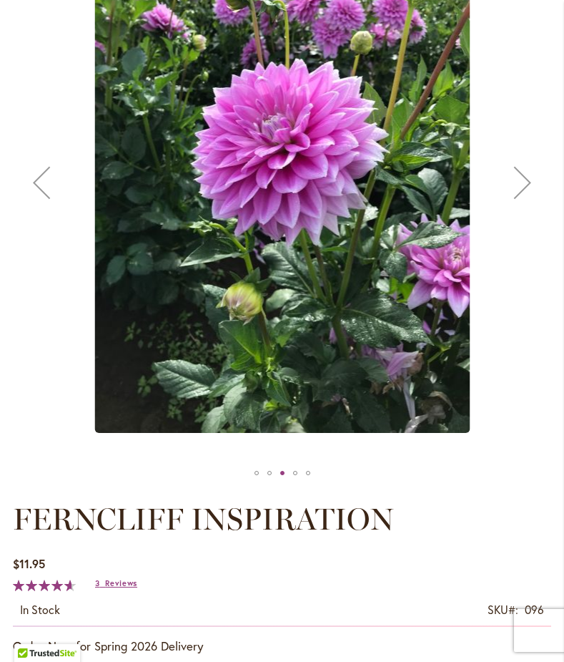
click at [508, 215] on button "Next" at bounding box center [522, 182] width 57 height 560
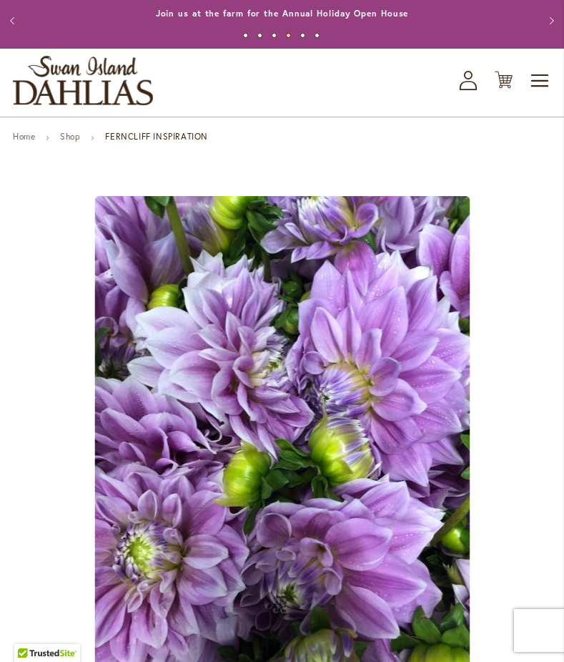
scroll to position [4, 0]
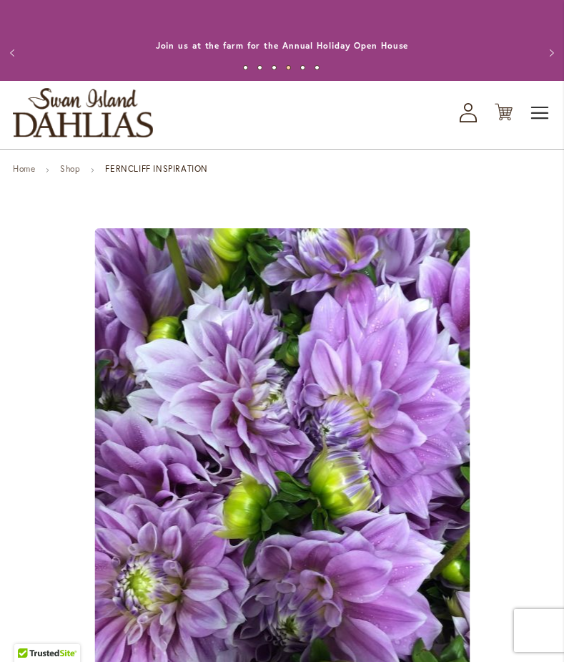
click at [538, 114] on span "Toggle Nav" at bounding box center [540, 113] width 21 height 29
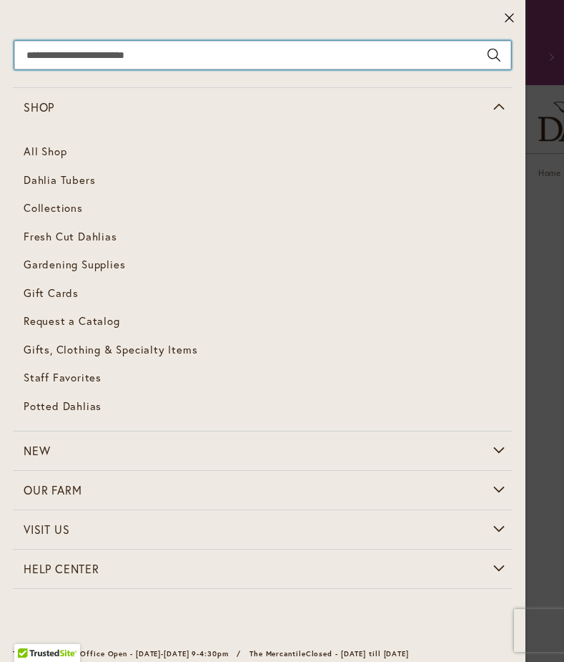
click at [308, 54] on input "Search" at bounding box center [262, 55] width 497 height 29
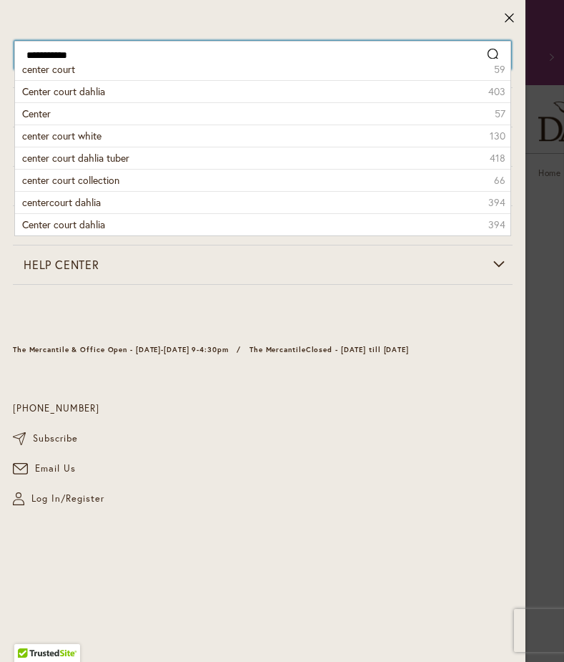
type input "**********"
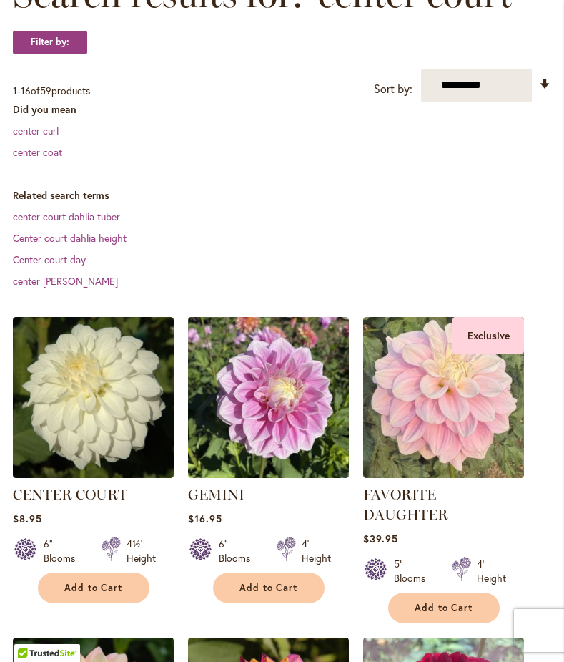
scroll to position [308, 0]
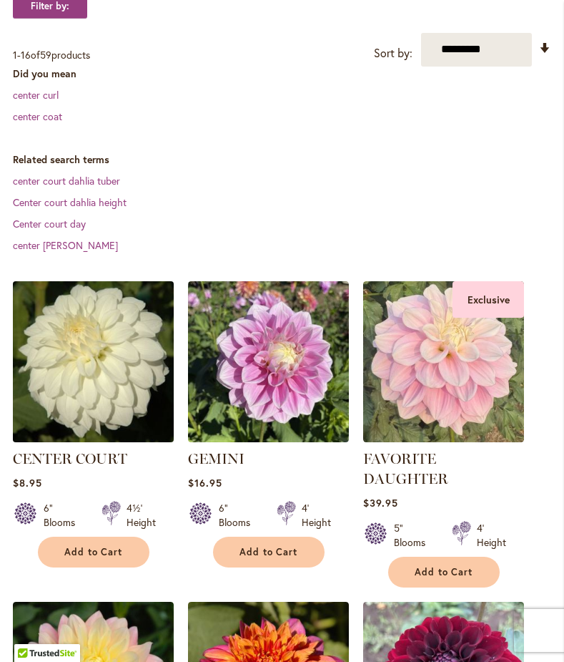
click at [92, 373] on img at bounding box center [93, 361] width 169 height 169
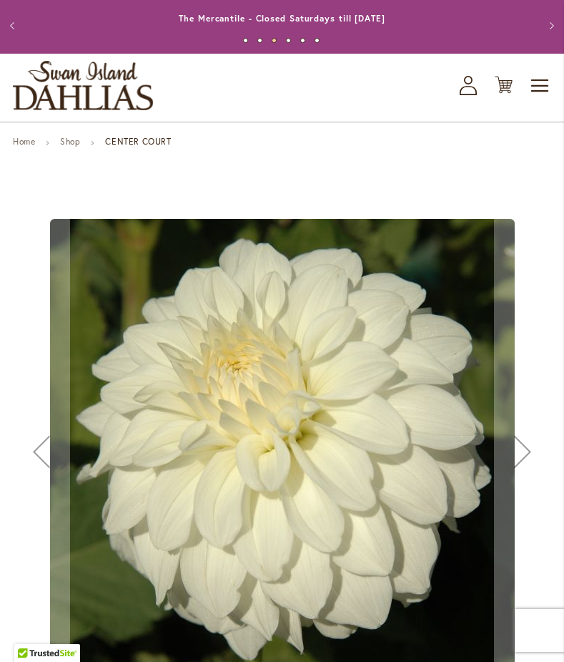
scroll to position [30, 0]
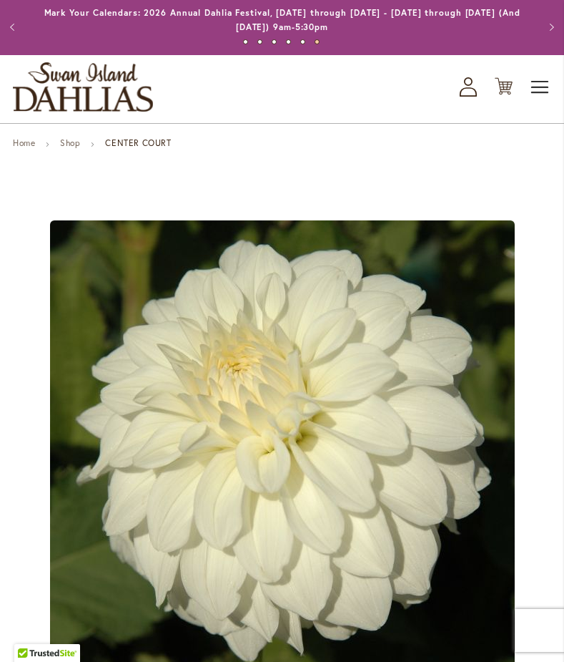
click at [543, 89] on span "Toggle Nav" at bounding box center [540, 87] width 21 height 29
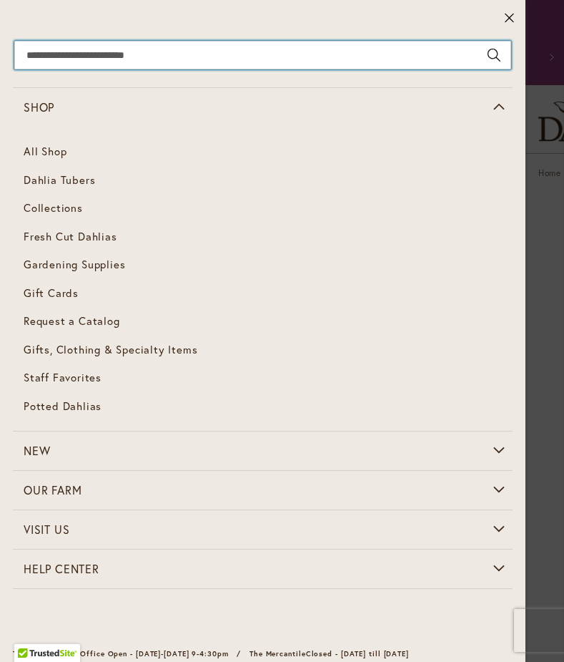
click at [330, 51] on input "Search" at bounding box center [262, 55] width 497 height 29
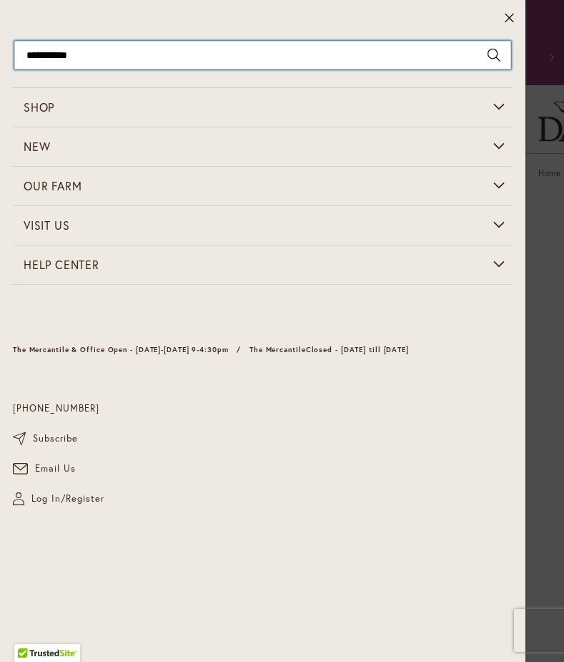
type input "**********"
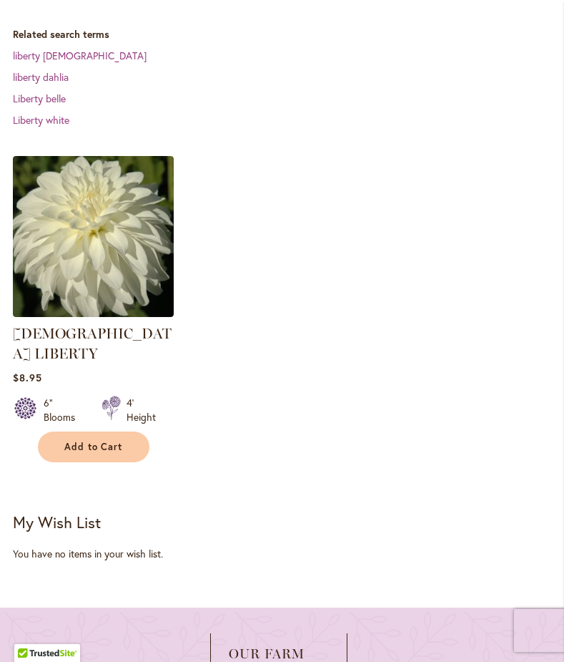
scroll to position [437, 0]
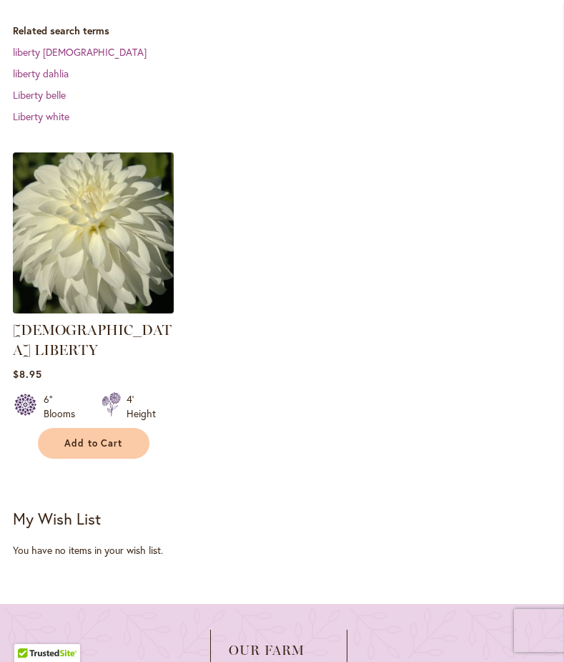
click at [85, 222] on img at bounding box center [93, 232] width 169 height 169
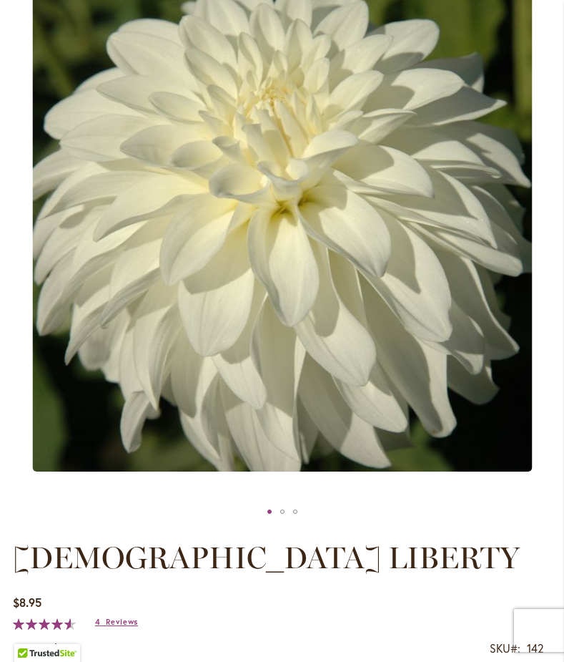
scroll to position [246, 0]
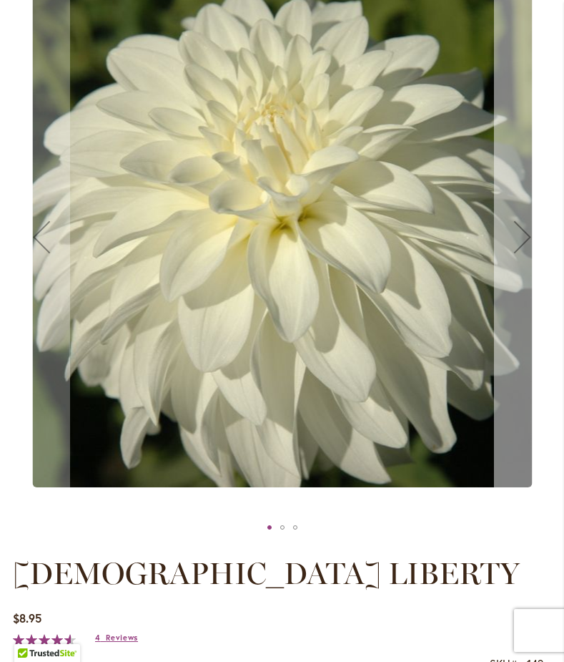
click at [521, 291] on button "Next" at bounding box center [522, 236] width 57 height 560
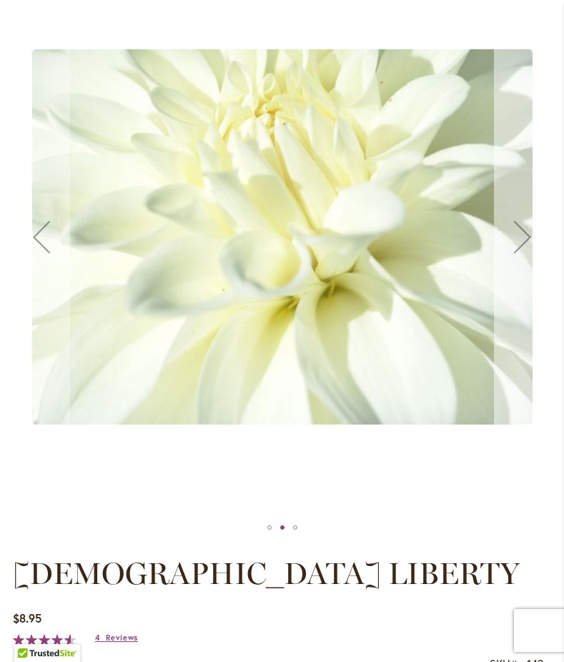
click at [521, 291] on button "Next" at bounding box center [522, 236] width 57 height 560
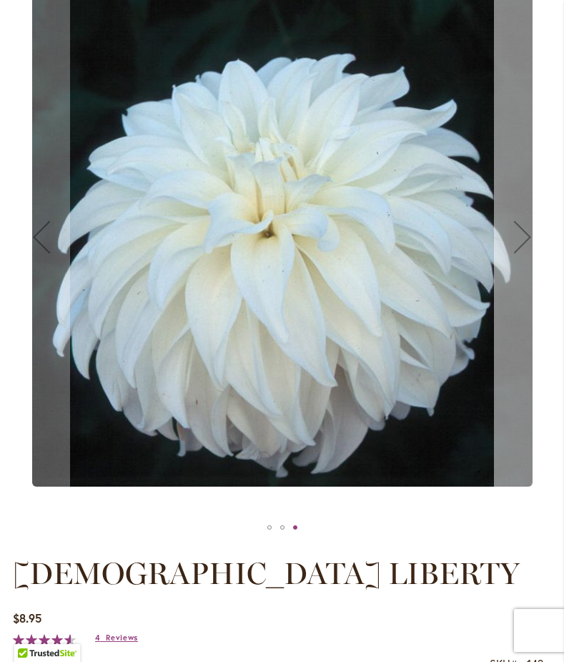
click at [521, 291] on button "Next" at bounding box center [522, 236] width 57 height 560
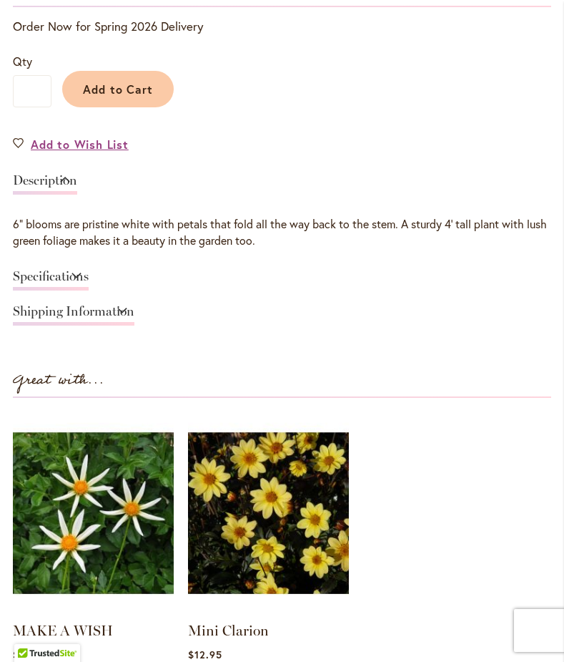
scroll to position [904, 0]
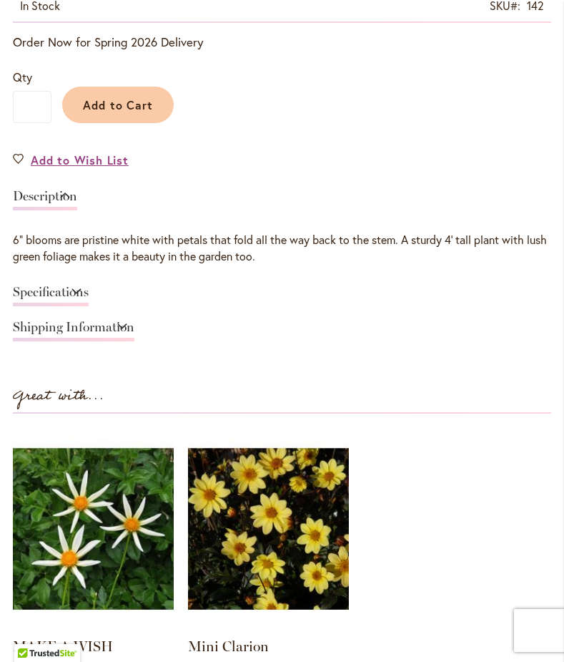
click at [89, 301] on link "Specifications" at bounding box center [51, 295] width 76 height 21
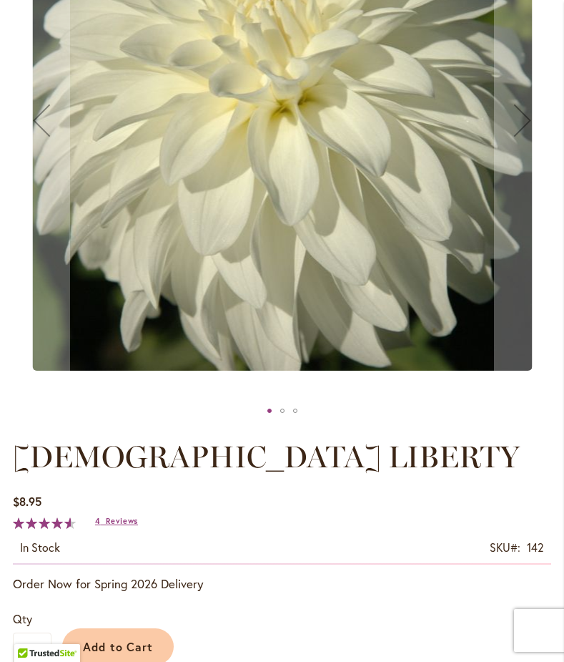
scroll to position [380, 0]
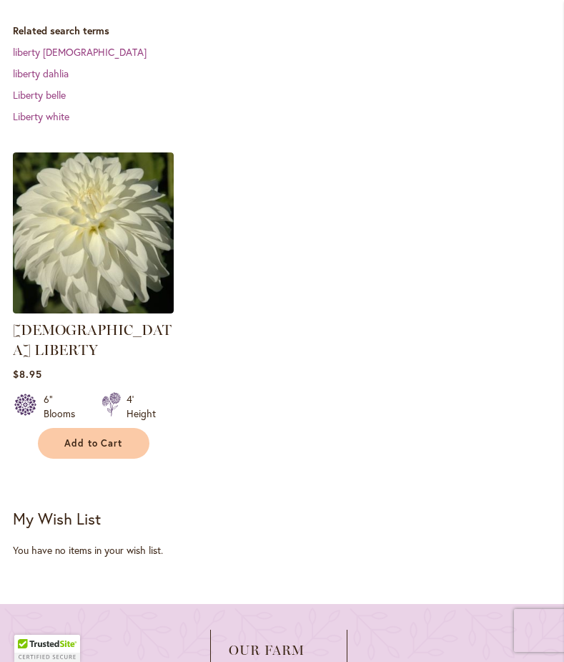
scroll to position [437, 0]
